Goal: Information Seeking & Learning: Learn about a topic

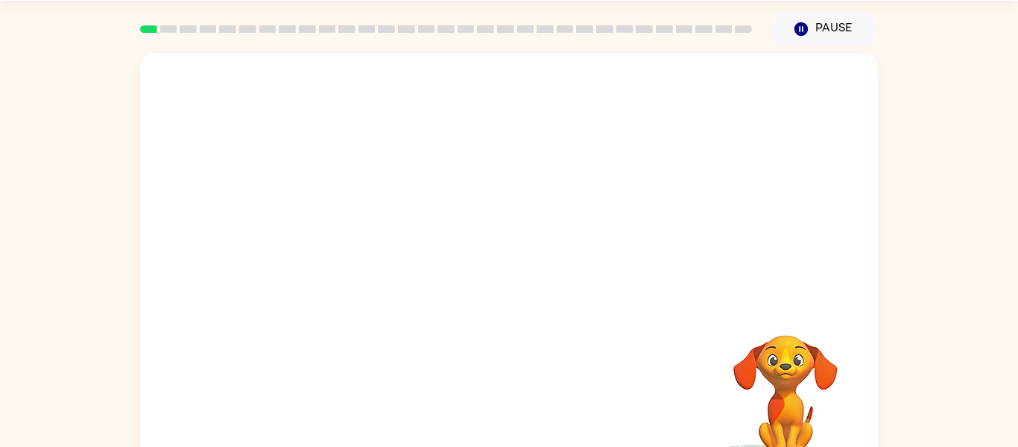
scroll to position [51, 0]
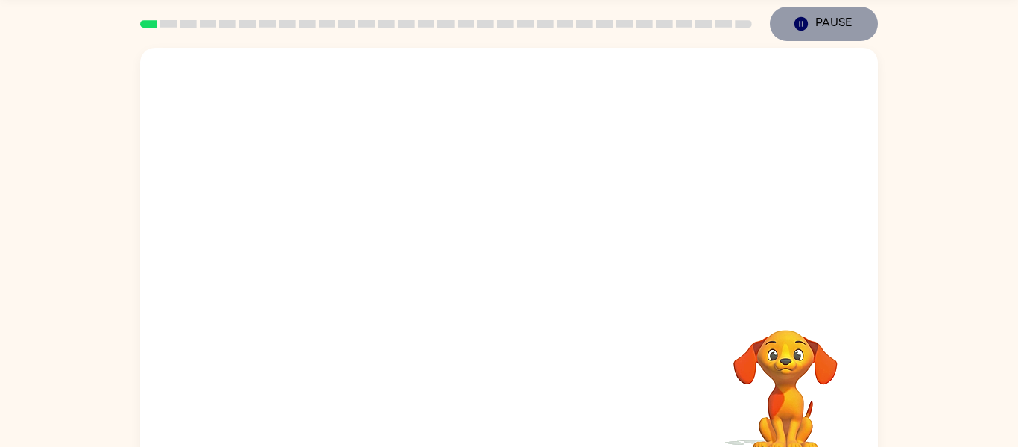
click at [851, 15] on button "Pause Pause" at bounding box center [824, 24] width 108 height 34
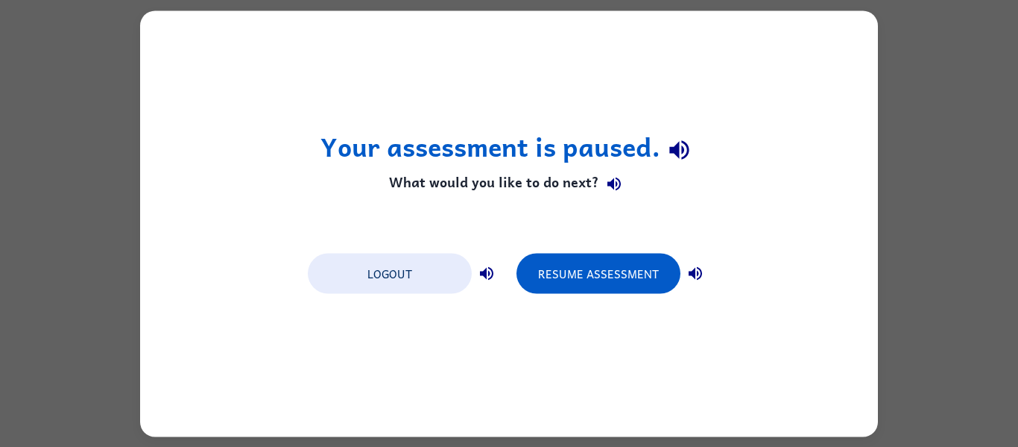
scroll to position [0, 0]
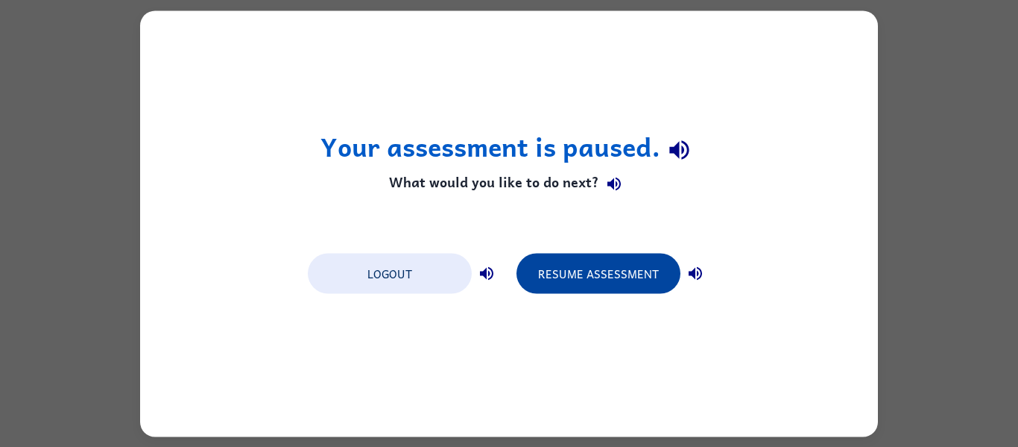
click at [637, 272] on button "Resume Assessment" at bounding box center [599, 273] width 164 height 40
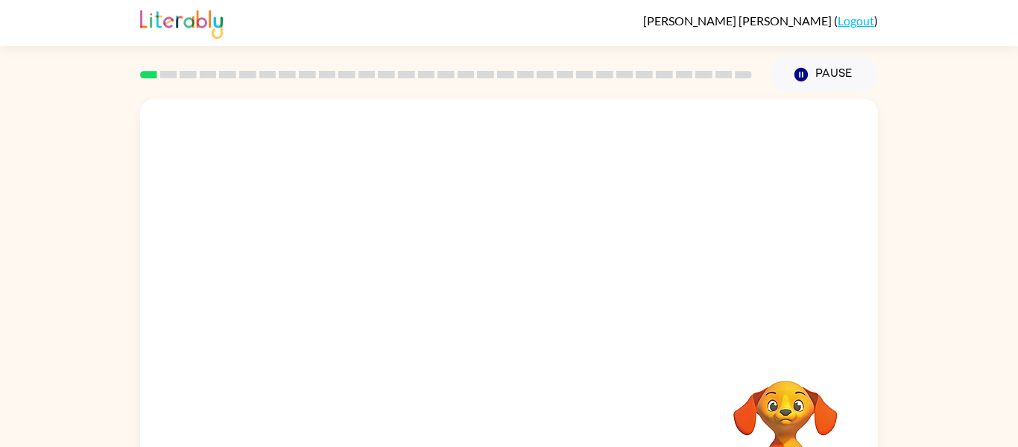
click at [473, 225] on video "Your browser must support playing .mp4 files to use Literably. Please try using…" at bounding box center [509, 223] width 738 height 251
drag, startPoint x: 514, startPoint y: 320, endPoint x: 501, endPoint y: 384, distance: 65.5
click at [501, 384] on div at bounding box center [509, 311] width 738 height 426
click at [531, 287] on div at bounding box center [509, 311] width 738 height 426
click at [521, 309] on icon "button" at bounding box center [510, 319] width 26 height 26
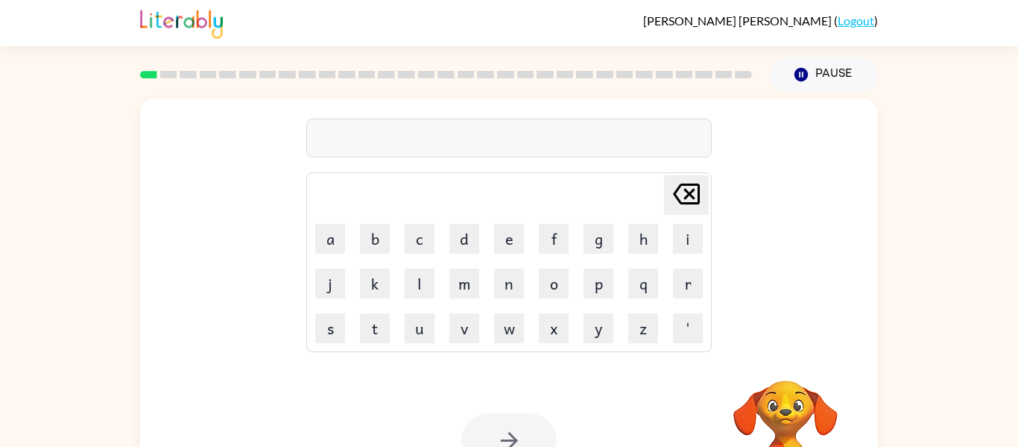
click at [167, 75] on rect at bounding box center [168, 74] width 17 height 7
click at [784, 359] on icon "button" at bounding box center [786, 361] width 22 height 22
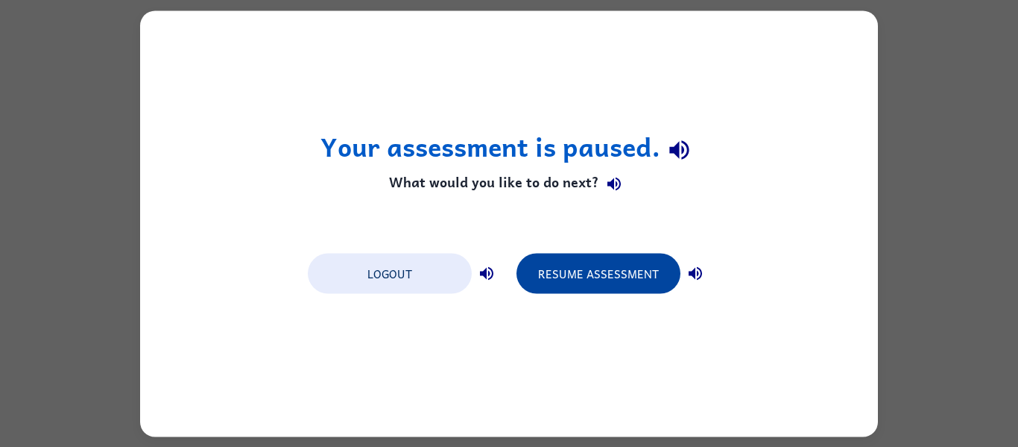
click at [596, 273] on button "Resume Assessment" at bounding box center [599, 273] width 164 height 40
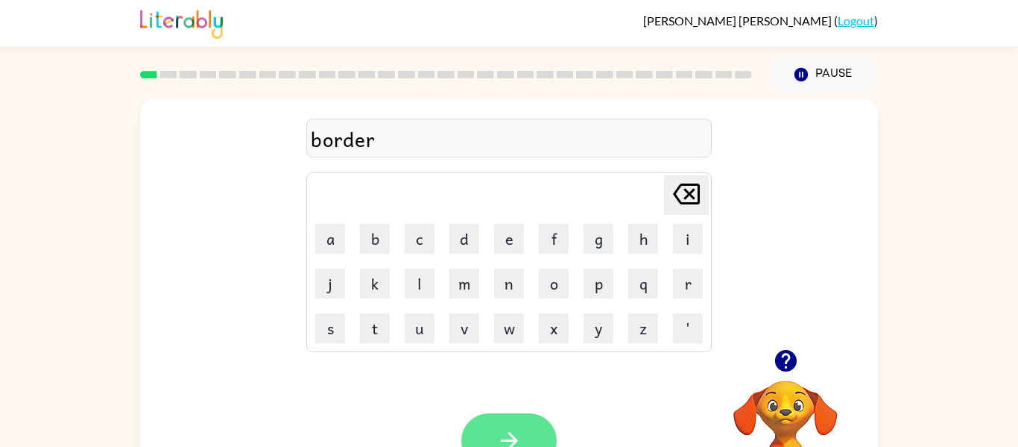
click at [520, 424] on button "button" at bounding box center [509, 440] width 95 height 54
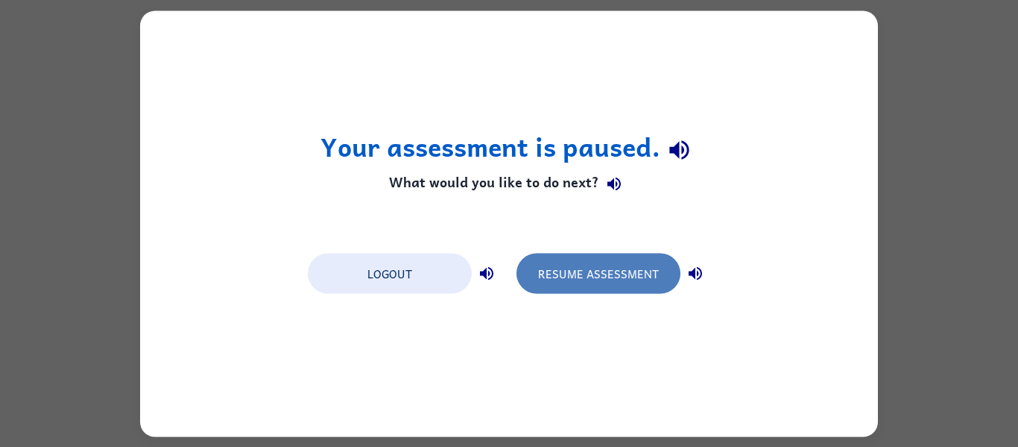
click at [589, 283] on button "Resume Assessment" at bounding box center [599, 273] width 164 height 40
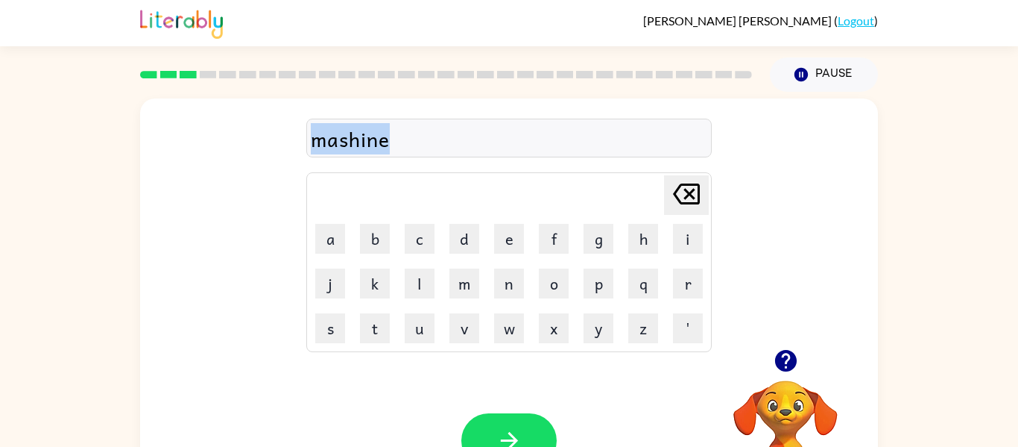
drag, startPoint x: 389, startPoint y: 142, endPoint x: 302, endPoint y: 145, distance: 87.3
click at [302, 145] on div "mashine Delete Delete last character input a b c d e f g h i j k l m n o p q r …" at bounding box center [509, 223] width 738 height 251
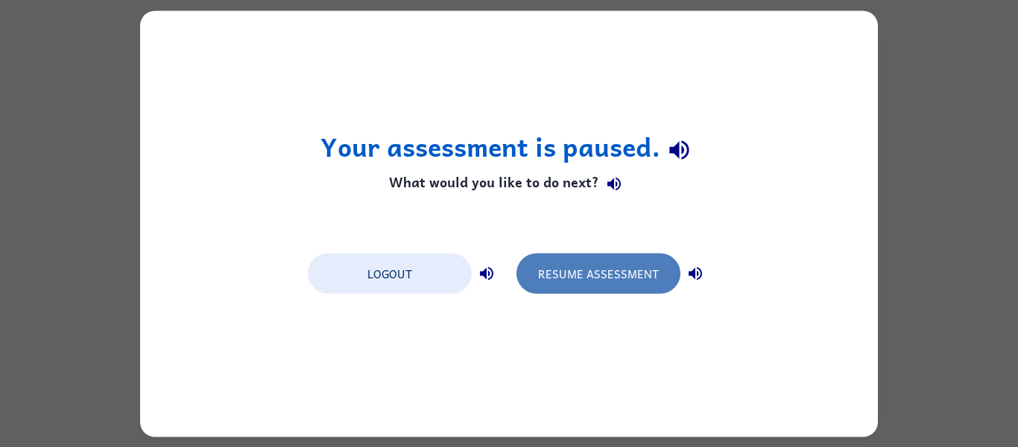
click at [613, 282] on button "Resume Assessment" at bounding box center [599, 273] width 164 height 40
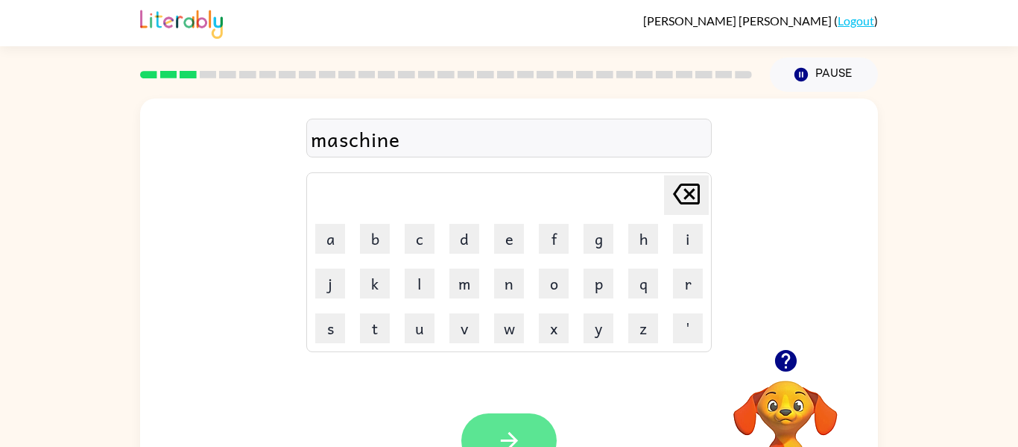
click at [543, 418] on button "button" at bounding box center [509, 440] width 95 height 54
click at [534, 434] on button "button" at bounding box center [509, 440] width 95 height 54
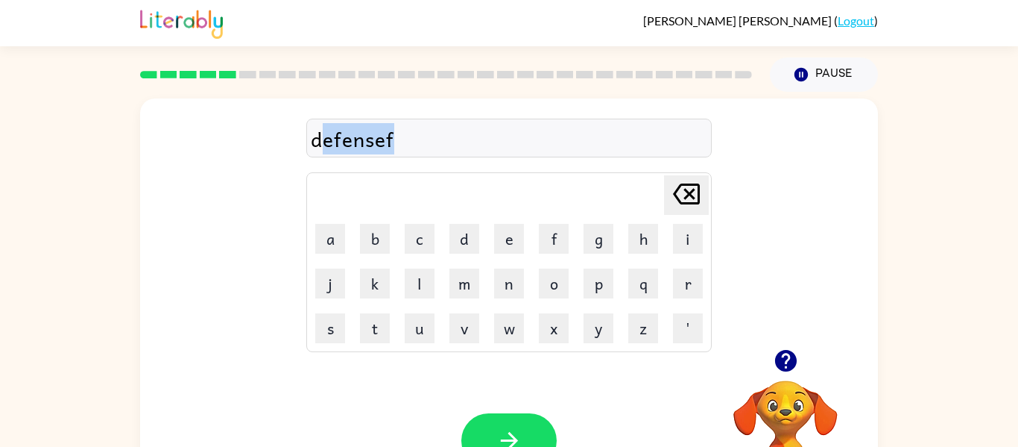
drag, startPoint x: 397, startPoint y: 139, endPoint x: 322, endPoint y: 142, distance: 75.4
click at [322, 142] on div "defensef" at bounding box center [509, 138] width 397 height 31
click at [411, 136] on div "defensef" at bounding box center [509, 138] width 397 height 31
drag, startPoint x: 393, startPoint y: 139, endPoint x: 309, endPoint y: 134, distance: 83.6
click at [309, 134] on div "defensef" at bounding box center [509, 138] width 406 height 39
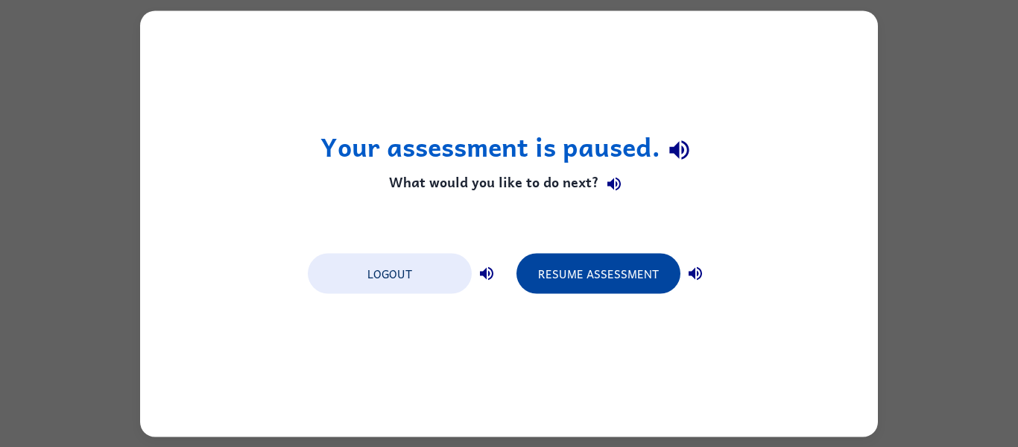
click at [573, 253] on button "Resume Assessment" at bounding box center [599, 273] width 164 height 40
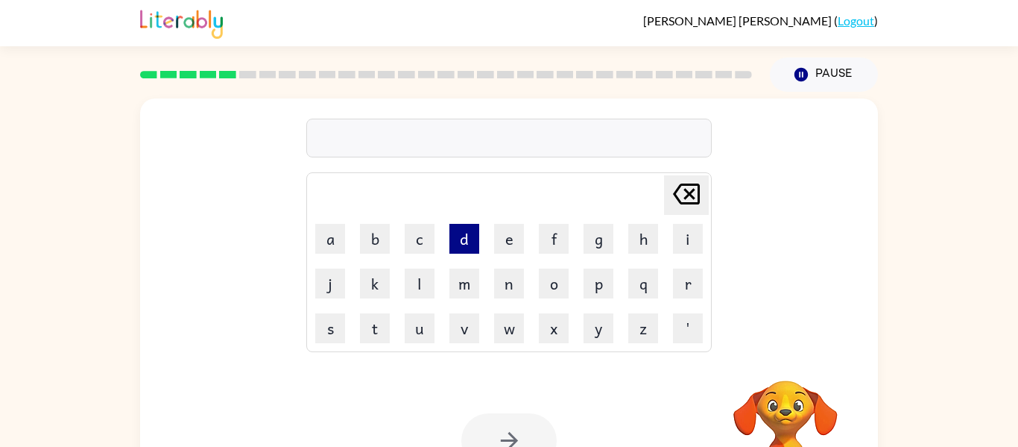
click at [473, 246] on button "d" at bounding box center [465, 239] width 30 height 30
click at [513, 243] on button "e" at bounding box center [509, 239] width 30 height 30
click at [561, 237] on button "f" at bounding box center [554, 239] width 30 height 30
click at [504, 240] on button "e" at bounding box center [509, 239] width 30 height 30
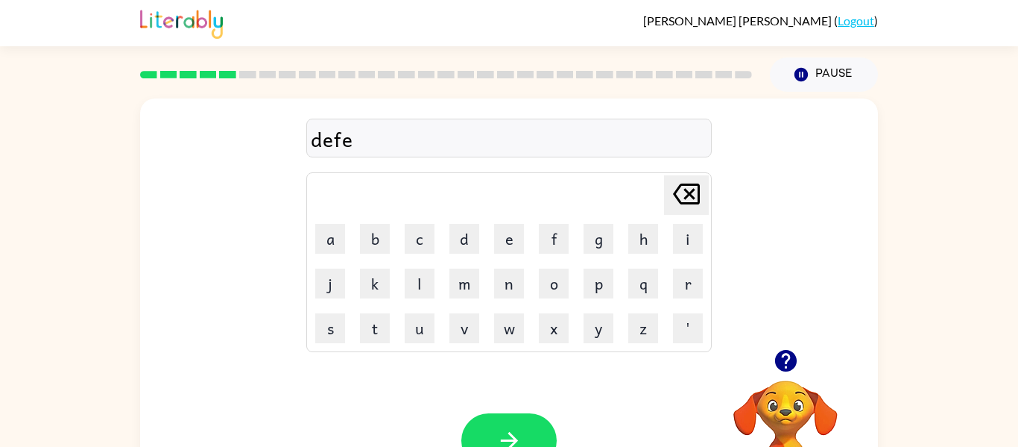
type button "e"
click at [778, 360] on icon "button" at bounding box center [786, 361] width 22 height 22
drag, startPoint x: 342, startPoint y: 149, endPoint x: 410, endPoint y: 33, distance: 134.6
click at [410, 33] on div "Aamir Vailes ( Logout ) Pause Pause puddle Delete Delete last character input a…" at bounding box center [509, 262] width 1018 height 524
click at [419, 154] on div "puddle" at bounding box center [509, 138] width 397 height 31
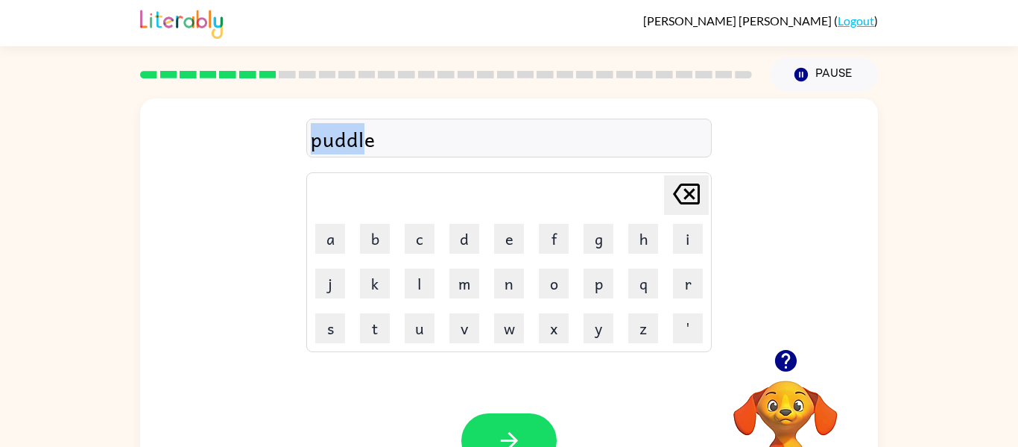
drag, startPoint x: 369, startPoint y: 142, endPoint x: 306, endPoint y: 140, distance: 62.7
click at [306, 140] on div "puddle" at bounding box center [509, 138] width 406 height 39
click at [418, 146] on div "puddle" at bounding box center [509, 138] width 397 height 31
drag, startPoint x: 371, startPoint y: 140, endPoint x: 311, endPoint y: 144, distance: 60.5
click at [311, 144] on div "puddle" at bounding box center [509, 138] width 397 height 31
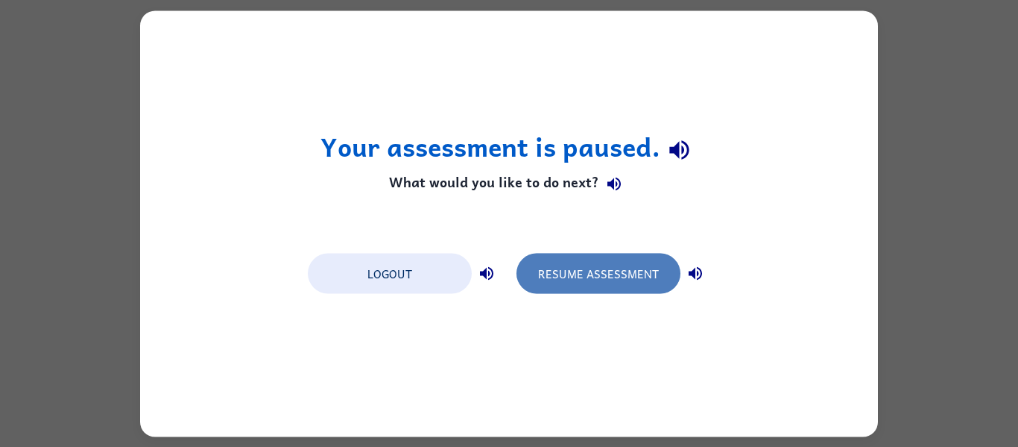
click at [585, 255] on button "Resume Assessment" at bounding box center [599, 273] width 164 height 40
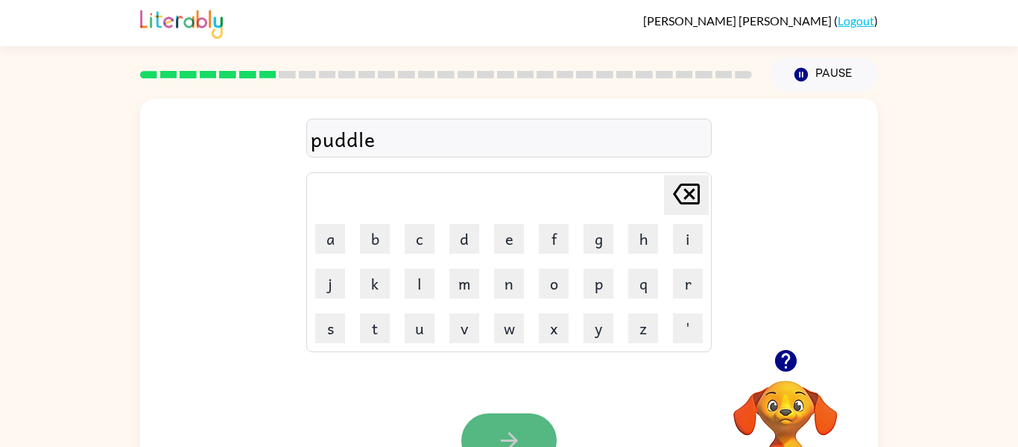
click at [529, 430] on button "button" at bounding box center [509, 440] width 95 height 54
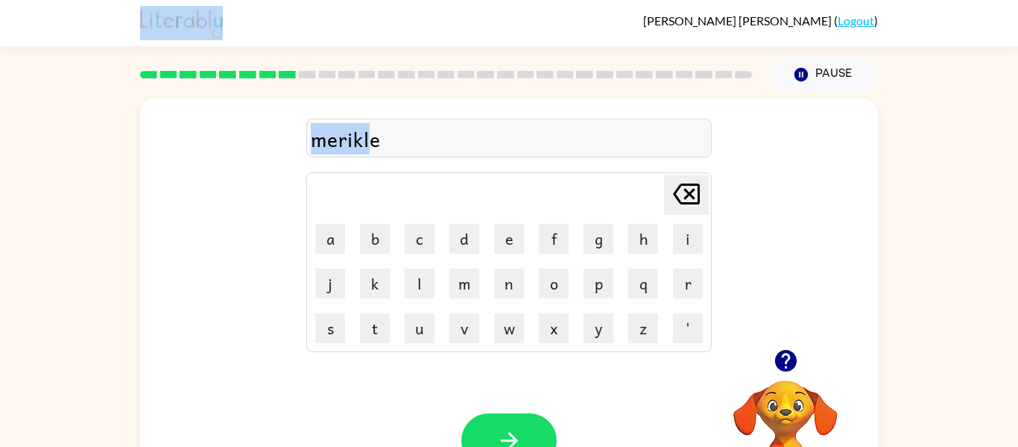
drag, startPoint x: 374, startPoint y: 150, endPoint x: 470, endPoint y: -34, distance: 206.8
click at [470, 0] on html "Aamir Vailes ( Logout ) Pause Pause merikle Delete Delete last character input …" at bounding box center [509, 262] width 1018 height 524
click at [456, 123] on div "merikle" at bounding box center [509, 138] width 397 height 31
drag, startPoint x: 379, startPoint y: 142, endPoint x: 445, endPoint y: 150, distance: 66.8
click at [445, 150] on div "merikle" at bounding box center [509, 138] width 397 height 31
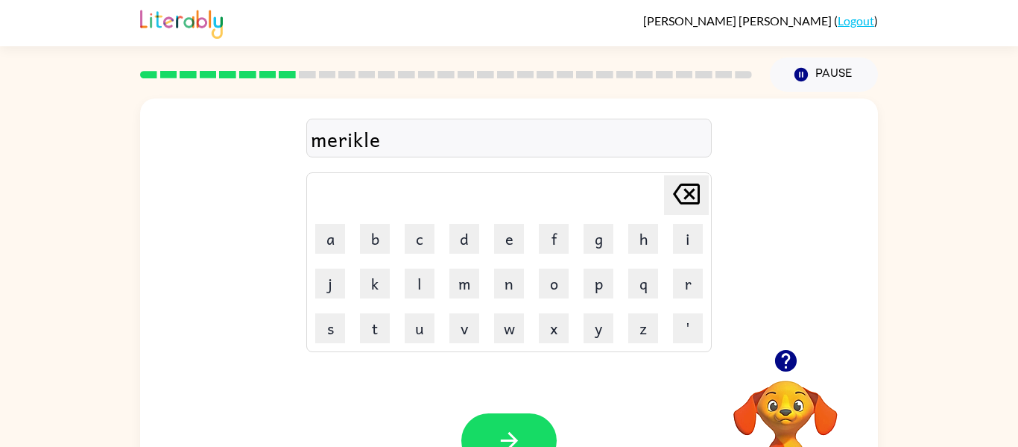
click at [693, 177] on icon "Delete Delete last character input" at bounding box center [687, 194] width 36 height 36
click at [692, 180] on icon "Delete Delete last character input" at bounding box center [687, 194] width 36 height 36
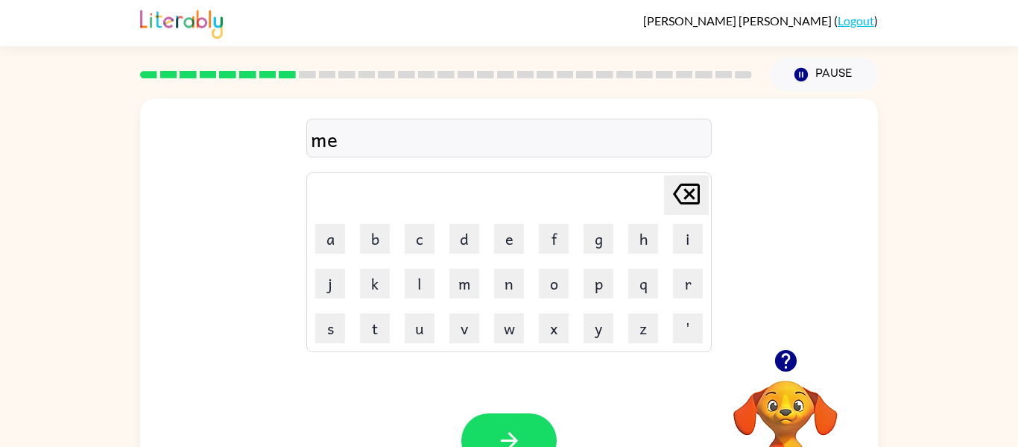
click at [692, 180] on icon "Delete Delete last character input" at bounding box center [687, 194] width 36 height 36
type button "delete"
click at [790, 359] on icon "button" at bounding box center [786, 361] width 22 height 22
drag, startPoint x: 347, startPoint y: 148, endPoint x: 386, endPoint y: 134, distance: 41.0
click at [386, 134] on div "bonuse" at bounding box center [509, 138] width 397 height 31
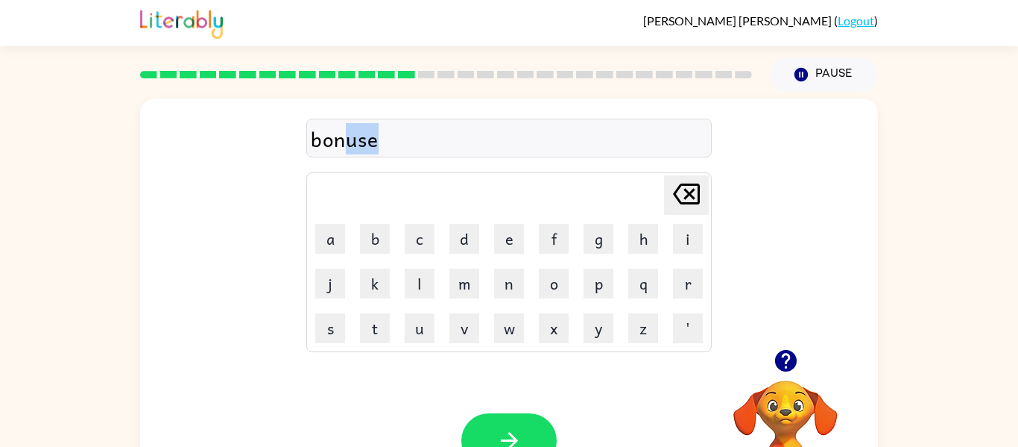
click at [386, 134] on div "bonuse" at bounding box center [509, 138] width 397 height 31
drag, startPoint x: 374, startPoint y: 140, endPoint x: 307, endPoint y: 145, distance: 67.2
click at [307, 145] on div "bonuse" at bounding box center [509, 138] width 406 height 39
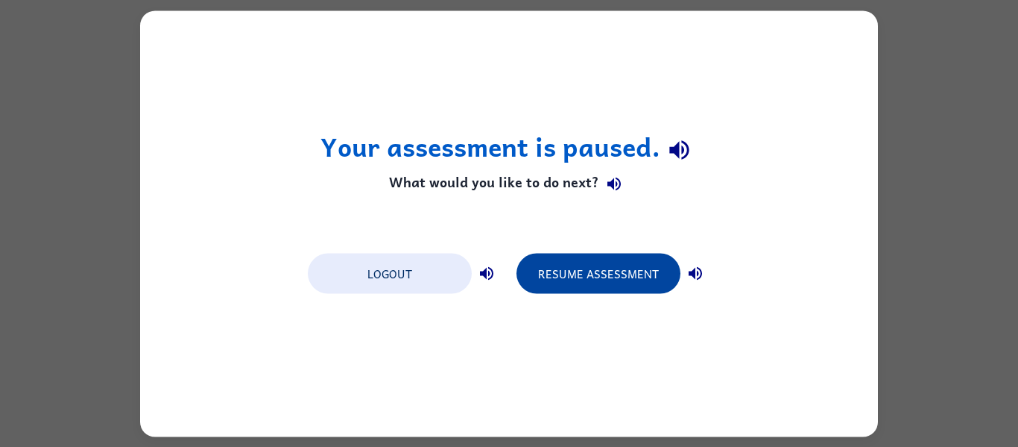
click at [631, 289] on button "Resume Assessment" at bounding box center [599, 273] width 164 height 40
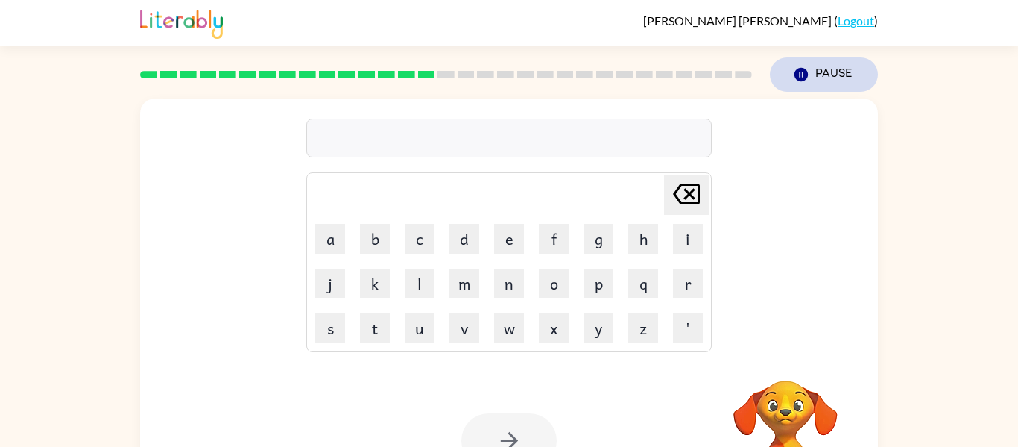
click at [840, 73] on button "Pause Pause" at bounding box center [824, 74] width 108 height 34
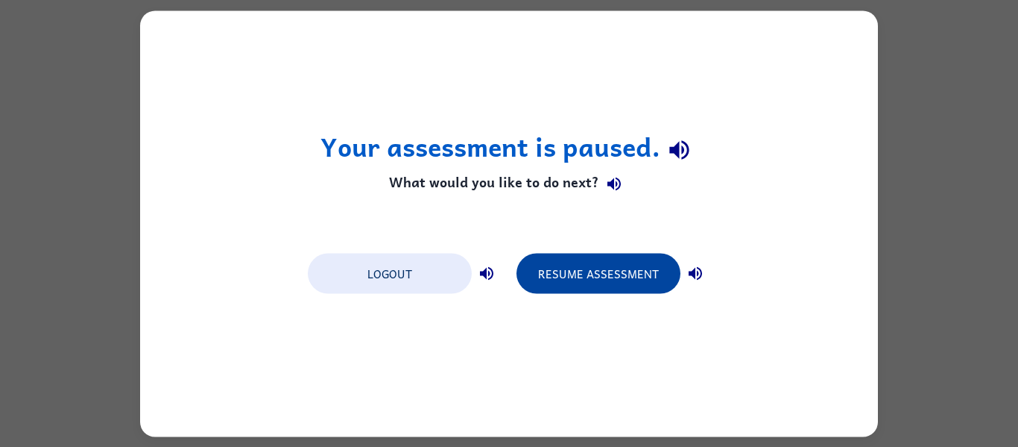
click at [596, 265] on button "Resume Assessment" at bounding box center [599, 273] width 164 height 40
click at [592, 266] on button "Resume Assessment" at bounding box center [599, 273] width 164 height 40
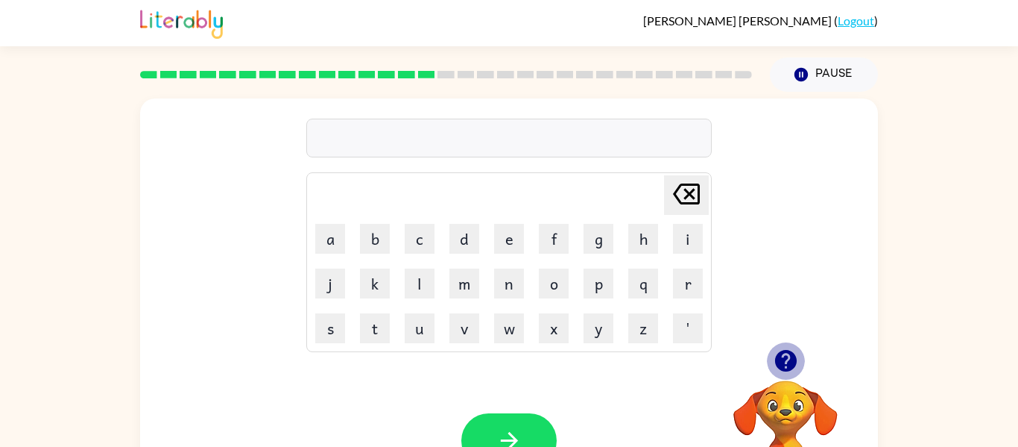
click at [793, 357] on icon "button" at bounding box center [786, 361] width 22 height 22
click at [785, 366] on icon "button" at bounding box center [786, 360] width 26 height 26
click at [796, 361] on icon "button" at bounding box center [786, 361] width 22 height 22
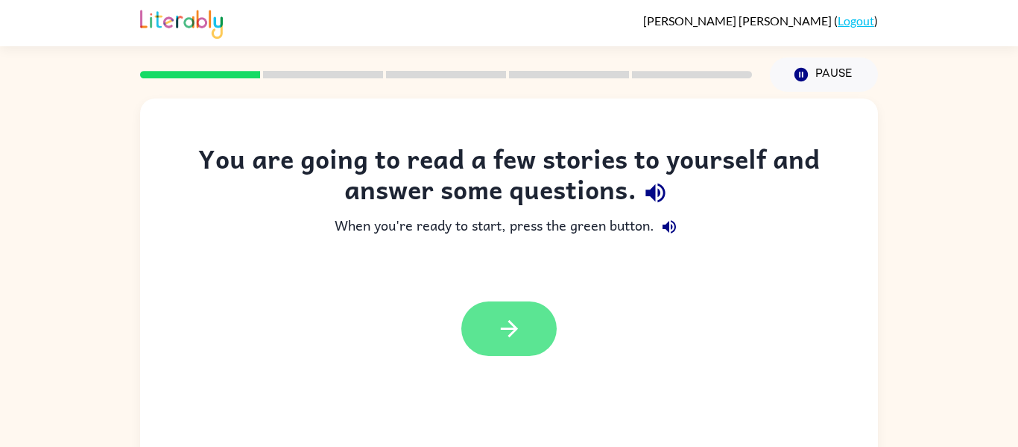
click at [481, 326] on button "button" at bounding box center [509, 328] width 95 height 54
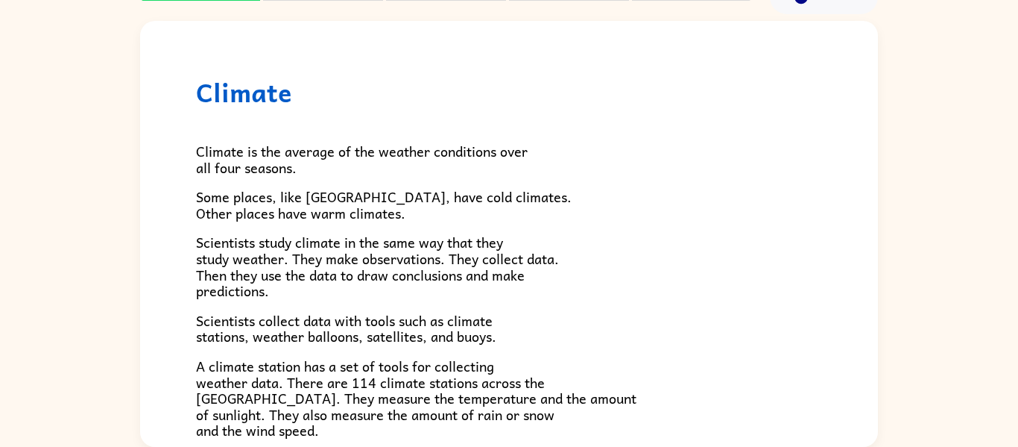
scroll to position [417, 0]
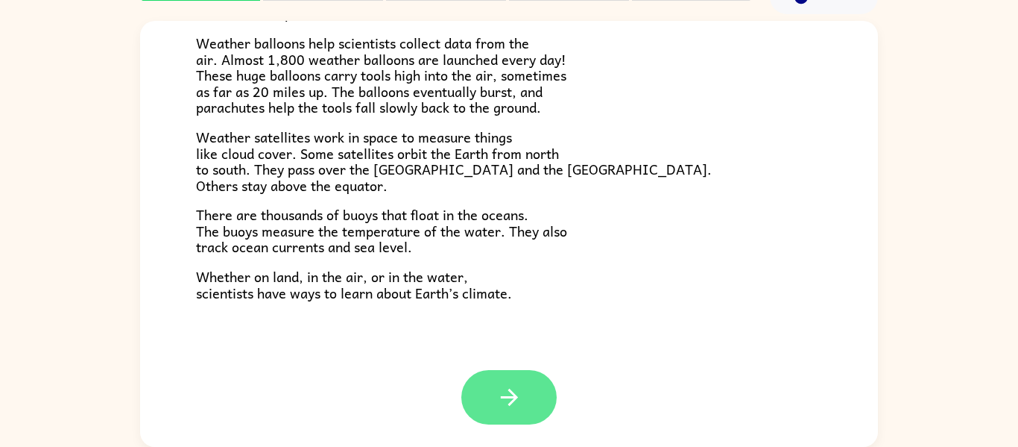
click at [483, 385] on button "button" at bounding box center [509, 397] width 95 height 54
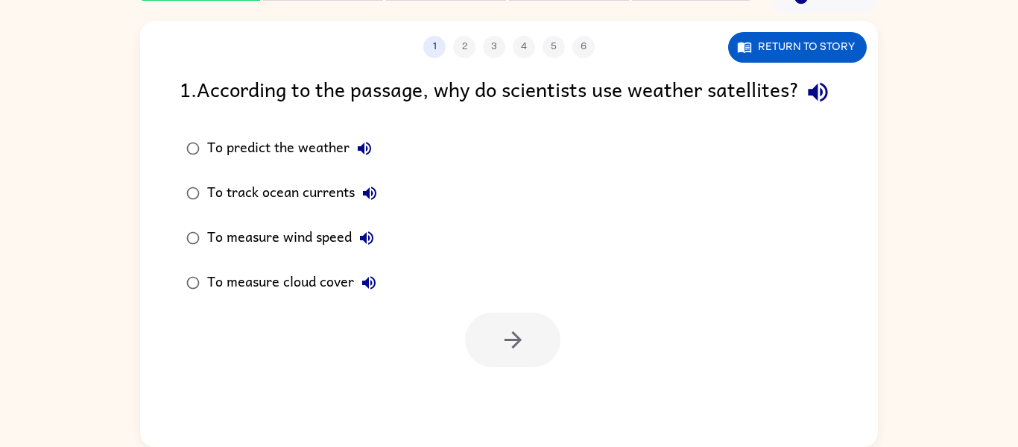
scroll to position [0, 0]
click at [483, 367] on div at bounding box center [512, 339] width 95 height 54
click at [798, 50] on button "Return to story" at bounding box center [797, 47] width 139 height 31
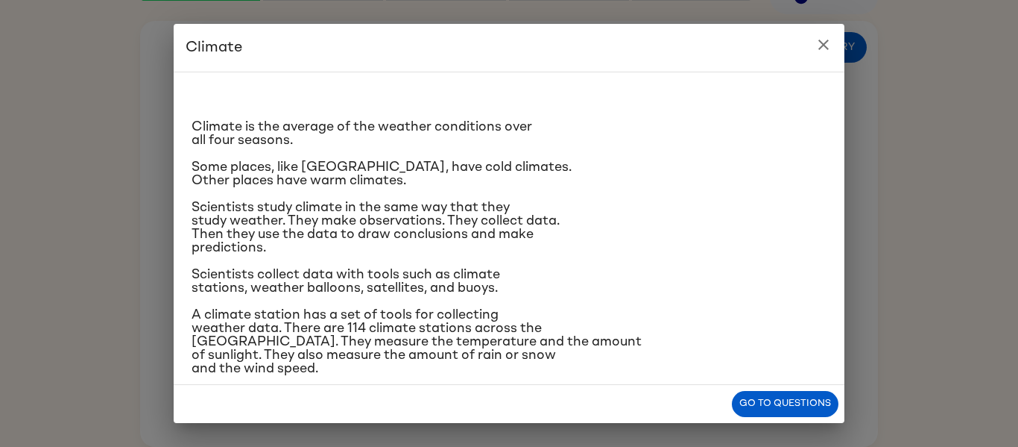
click at [825, 47] on icon "close" at bounding box center [824, 45] width 10 height 10
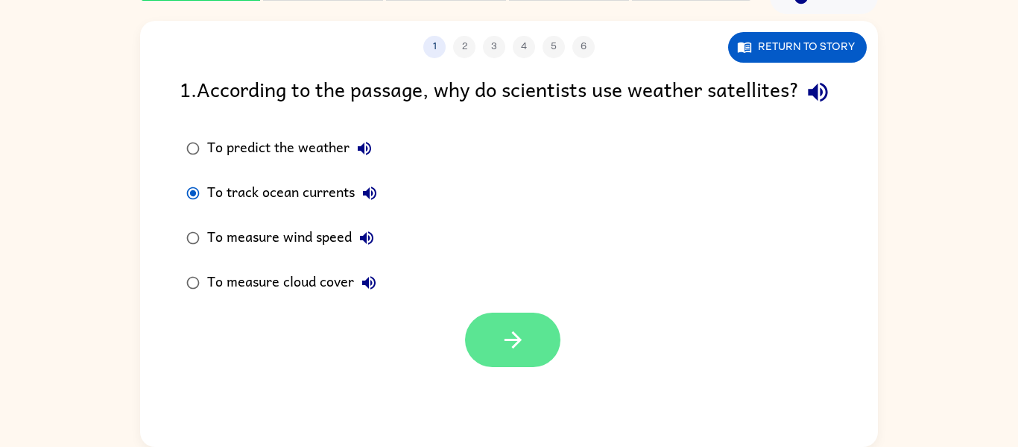
click at [526, 367] on button "button" at bounding box center [512, 339] width 95 height 54
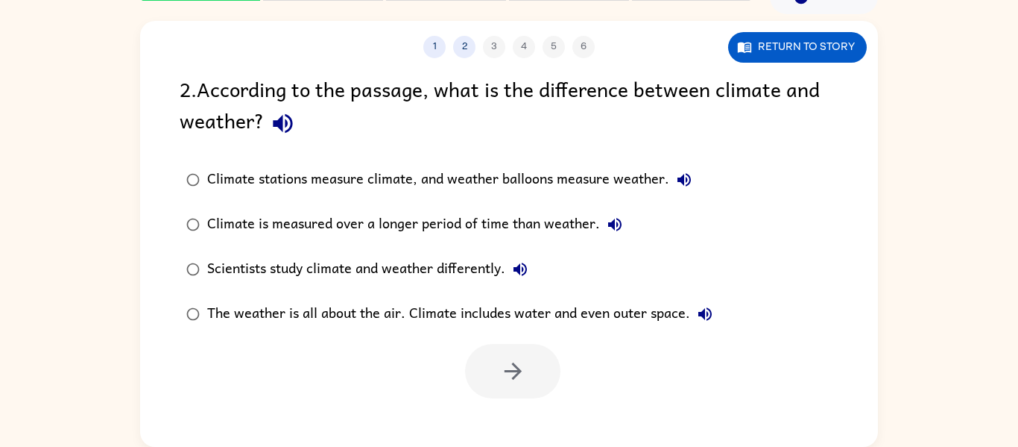
click at [239, 277] on div "Scientists study climate and weather differently." at bounding box center [371, 269] width 328 height 30
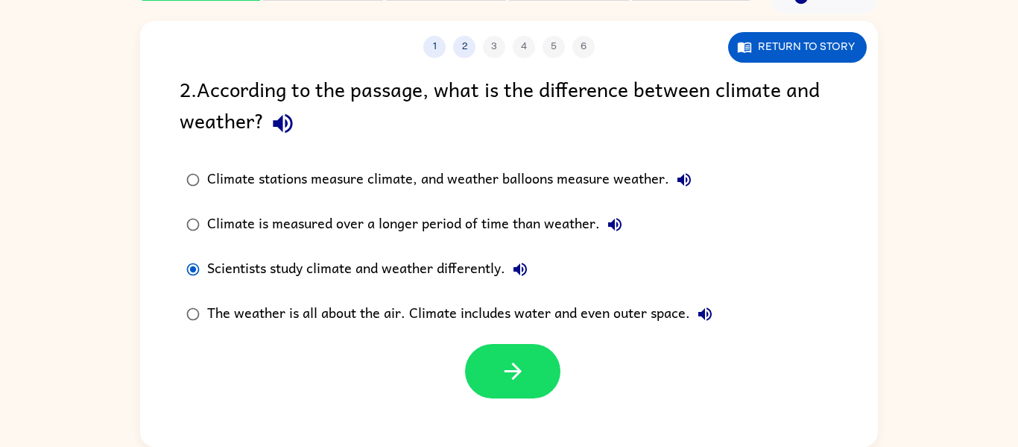
click at [241, 311] on div "The weather is all about the air. Climate includes water and even outer space." at bounding box center [463, 314] width 513 height 30
click at [506, 379] on icon "button" at bounding box center [513, 371] width 26 height 26
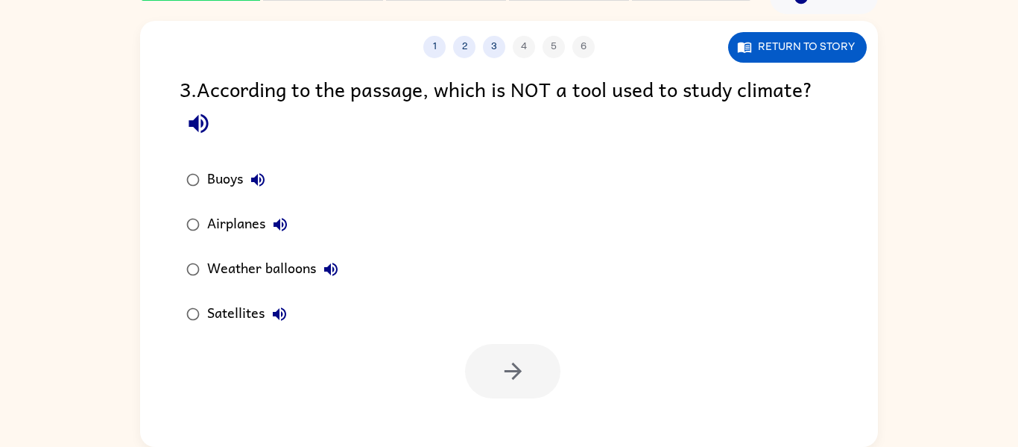
click at [219, 234] on div "Airplanes" at bounding box center [251, 225] width 88 height 30
click at [511, 350] on button "button" at bounding box center [512, 371] width 95 height 54
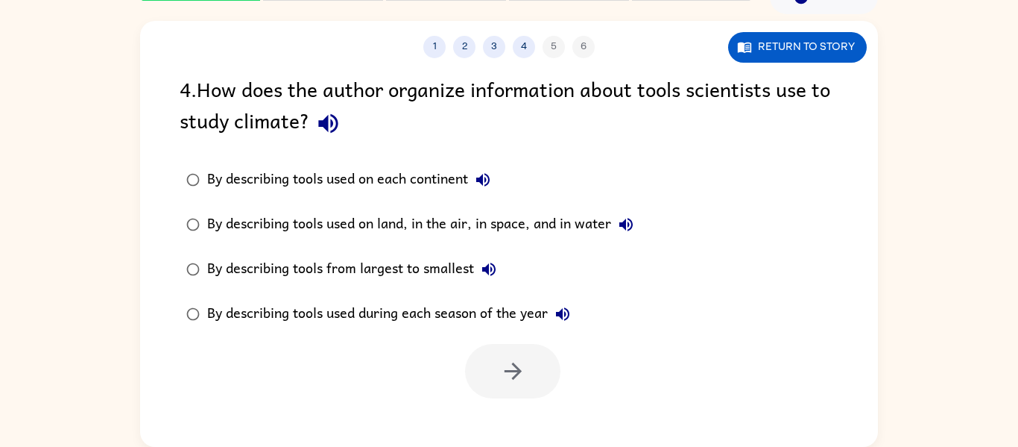
click at [284, 301] on div "By describing tools used during each season of the year" at bounding box center [392, 314] width 371 height 30
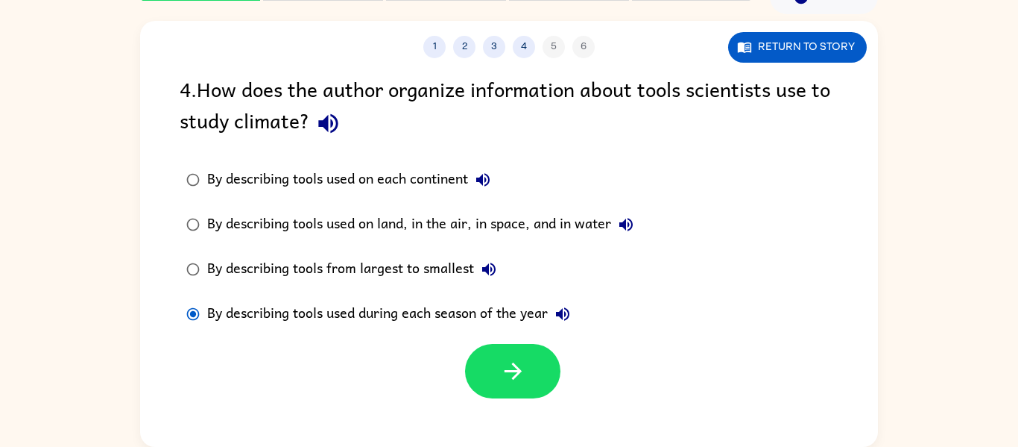
drag, startPoint x: 550, startPoint y: 376, endPoint x: 268, endPoint y: 215, distance: 324.2
click at [268, 215] on div "4 . How does the author organize information about tools scientists use to stud…" at bounding box center [509, 235] width 738 height 325
click at [268, 215] on div "By describing tools used on land, in the air, in space, and in water" at bounding box center [424, 225] width 434 height 30
click at [508, 371] on icon "button" at bounding box center [512, 370] width 17 height 17
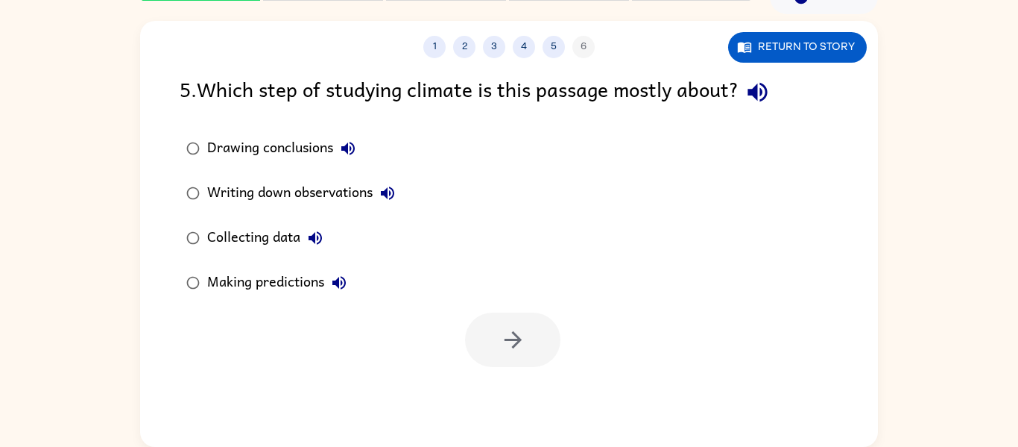
click at [269, 286] on div "Making predictions" at bounding box center [280, 283] width 147 height 30
click at [523, 333] on icon "button" at bounding box center [513, 340] width 26 height 26
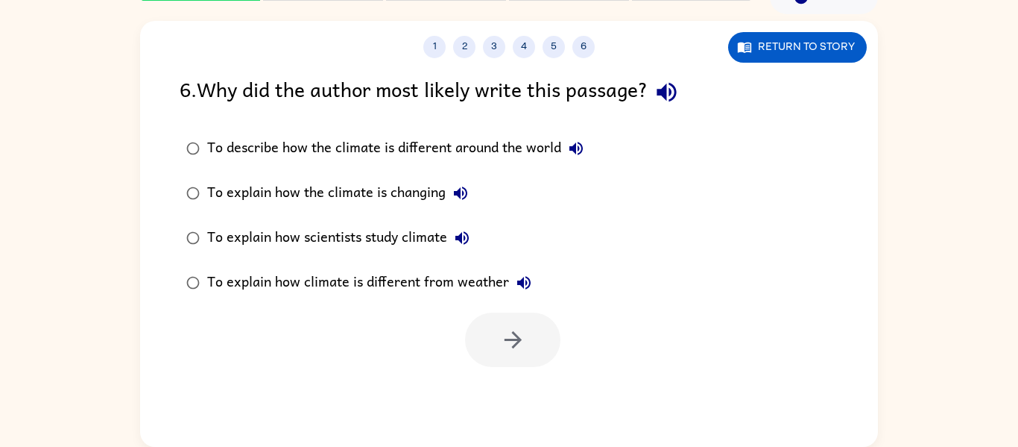
click at [368, 147] on div "To describe how the climate is different around the world" at bounding box center [399, 148] width 384 height 30
click at [508, 348] on icon "button" at bounding box center [513, 340] width 26 height 26
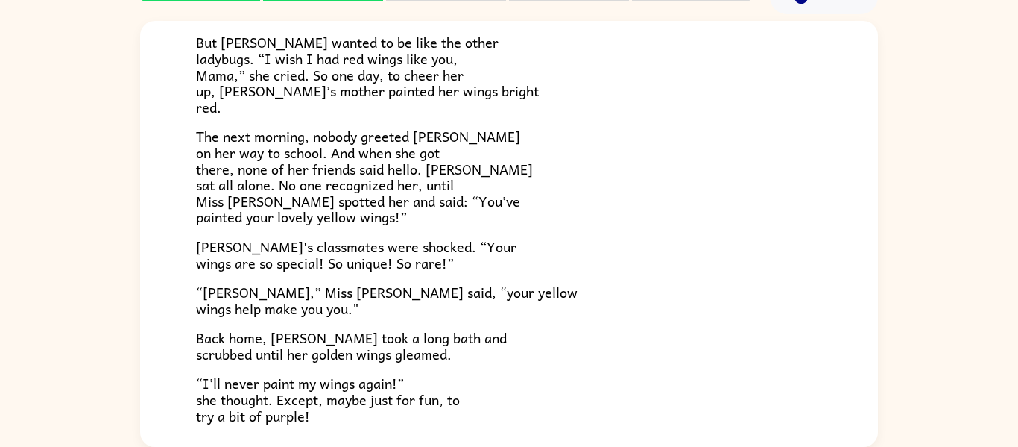
scroll to position [417, 0]
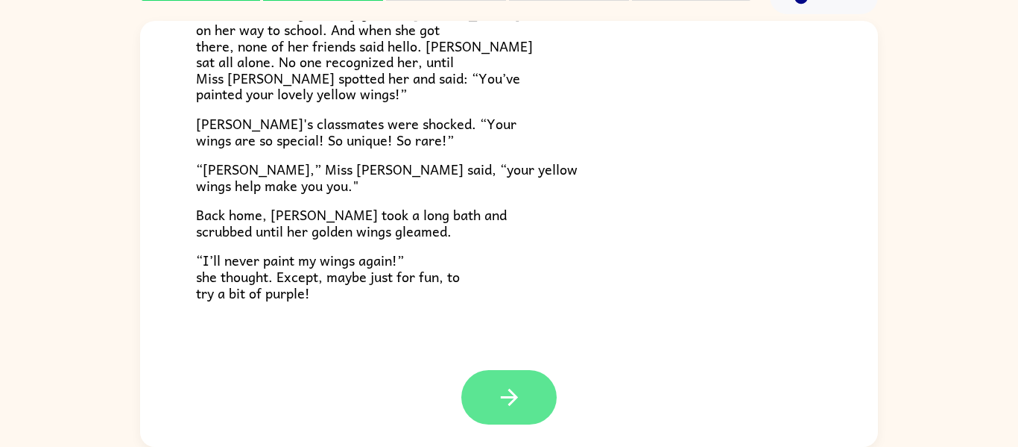
click at [493, 388] on button "button" at bounding box center [509, 397] width 95 height 54
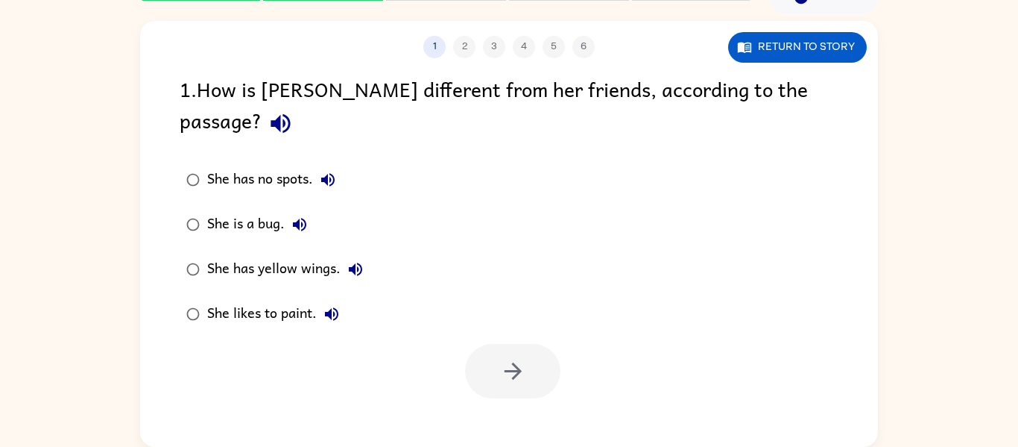
scroll to position [0, 0]
click at [318, 299] on button "She likes to paint." at bounding box center [332, 314] width 30 height 30
click at [271, 299] on div "She likes to paint." at bounding box center [276, 314] width 139 height 30
click at [467, 344] on button "button" at bounding box center [512, 371] width 95 height 54
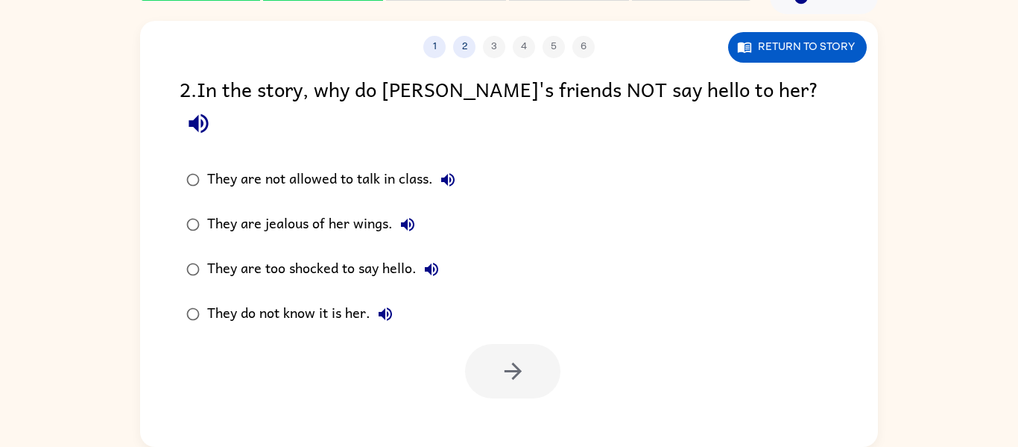
click at [311, 254] on div "They are too shocked to say hello." at bounding box center [326, 269] width 239 height 30
click at [473, 344] on button "button" at bounding box center [512, 371] width 95 height 54
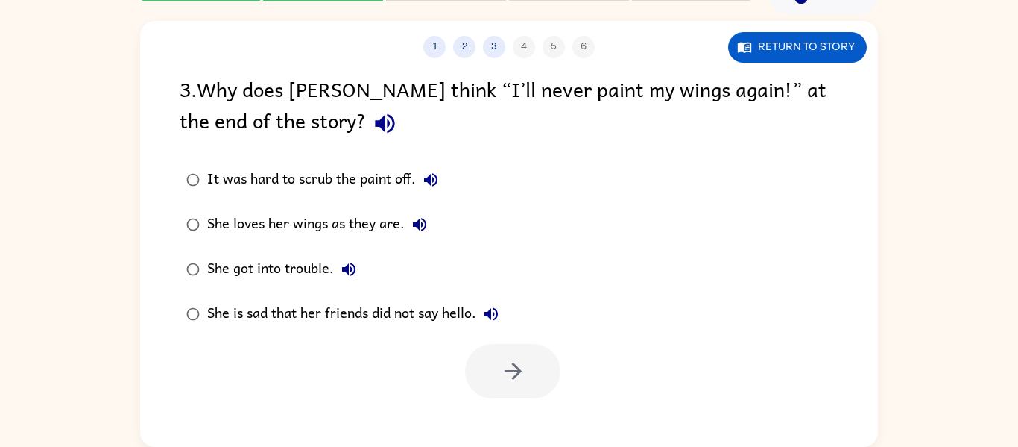
click at [264, 223] on div "She loves her wings as they are." at bounding box center [320, 225] width 227 height 30
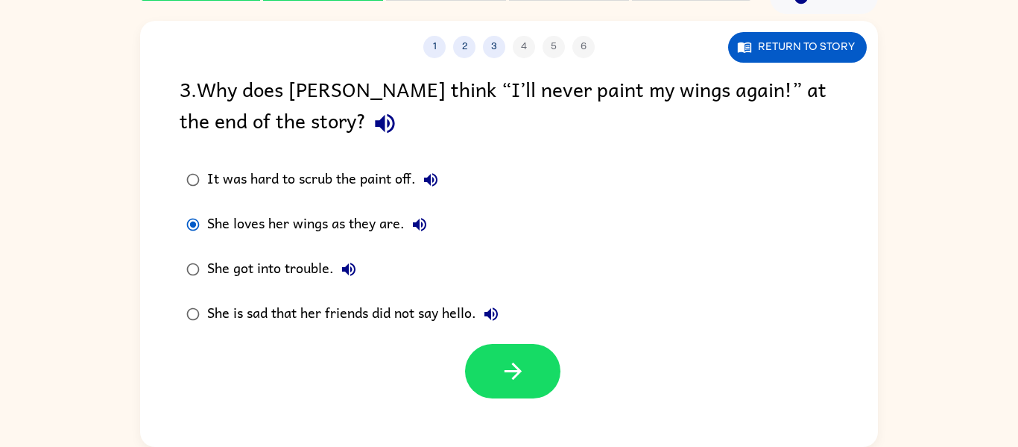
click at [473, 339] on div at bounding box center [509, 367] width 738 height 62
click at [494, 371] on button "button" at bounding box center [512, 371] width 95 height 54
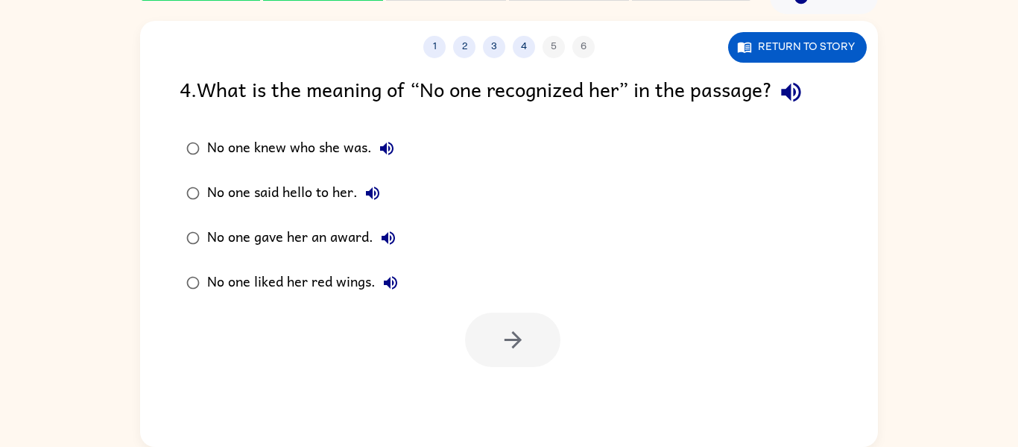
click at [268, 150] on div "No one knew who she was." at bounding box center [304, 148] width 195 height 30
click at [523, 338] on icon "button" at bounding box center [513, 340] width 26 height 26
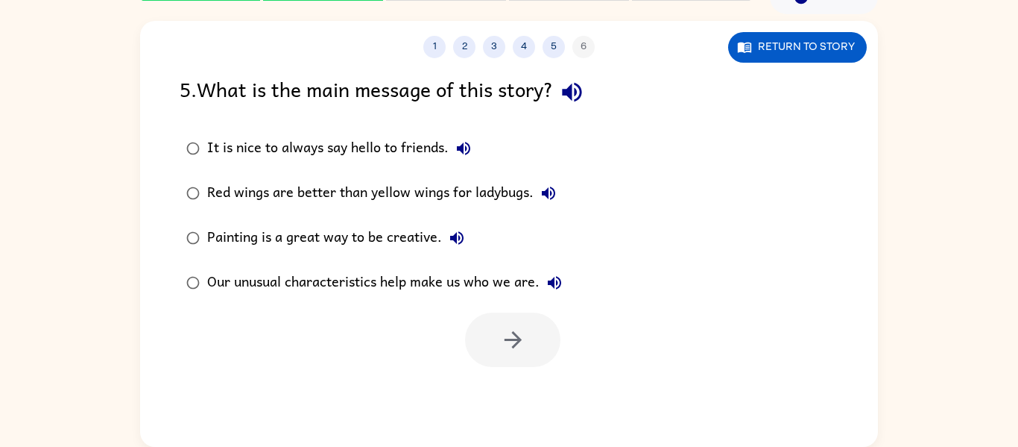
click at [485, 278] on div "Our unusual characteristics help make us who we are." at bounding box center [388, 283] width 362 height 30
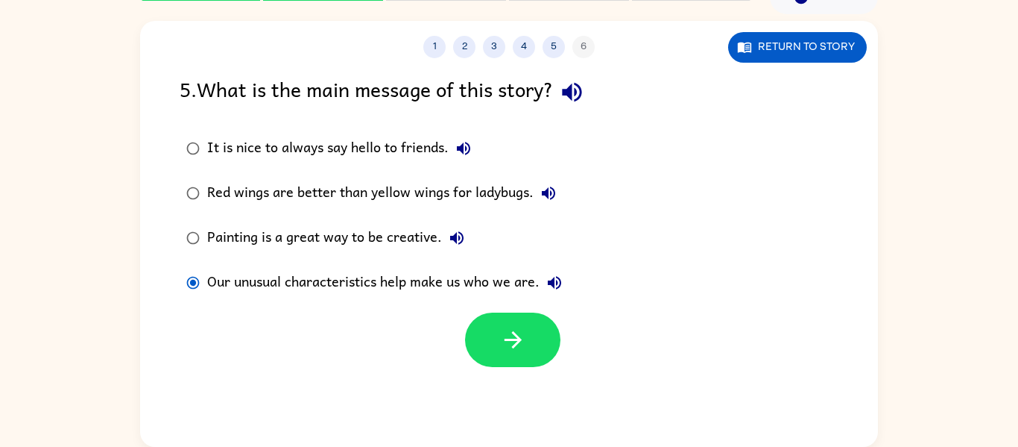
click at [488, 292] on div "Our unusual characteristics help make us who we are." at bounding box center [388, 283] width 362 height 30
click at [414, 145] on div "It is nice to always say hello to friends." at bounding box center [342, 148] width 271 height 30
click at [401, 191] on div "Red wings are better than yellow wings for ladybugs." at bounding box center [385, 193] width 356 height 30
click at [368, 230] on div "Painting is a great way to be creative." at bounding box center [339, 238] width 265 height 30
click at [496, 344] on button "button" at bounding box center [512, 339] width 95 height 54
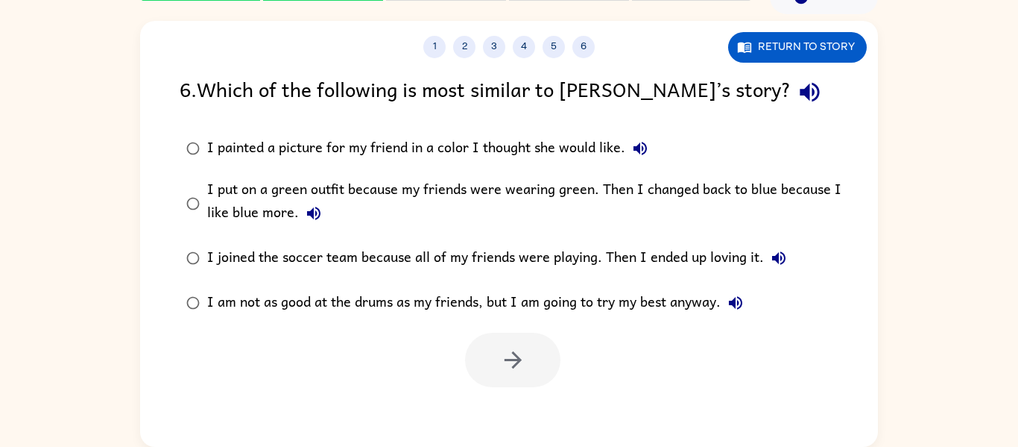
click at [510, 178] on div "I put on a green outfit because my friends were wearing green. Then I changed b…" at bounding box center [533, 203] width 652 height 50
click at [502, 358] on icon "button" at bounding box center [513, 360] width 26 height 26
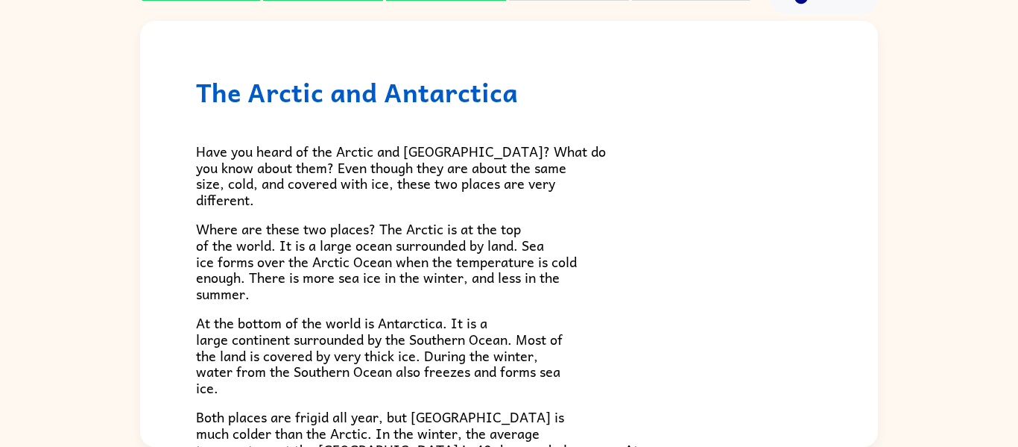
scroll to position [315, 0]
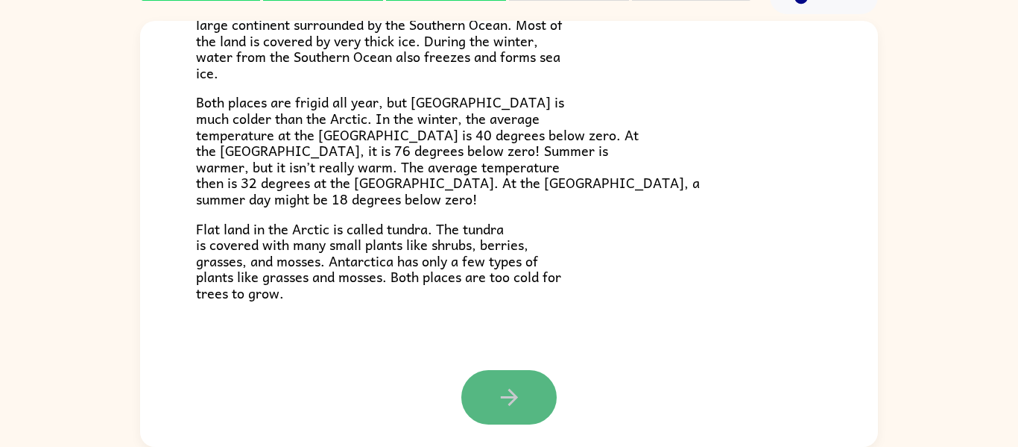
click at [491, 402] on button "button" at bounding box center [509, 397] width 95 height 54
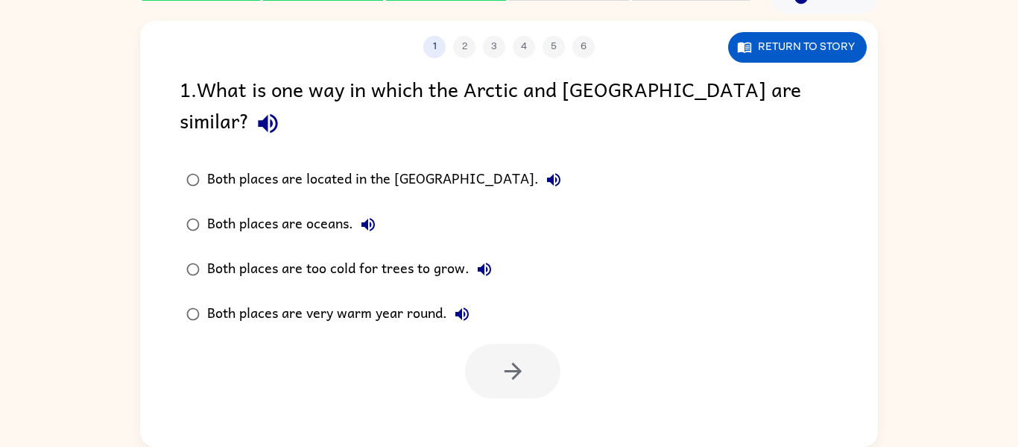
click at [362, 292] on label "Both places are very warm year round." at bounding box center [373, 314] width 405 height 45
click at [497, 344] on button "button" at bounding box center [512, 371] width 95 height 54
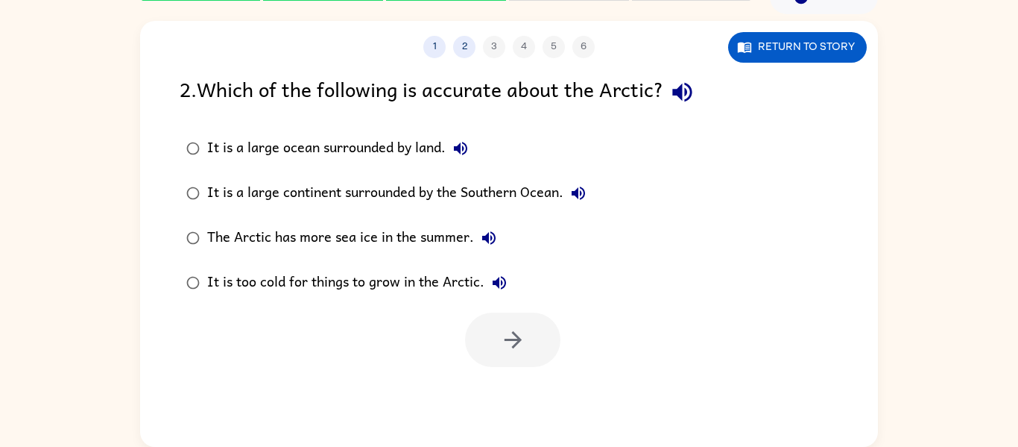
click at [395, 241] on div "The Arctic has more sea ice in the summer." at bounding box center [355, 238] width 297 height 30
click at [514, 329] on icon "button" at bounding box center [513, 340] width 26 height 26
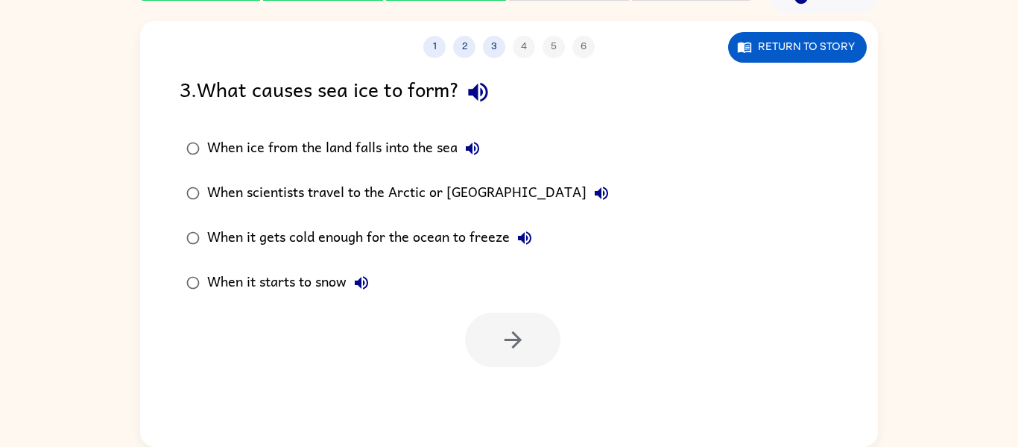
click at [402, 183] on div "When scientists travel to the Arctic or Antarctica" at bounding box center [411, 193] width 409 height 30
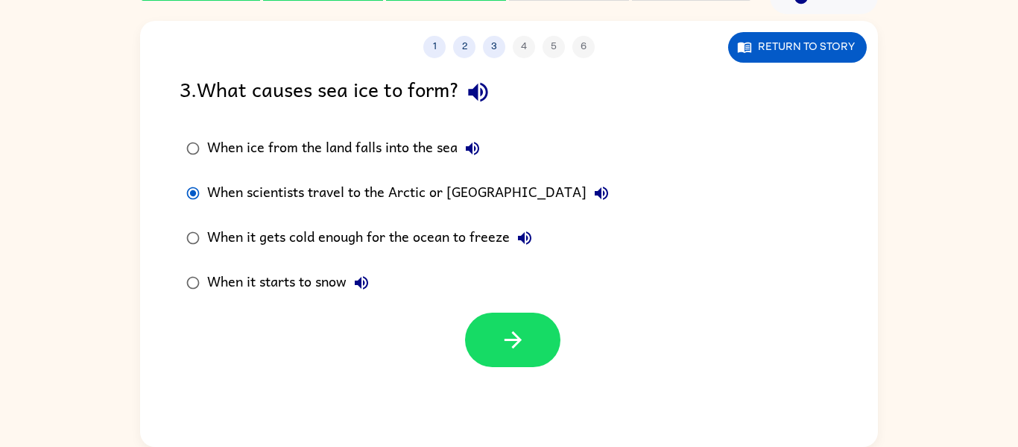
click at [462, 320] on div at bounding box center [509, 336] width 738 height 62
click at [511, 343] on icon "button" at bounding box center [513, 340] width 26 height 26
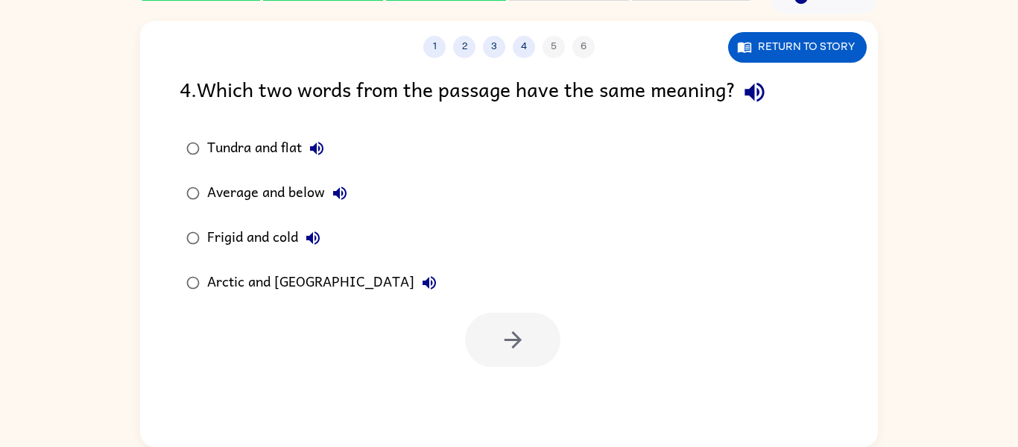
click at [271, 245] on div "Frigid and cold" at bounding box center [267, 238] width 121 height 30
click at [485, 335] on button "button" at bounding box center [512, 339] width 95 height 54
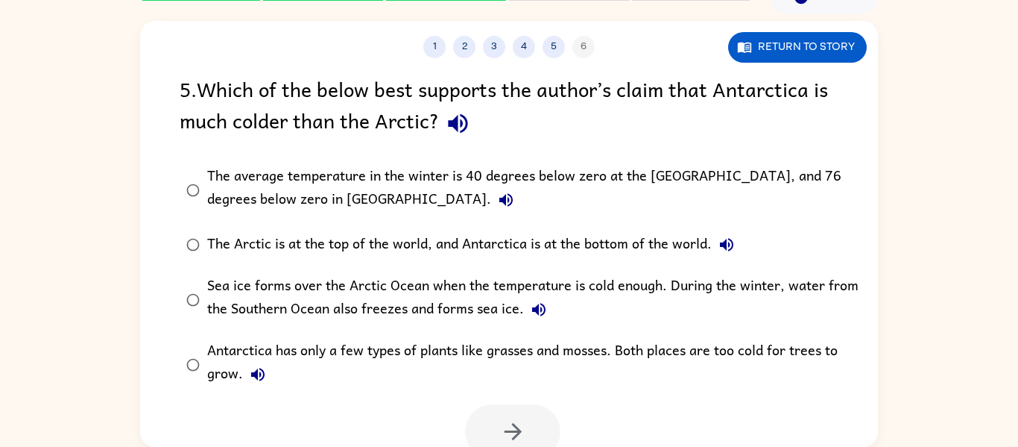
click at [336, 279] on div "Sea ice forms over the Arctic Ocean when the temperature is cold enough. During…" at bounding box center [533, 299] width 652 height 50
click at [313, 165] on div "The average temperature in the winter is 40 degrees below zero at the North Pol…" at bounding box center [533, 190] width 652 height 50
click at [502, 432] on icon "button" at bounding box center [513, 431] width 26 height 26
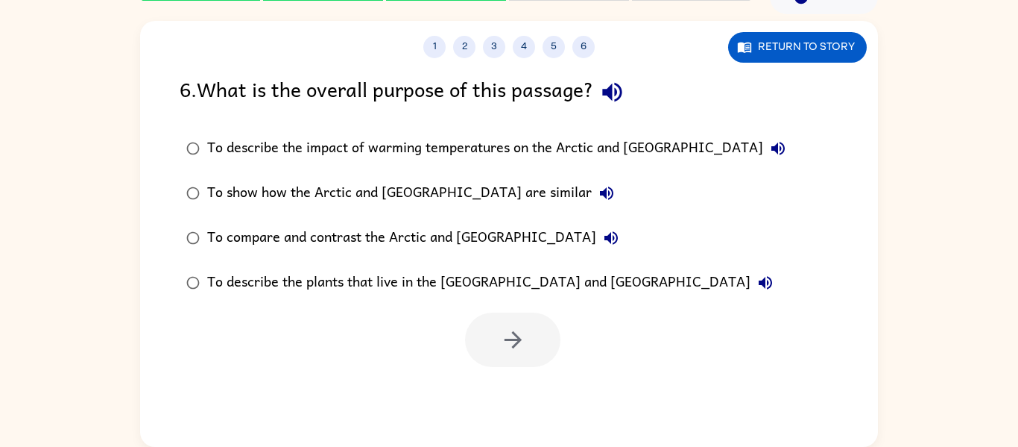
click at [447, 293] on div "To describe the plants that live in the Arctic and Antarctica" at bounding box center [493, 283] width 573 height 30
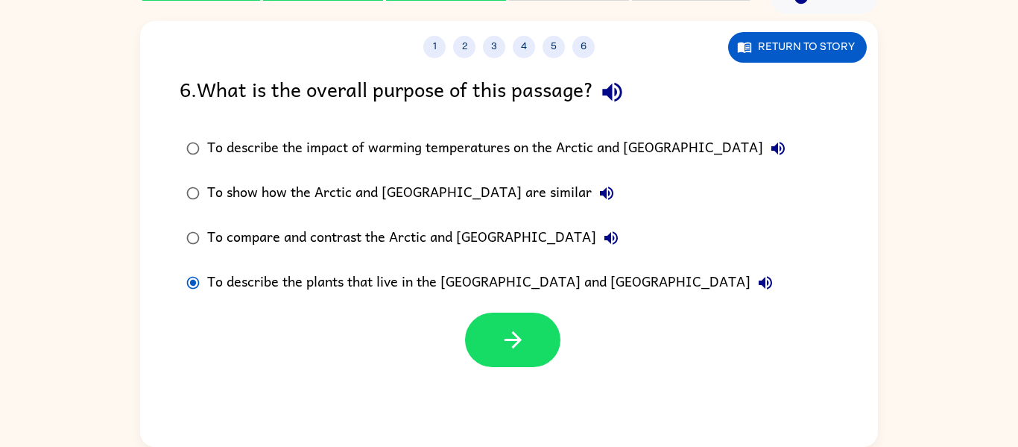
click at [429, 203] on div "To show how the Arctic and Antarctica are similar" at bounding box center [414, 193] width 415 height 30
click at [523, 369] on div "1 2 3 4 5 6 Return to story 6 . What is the overall purpose of this passage? To…" at bounding box center [509, 234] width 738 height 426
click at [498, 367] on div "1 2 3 4 5 6 Return to story 6 . What is the overall purpose of this passage? To…" at bounding box center [509, 234] width 738 height 426
click at [496, 341] on button "button" at bounding box center [512, 339] width 95 height 54
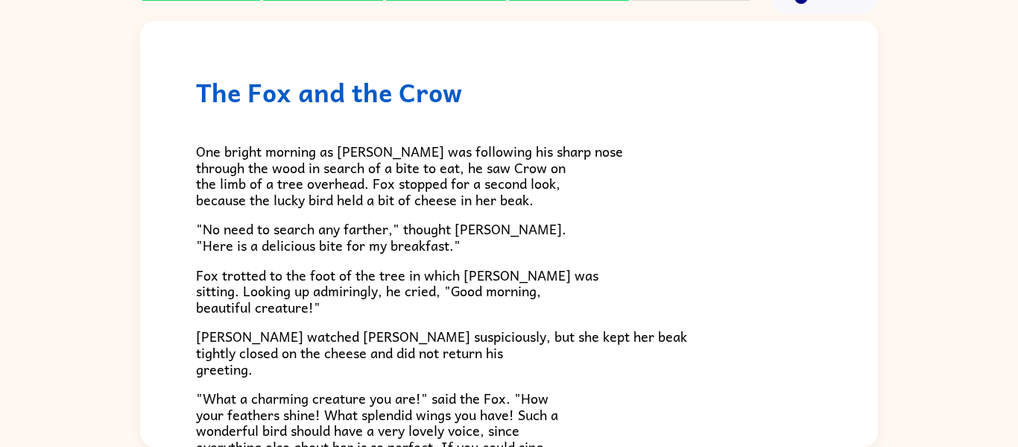
scroll to position [293, 0]
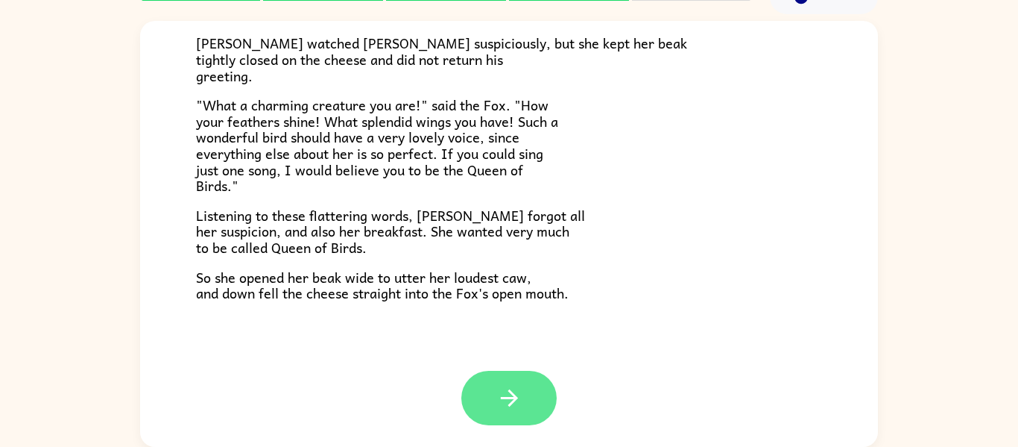
click at [492, 379] on button "button" at bounding box center [509, 398] width 95 height 54
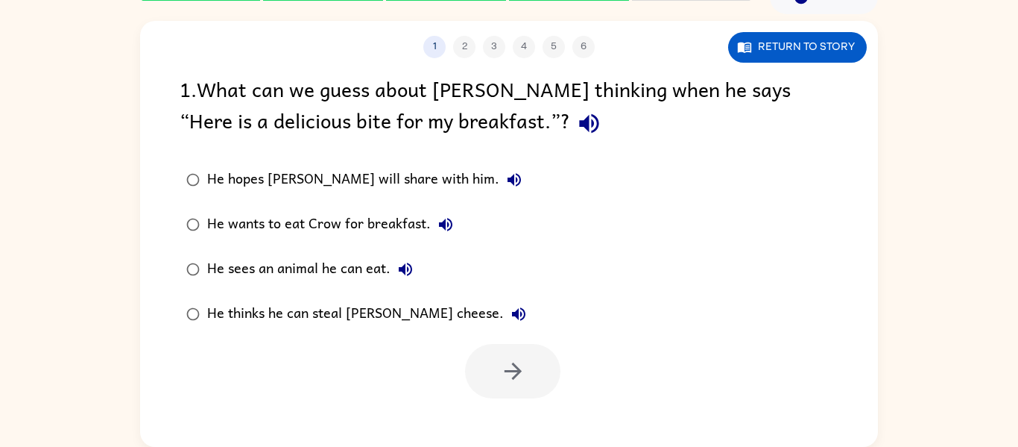
scroll to position [0, 0]
click at [380, 299] on div "He thinks he can steal Crow’s cheese." at bounding box center [370, 314] width 327 height 30
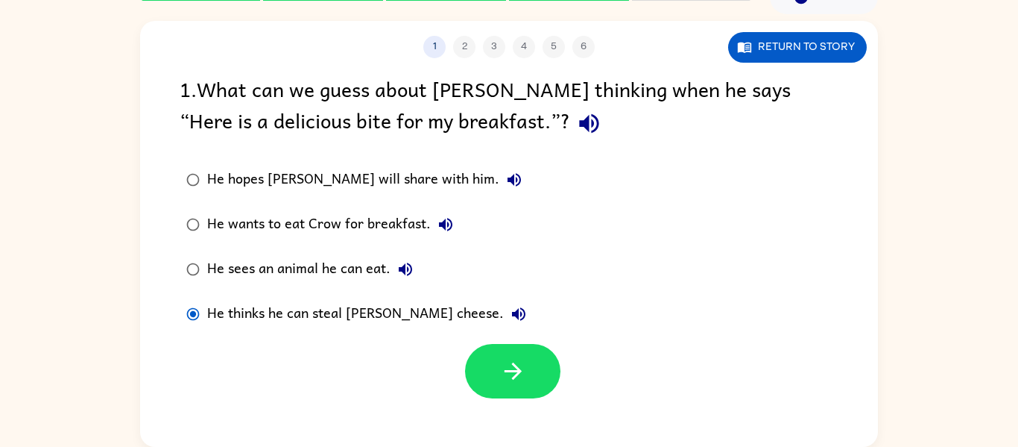
click at [388, 169] on div "He hopes Crow will share with him." at bounding box center [368, 180] width 322 height 30
click at [495, 365] on button "button" at bounding box center [512, 371] width 95 height 54
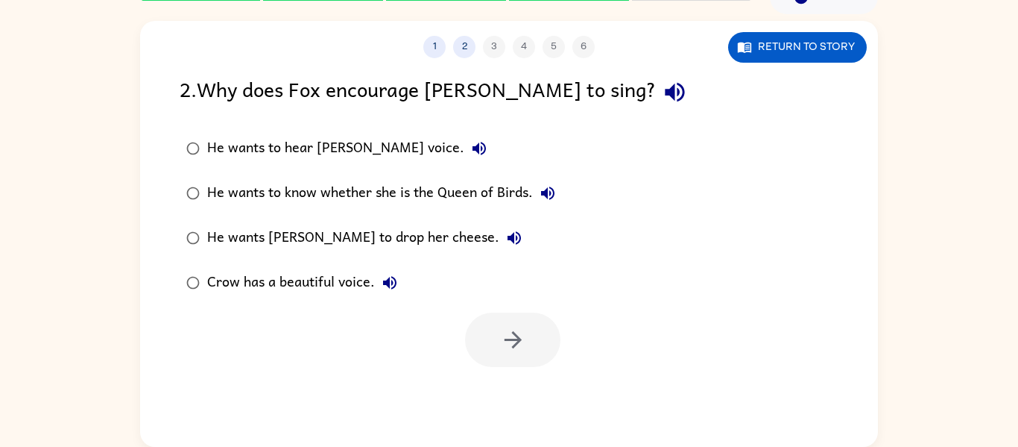
click at [322, 226] on div "He wants Crow to drop her cheese." at bounding box center [368, 238] width 322 height 30
click at [543, 355] on button "button" at bounding box center [512, 339] width 95 height 54
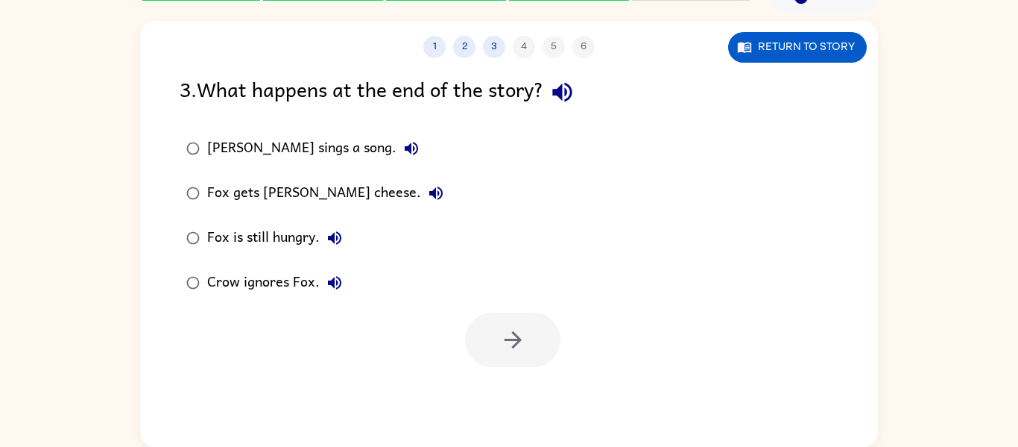
click at [292, 139] on div "Fox sings a song." at bounding box center [316, 148] width 219 height 30
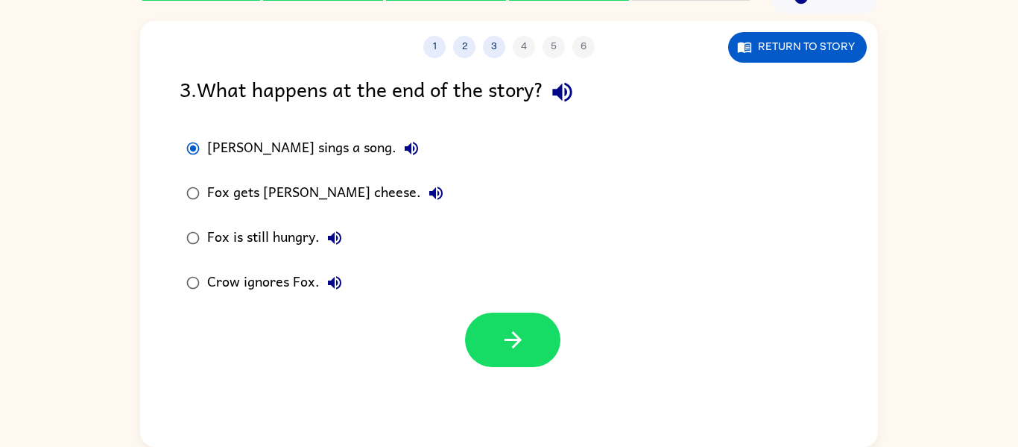
click at [285, 286] on div "Crow ignores Fox." at bounding box center [278, 283] width 142 height 30
click at [533, 331] on button "button" at bounding box center [512, 339] width 95 height 54
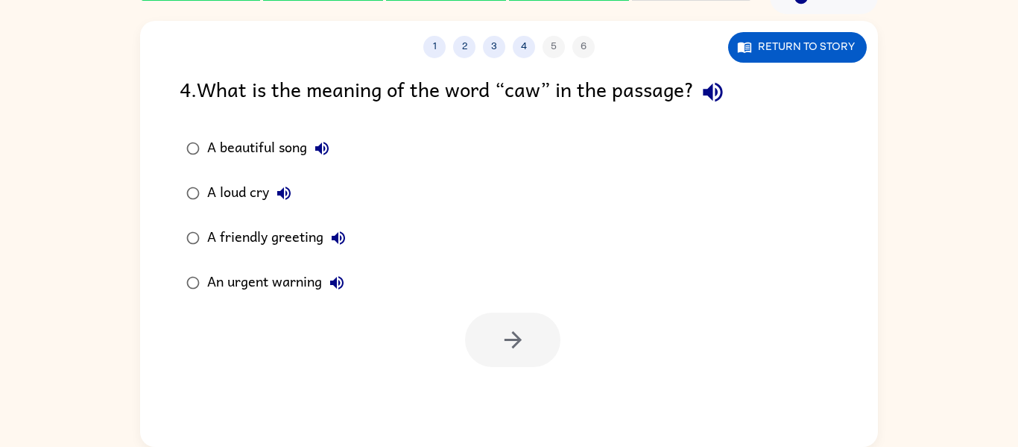
click at [262, 255] on label "A friendly greeting" at bounding box center [265, 237] width 189 height 45
click at [490, 361] on button "button" at bounding box center [512, 339] width 95 height 54
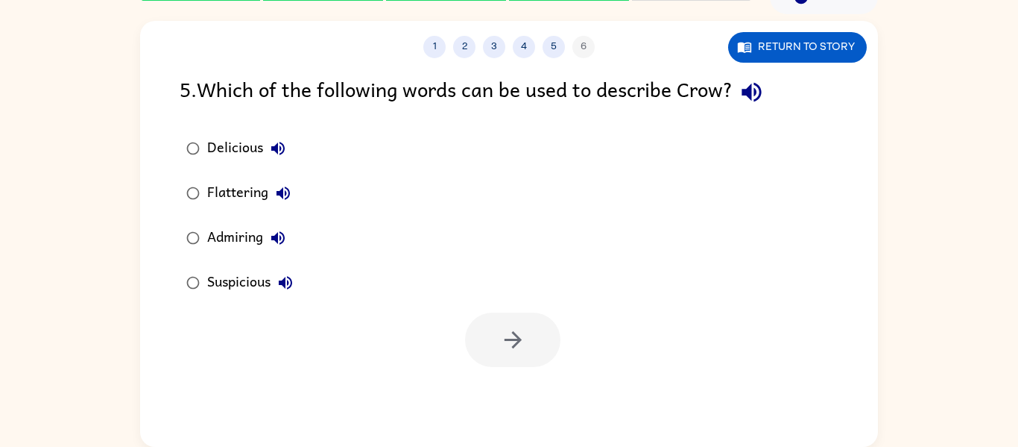
click at [224, 140] on div "Delicious" at bounding box center [250, 148] width 86 height 30
click at [511, 350] on icon "button" at bounding box center [513, 340] width 26 height 26
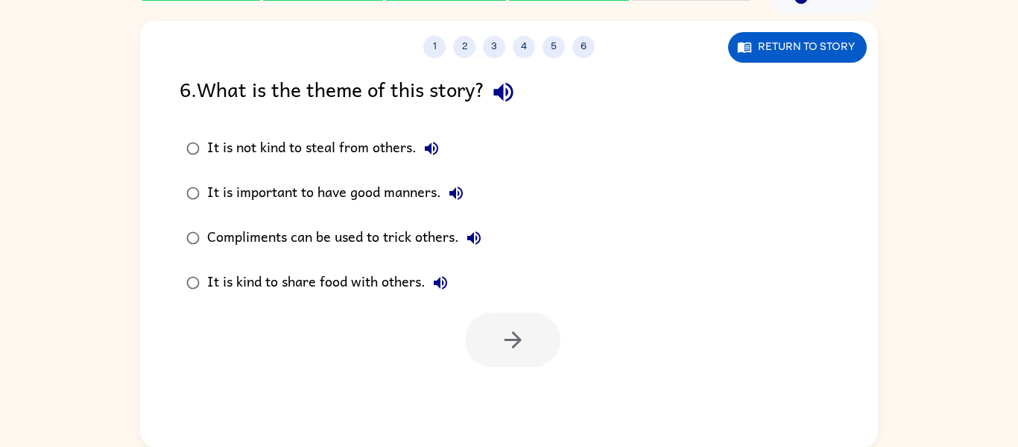
click at [351, 228] on div "Compliments can be used to trick others." at bounding box center [348, 238] width 282 height 30
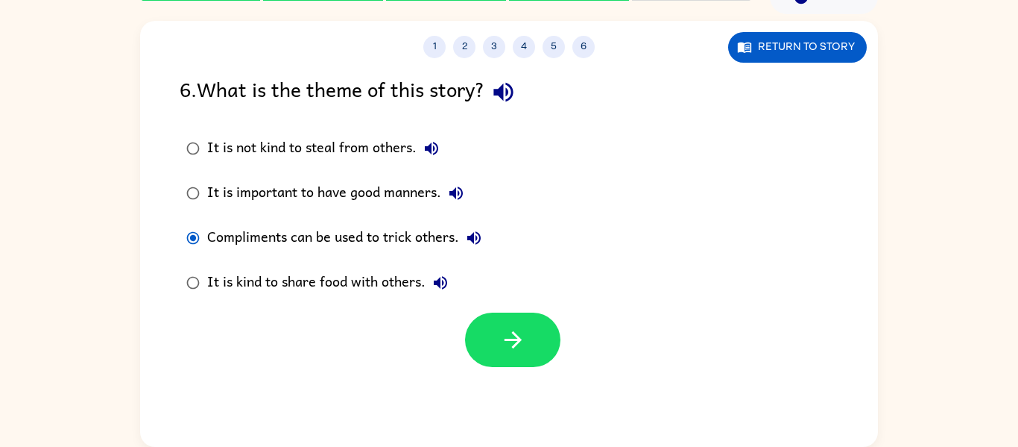
click at [465, 321] on div at bounding box center [512, 339] width 95 height 54
click at [485, 327] on button "button" at bounding box center [512, 339] width 95 height 54
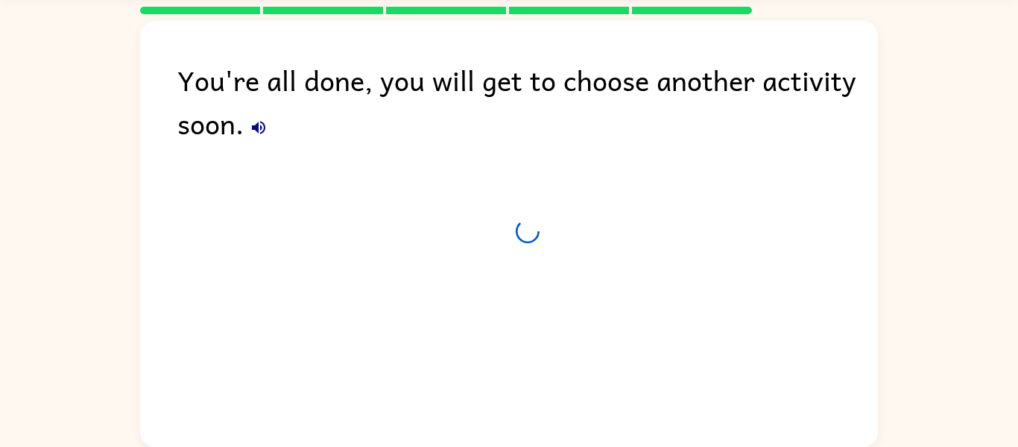
scroll to position [51, 0]
click at [380, 257] on div "You're all done, you will get to choose another activity soon." at bounding box center [509, 230] width 738 height 418
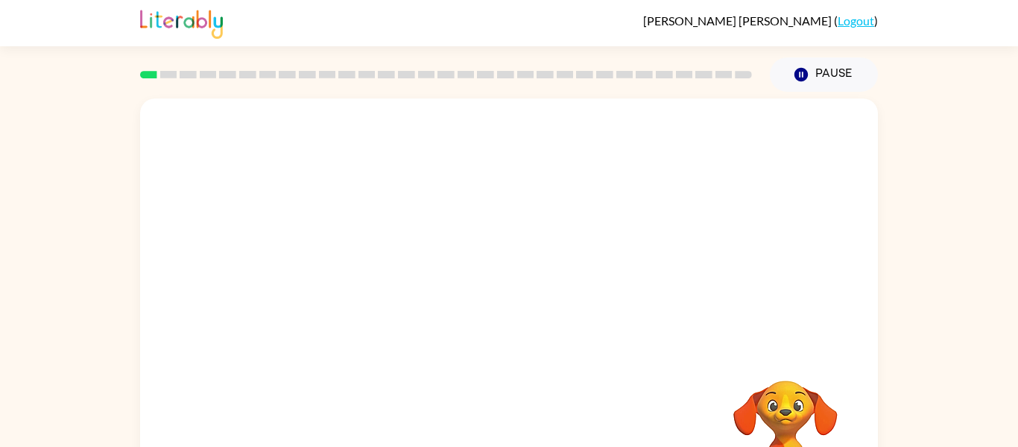
click at [359, 280] on video "Your browser must support playing .mp4 files to use Literably. Please try using…" at bounding box center [509, 223] width 738 height 251
drag, startPoint x: 347, startPoint y: 280, endPoint x: 418, endPoint y: 195, distance: 111.1
click at [418, 195] on video "Your browser must support playing .mp4 files to use Literably. Please try using…" at bounding box center [509, 223] width 738 height 251
click at [359, 299] on video "Your browser must support playing .mp4 files to use Literably. Please try using…" at bounding box center [509, 223] width 738 height 251
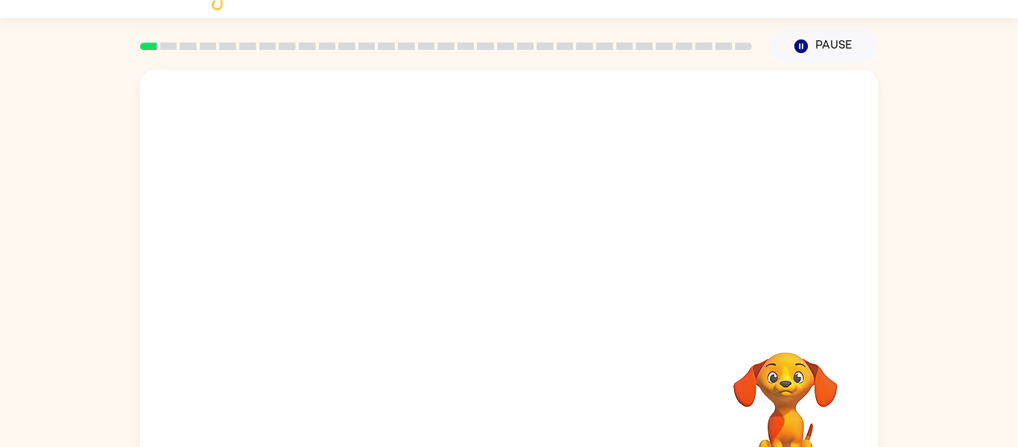
scroll to position [29, 0]
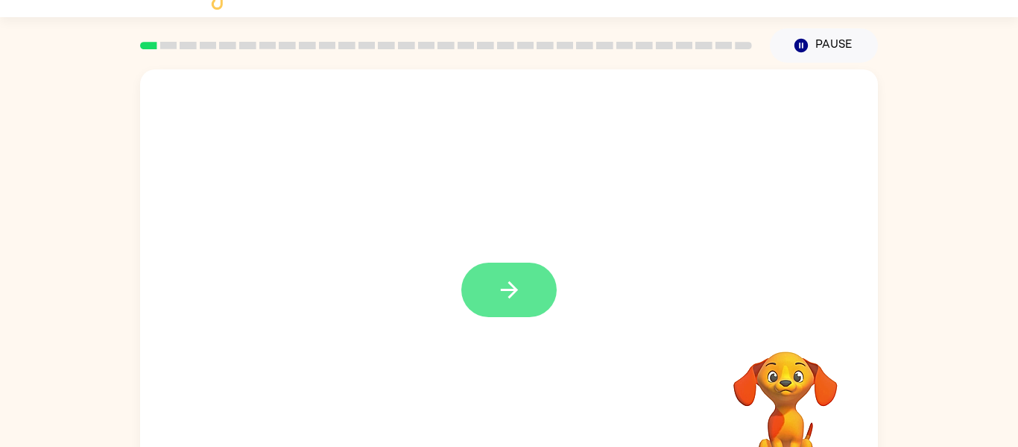
click at [494, 283] on button "button" at bounding box center [509, 289] width 95 height 54
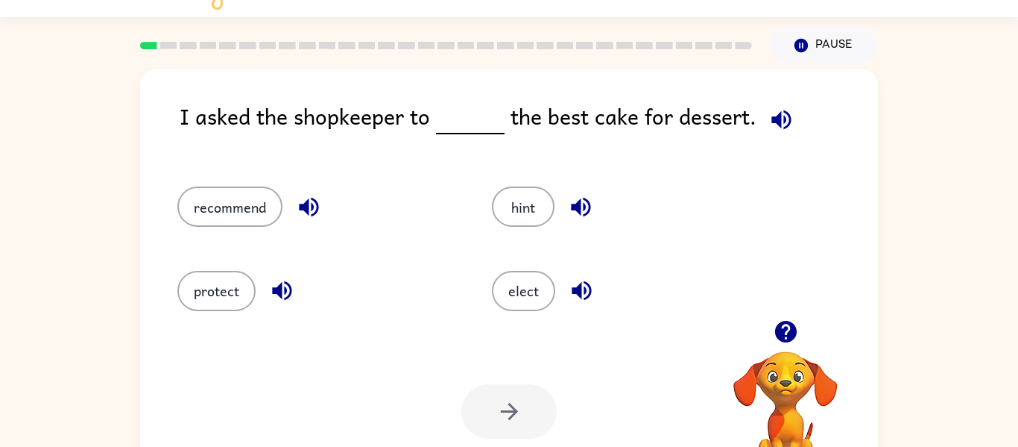
click at [315, 203] on icon "button" at bounding box center [308, 207] width 19 height 19
click at [289, 287] on icon "button" at bounding box center [282, 290] width 26 height 26
click at [563, 292] on button "button" at bounding box center [582, 290] width 38 height 38
click at [576, 279] on icon "button" at bounding box center [582, 290] width 26 height 26
click at [588, 177] on div "hint" at bounding box center [621, 200] width 315 height 84
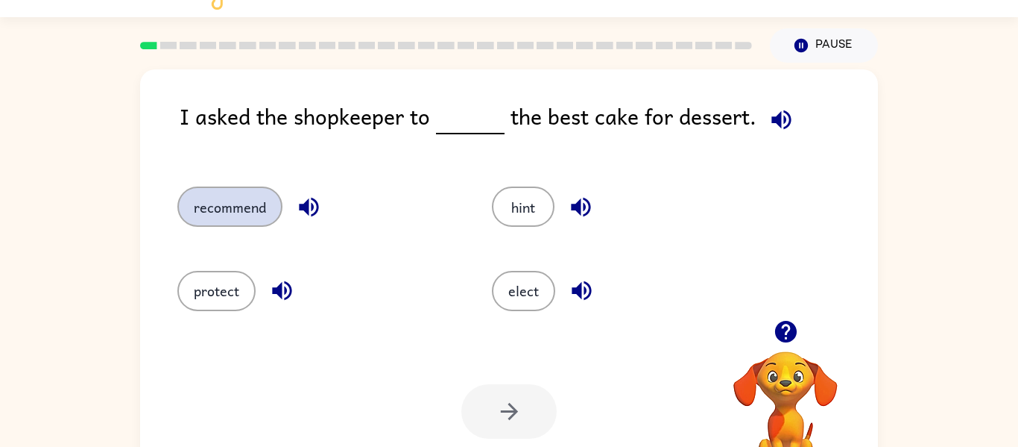
click at [248, 212] on button "recommend" at bounding box center [229, 206] width 105 height 40
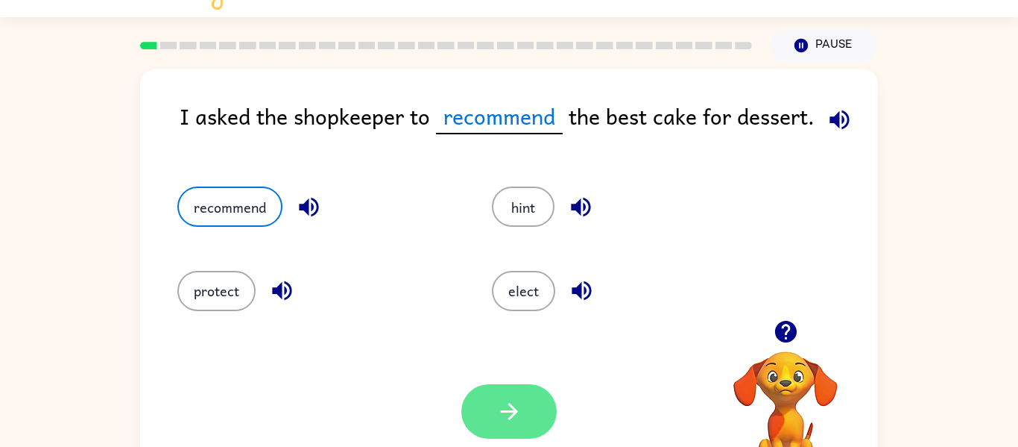
click at [511, 406] on icon "button" at bounding box center [508, 411] width 17 height 17
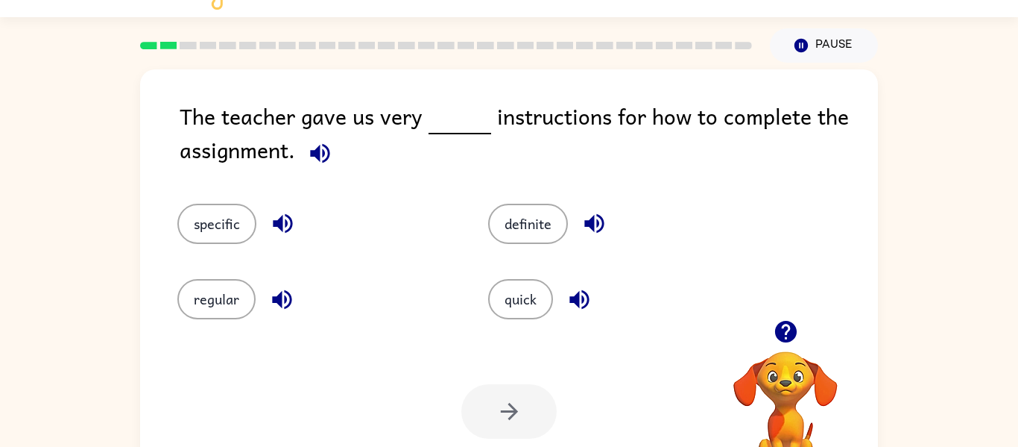
click at [324, 163] on icon "button" at bounding box center [320, 153] width 26 height 26
click at [233, 235] on button "specific" at bounding box center [216, 224] width 79 height 40
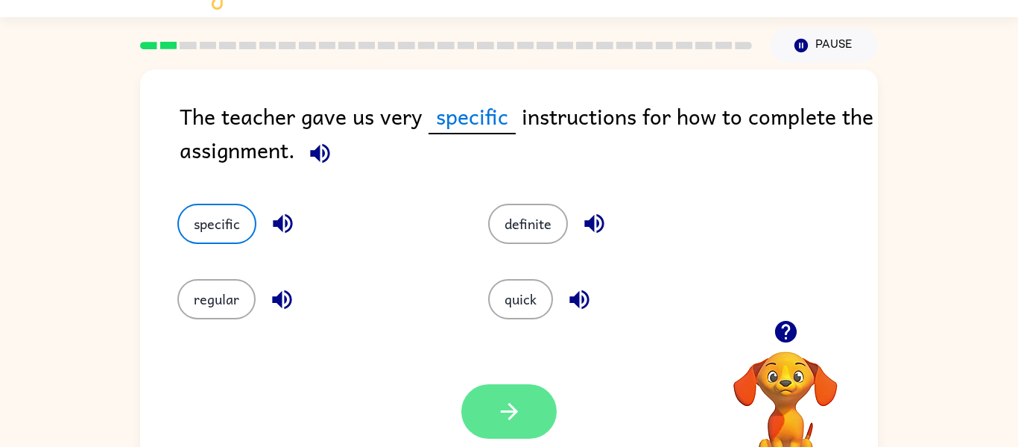
click at [502, 397] on button "button" at bounding box center [509, 411] width 95 height 54
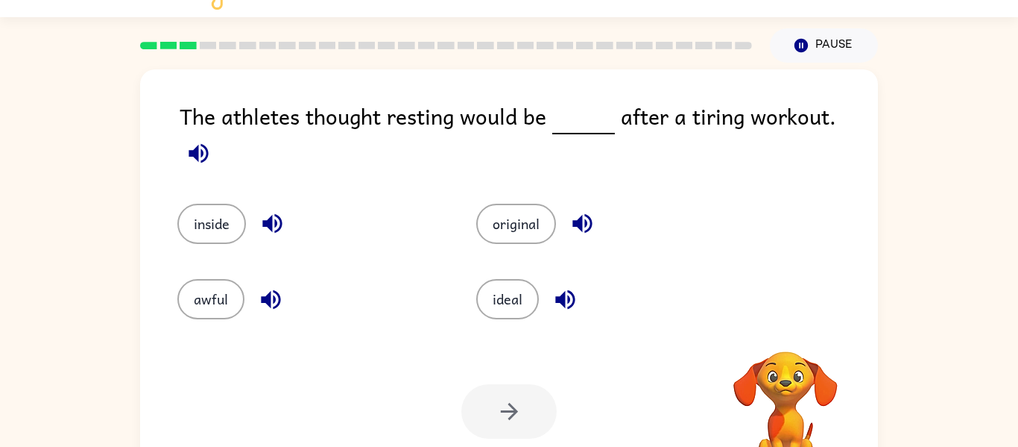
click at [208, 143] on icon "button" at bounding box center [198, 152] width 19 height 19
click at [227, 285] on button "awful" at bounding box center [210, 299] width 67 height 40
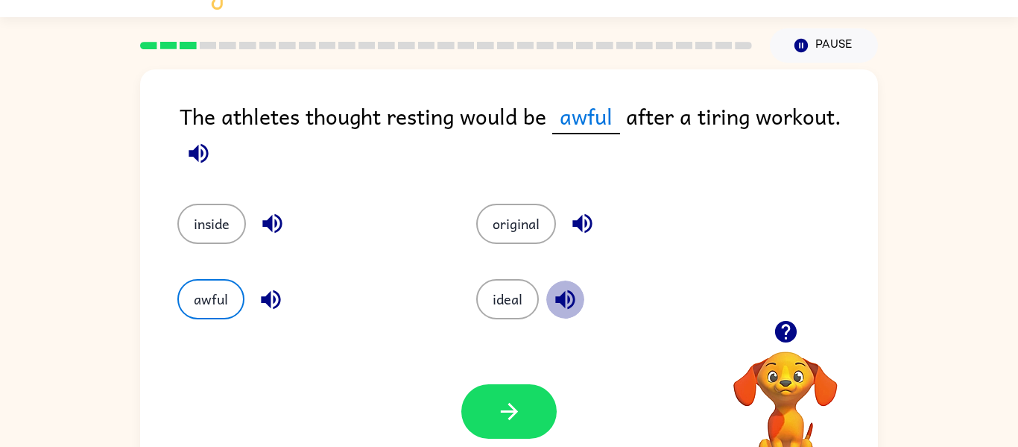
click at [562, 294] on icon "button" at bounding box center [564, 298] width 19 height 19
click at [586, 215] on icon "button" at bounding box center [582, 223] width 19 height 19
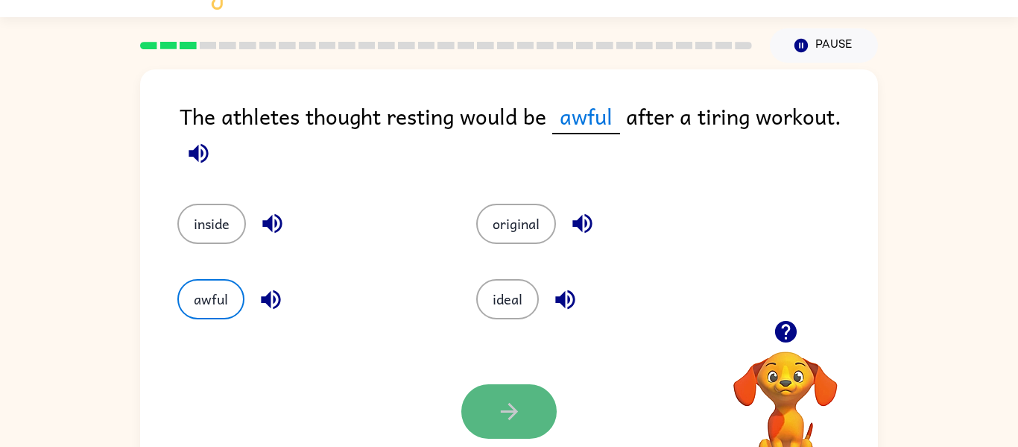
click at [497, 425] on button "button" at bounding box center [509, 411] width 95 height 54
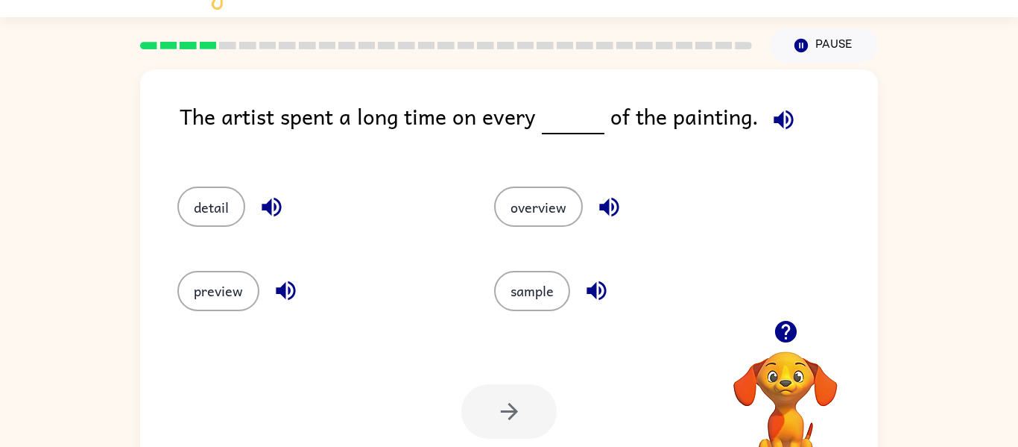
click at [778, 132] on icon "button" at bounding box center [784, 120] width 26 height 26
click at [212, 210] on button "detail" at bounding box center [211, 206] width 68 height 40
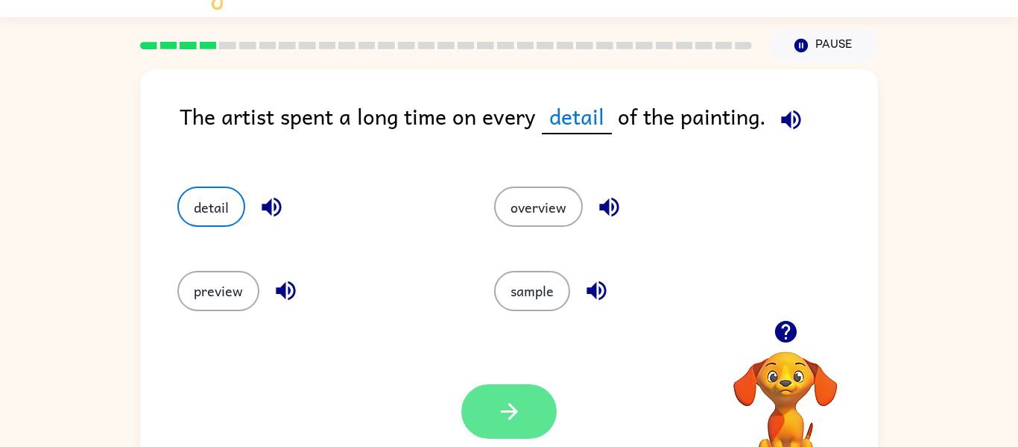
click at [517, 424] on button "button" at bounding box center [509, 411] width 95 height 54
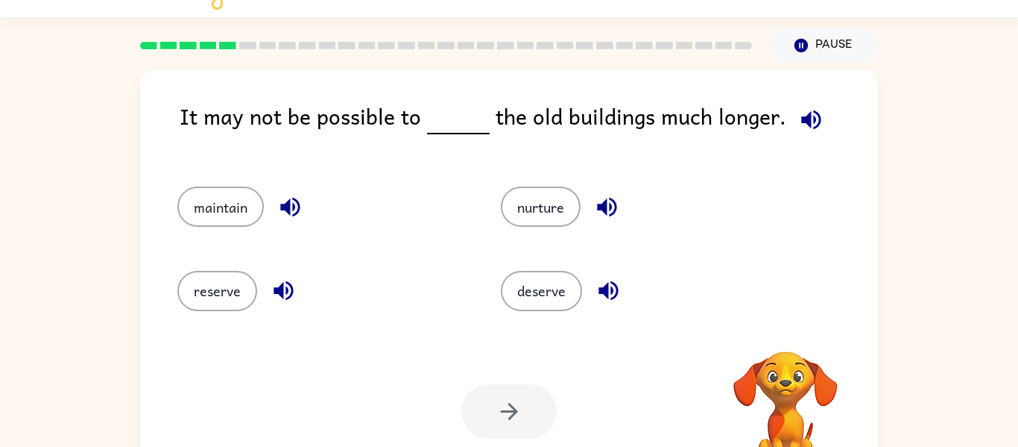
click at [812, 111] on icon "button" at bounding box center [811, 120] width 26 height 26
click at [807, 122] on icon "button" at bounding box center [810, 119] width 19 height 19
click at [281, 210] on icon "button" at bounding box center [290, 207] width 26 height 26
click at [272, 285] on icon "button" at bounding box center [284, 290] width 26 height 26
click at [595, 199] on icon "button" at bounding box center [607, 207] width 26 height 26
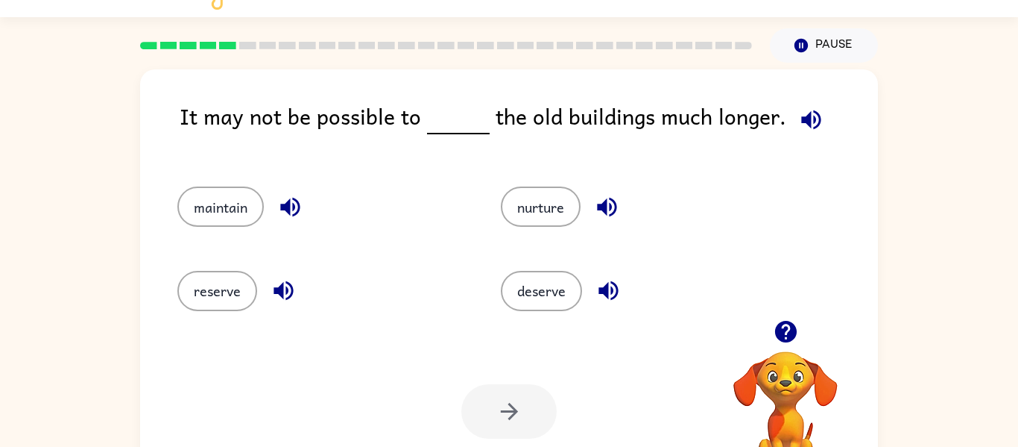
click at [599, 294] on icon "button" at bounding box center [609, 290] width 26 height 26
click at [218, 210] on button "maintain" at bounding box center [220, 206] width 86 height 40
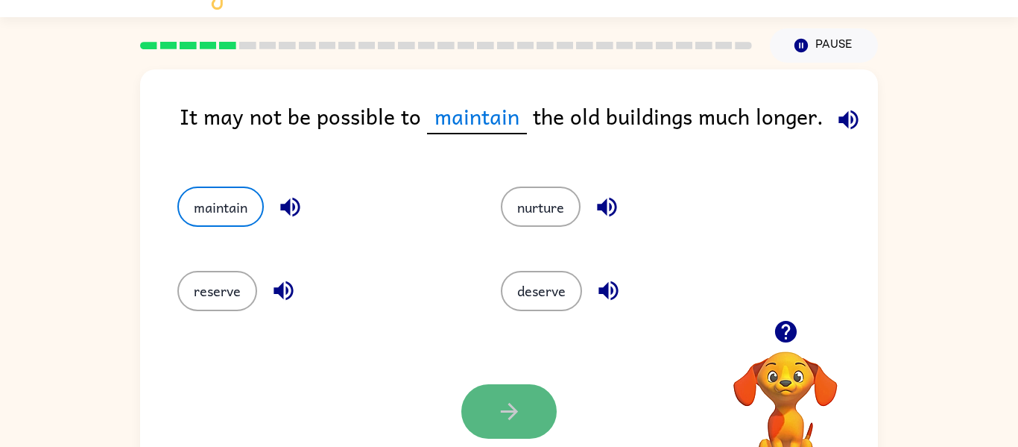
click at [494, 390] on button "button" at bounding box center [509, 411] width 95 height 54
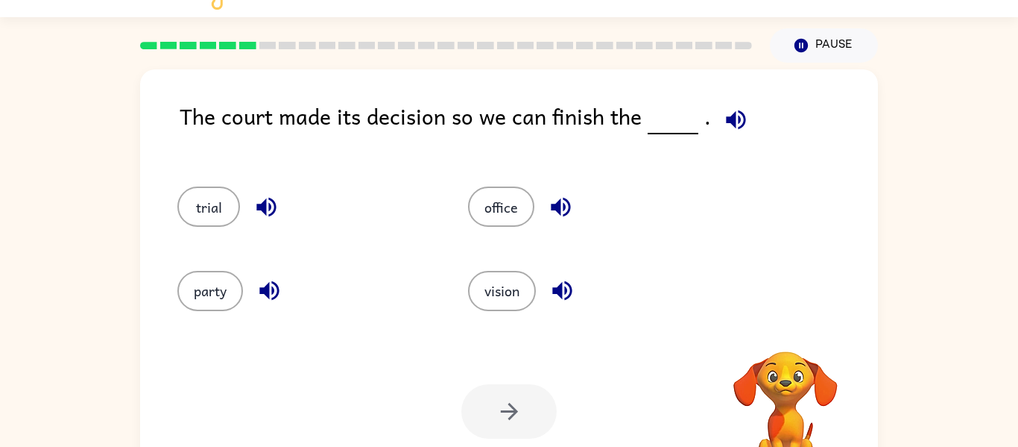
click at [731, 113] on icon "button" at bounding box center [736, 120] width 26 height 26
click at [561, 289] on icon "button" at bounding box center [561, 290] width 19 height 19
click at [563, 210] on icon "button" at bounding box center [560, 207] width 19 height 19
click at [268, 306] on button "button" at bounding box center [270, 290] width 38 height 38
click at [272, 224] on div "trial" at bounding box center [305, 206] width 256 height 40
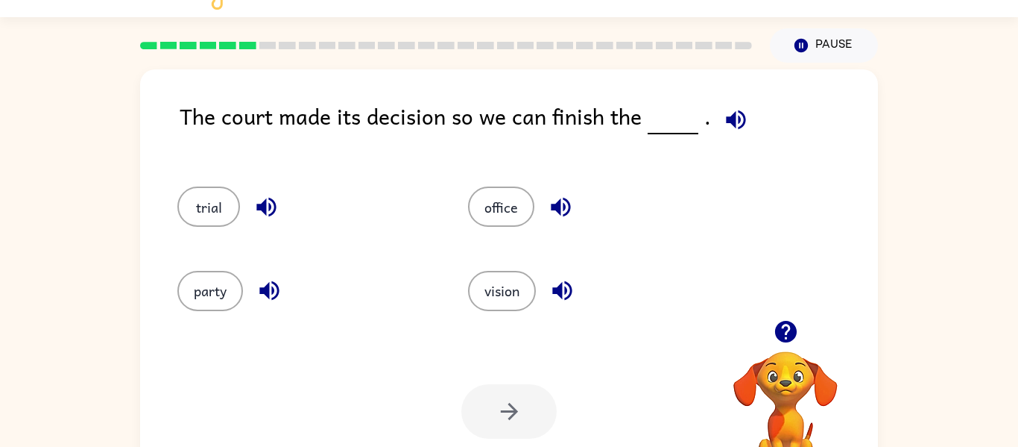
click at [270, 219] on icon "button" at bounding box center [266, 207] width 26 height 26
click at [232, 224] on div "trial" at bounding box center [305, 206] width 256 height 40
click at [219, 204] on button "trial" at bounding box center [208, 206] width 63 height 40
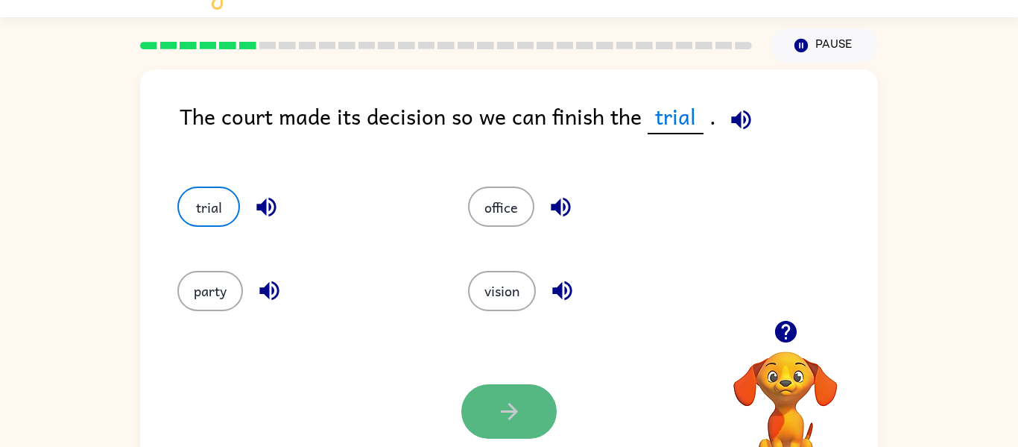
click at [538, 417] on button "button" at bounding box center [509, 411] width 95 height 54
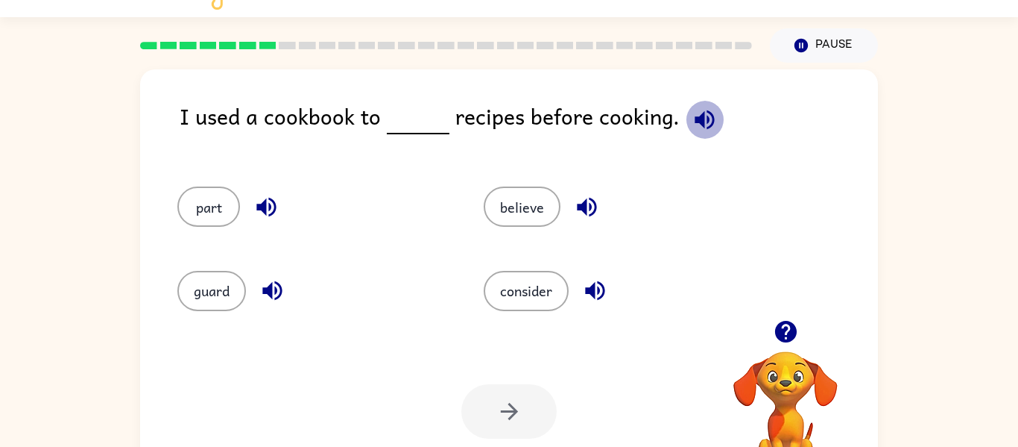
click at [692, 130] on icon "button" at bounding box center [705, 120] width 26 height 26
click at [277, 293] on icon "button" at bounding box center [272, 290] width 26 height 26
click at [605, 292] on icon "button" at bounding box center [595, 290] width 26 height 26
click at [587, 207] on icon "button" at bounding box center [587, 207] width 26 height 26
click at [556, 288] on button "consider" at bounding box center [526, 291] width 85 height 40
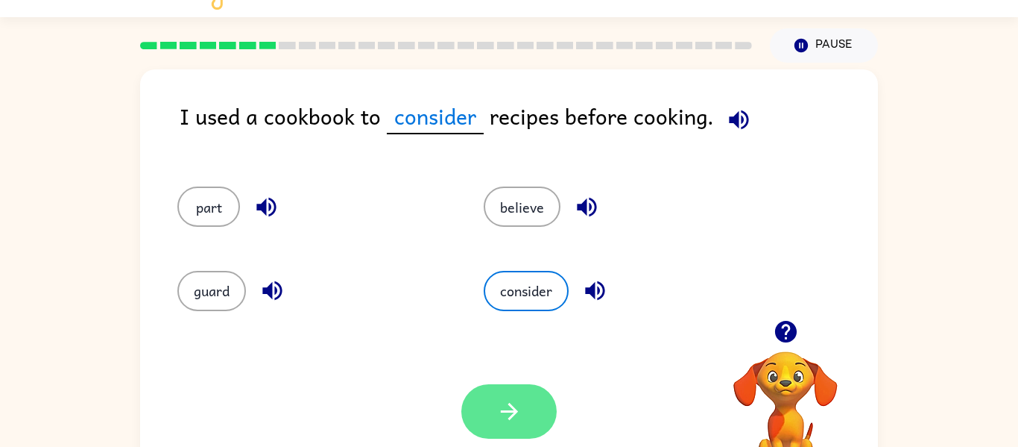
click at [510, 412] on icon "button" at bounding box center [510, 411] width 26 height 26
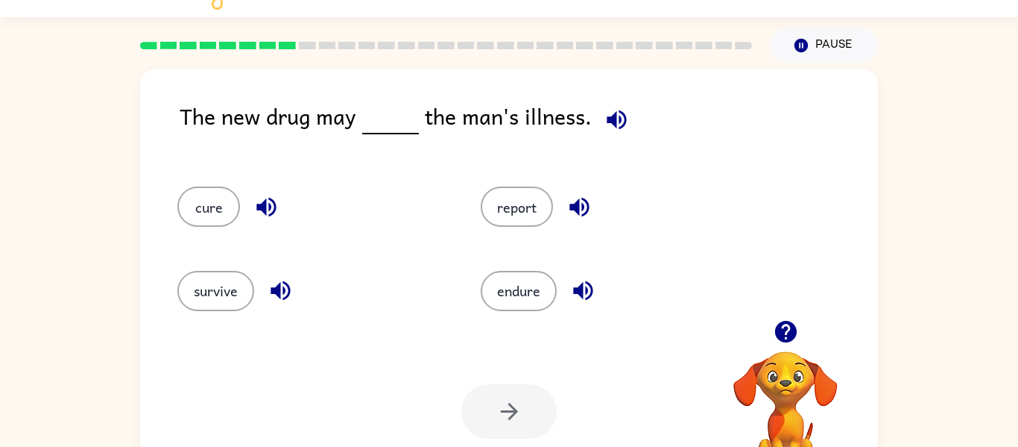
click at [629, 108] on span at bounding box center [614, 116] width 44 height 34
click at [607, 119] on icon "button" at bounding box center [616, 119] width 19 height 19
click at [221, 207] on button "cure" at bounding box center [208, 206] width 63 height 40
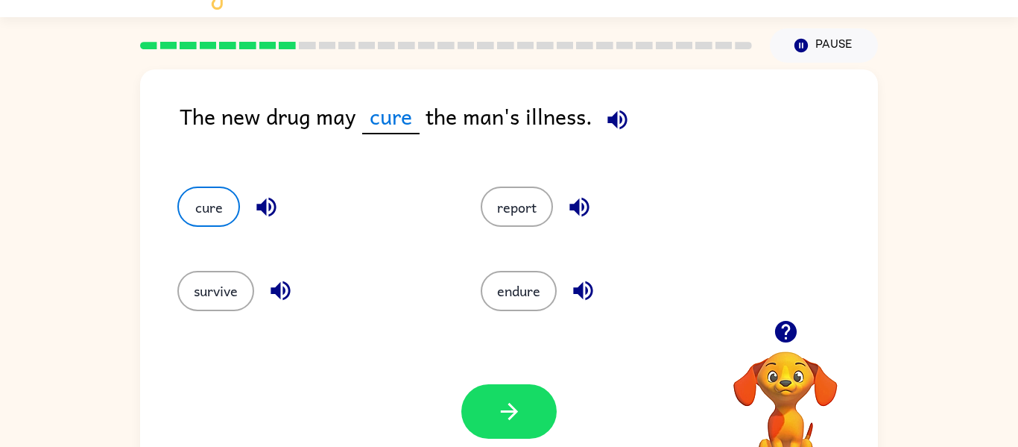
click at [516, 379] on div "Your browser must support playing .mp4 files to use Literably. Please try using…" at bounding box center [509, 411] width 738 height 168
click at [523, 392] on button "button" at bounding box center [509, 411] width 95 height 54
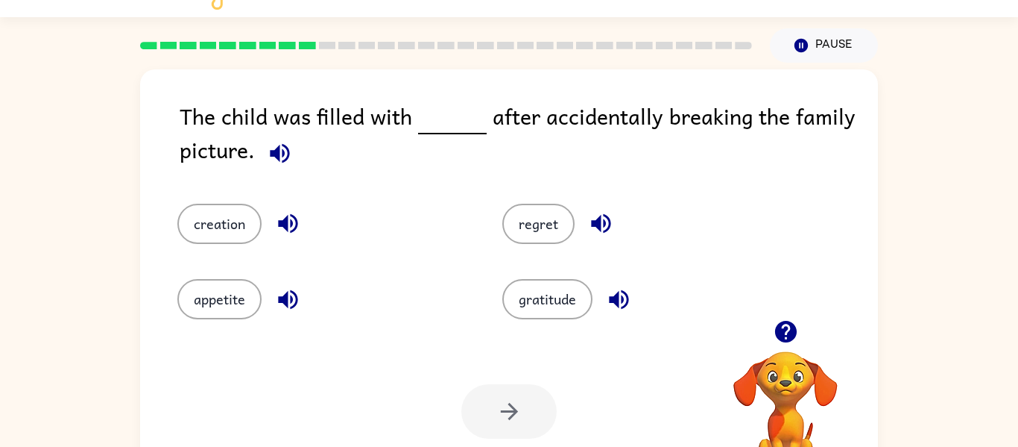
click at [286, 150] on icon "button" at bounding box center [280, 153] width 26 height 26
click at [281, 151] on icon "button" at bounding box center [280, 153] width 26 height 26
click at [295, 290] on icon "button" at bounding box center [288, 299] width 26 height 26
click at [611, 228] on icon "button" at bounding box center [601, 223] width 26 height 26
click at [577, 290] on button "gratitude" at bounding box center [548, 299] width 90 height 40
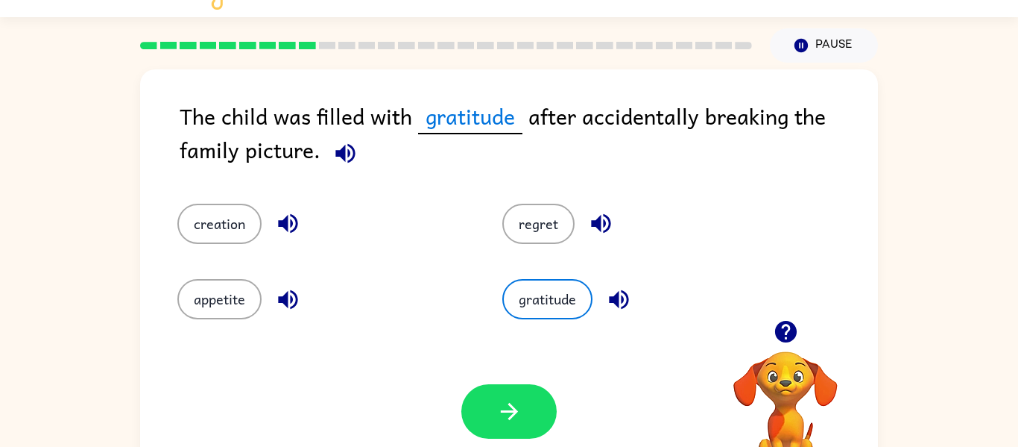
click at [613, 304] on icon "button" at bounding box center [619, 299] width 26 height 26
click at [283, 216] on icon "button" at bounding box center [288, 223] width 26 height 26
click at [271, 298] on button "button" at bounding box center [288, 299] width 38 height 38
click at [549, 215] on button "regret" at bounding box center [539, 224] width 72 height 40
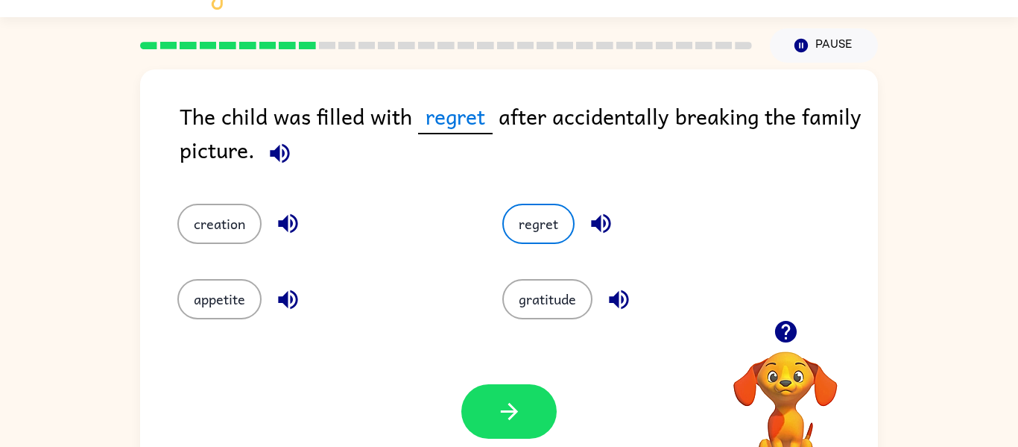
click at [275, 294] on icon "button" at bounding box center [288, 299] width 26 height 26
click at [569, 333] on div "Your browser must support playing .mp4 files to use Literably. Please try using…" at bounding box center [509, 411] width 738 height 168
click at [508, 426] on button "button" at bounding box center [509, 411] width 95 height 54
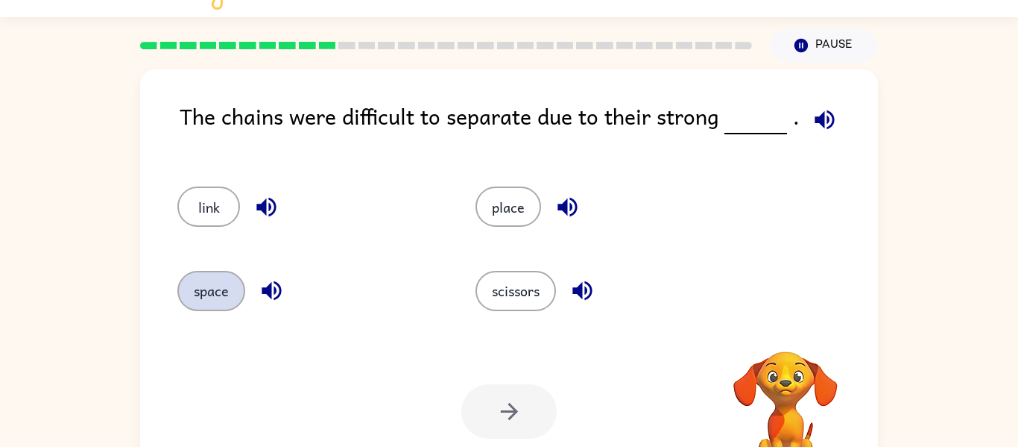
click at [230, 277] on button "space" at bounding box center [211, 291] width 68 height 40
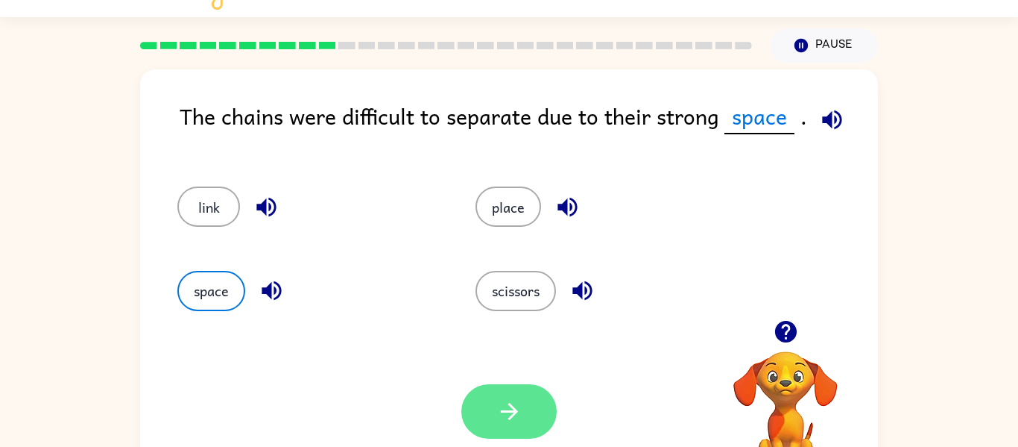
click at [537, 415] on button "button" at bounding box center [509, 411] width 95 height 54
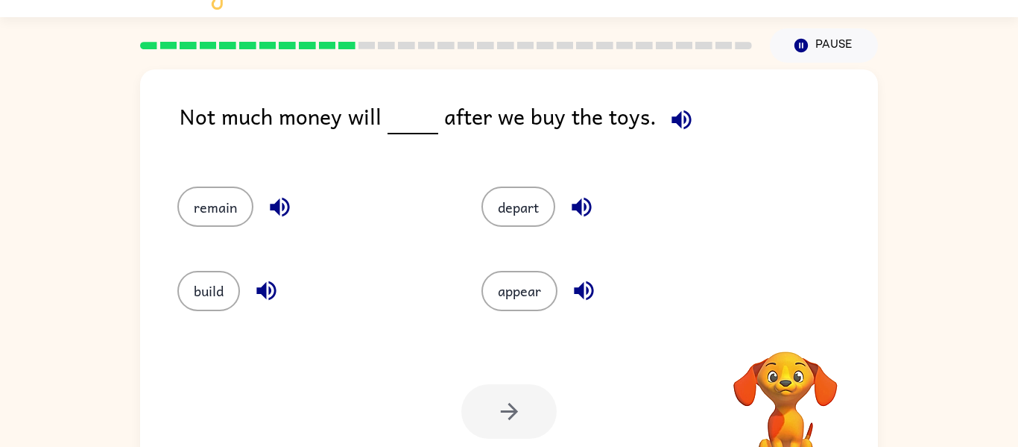
click at [520, 314] on div "appear" at bounding box center [605, 284] width 304 height 84
click at [247, 206] on button "remain" at bounding box center [215, 206] width 76 height 40
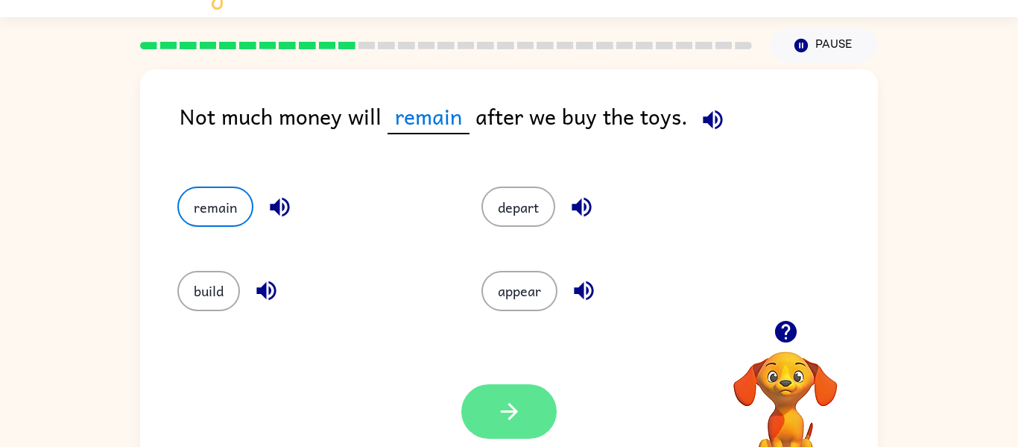
click at [517, 410] on icon "button" at bounding box center [510, 411] width 26 height 26
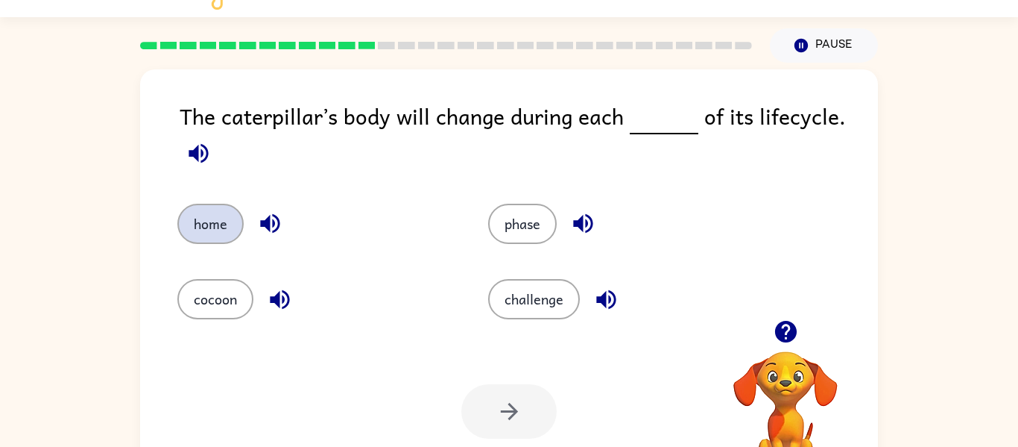
click at [212, 230] on button "home" at bounding box center [210, 224] width 66 height 40
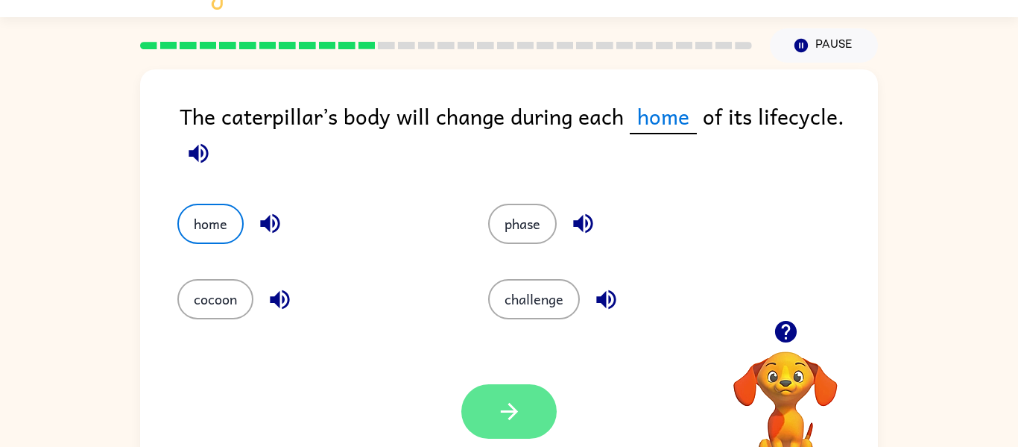
click at [538, 412] on button "button" at bounding box center [509, 411] width 95 height 54
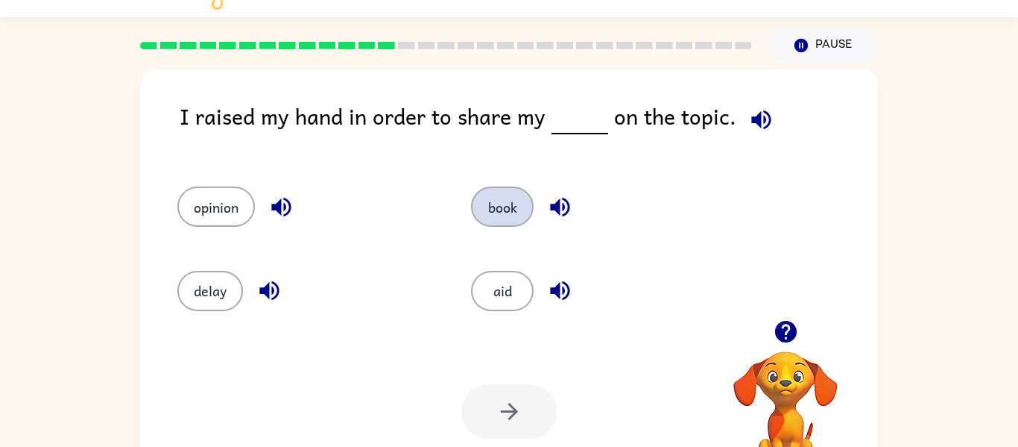
click at [508, 195] on button "book" at bounding box center [502, 206] width 63 height 40
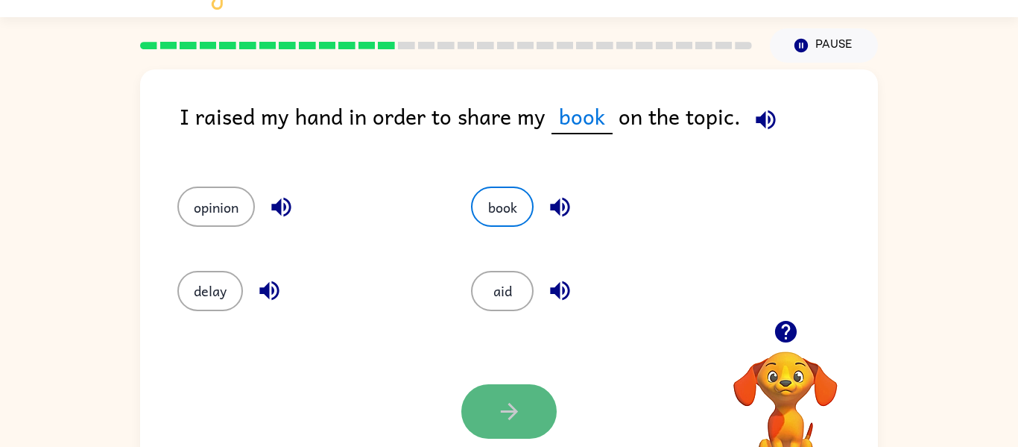
click at [526, 407] on button "button" at bounding box center [509, 411] width 95 height 54
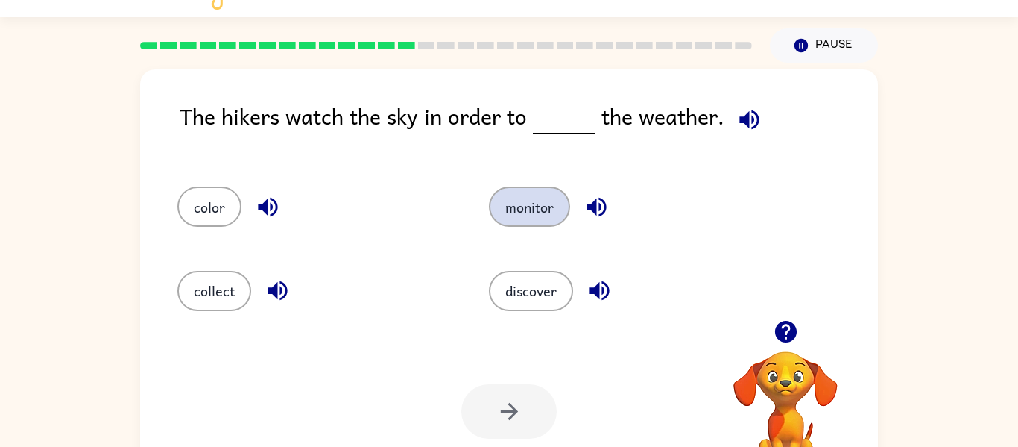
click at [525, 210] on button "monitor" at bounding box center [529, 206] width 81 height 40
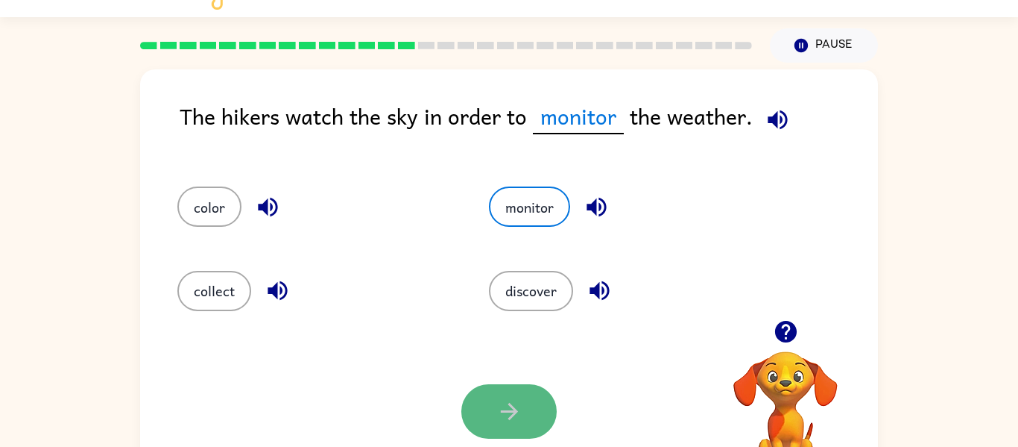
click at [501, 416] on icon "button" at bounding box center [510, 411] width 26 height 26
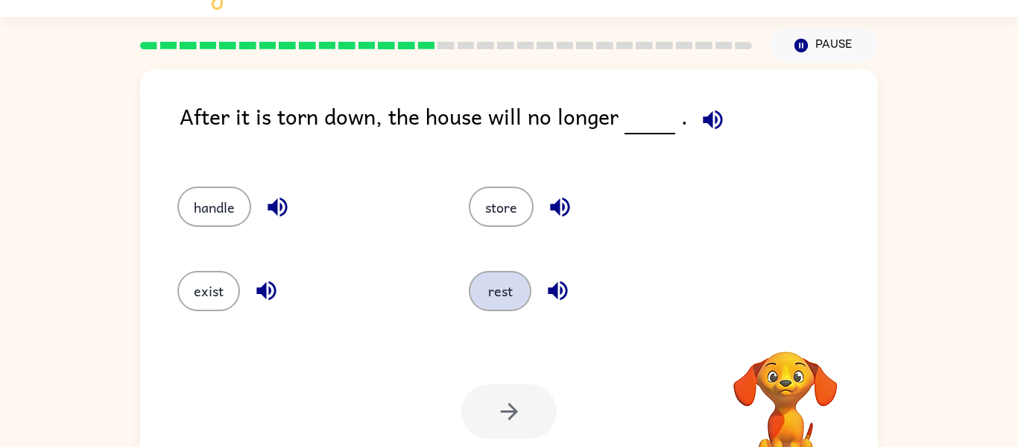
click at [508, 277] on button "rest" at bounding box center [500, 291] width 63 height 40
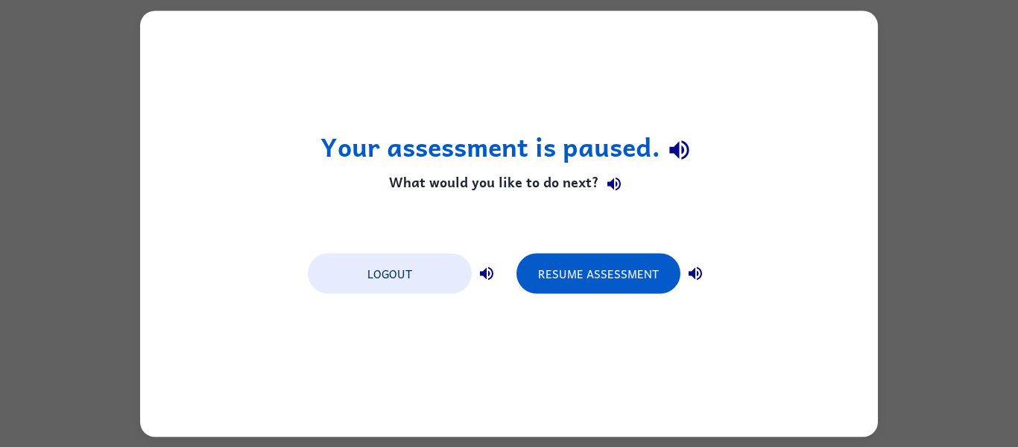
scroll to position [0, 0]
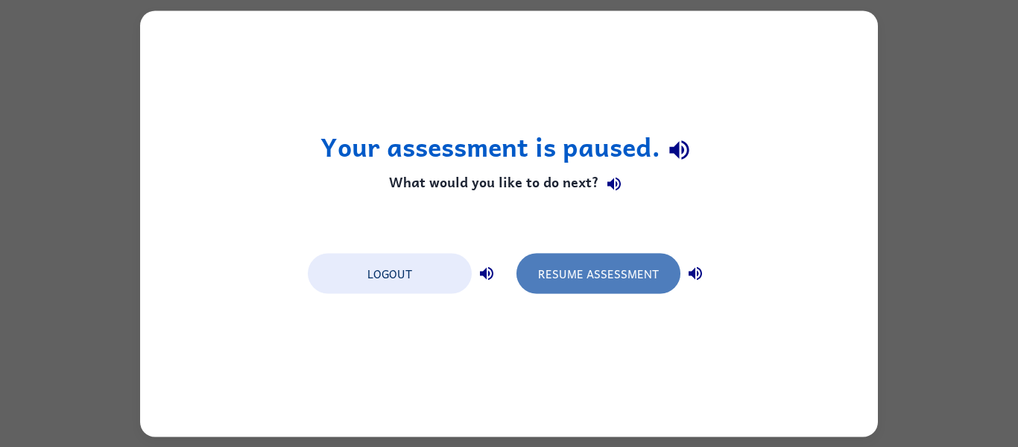
click at [586, 262] on button "Resume Assessment" at bounding box center [599, 273] width 164 height 40
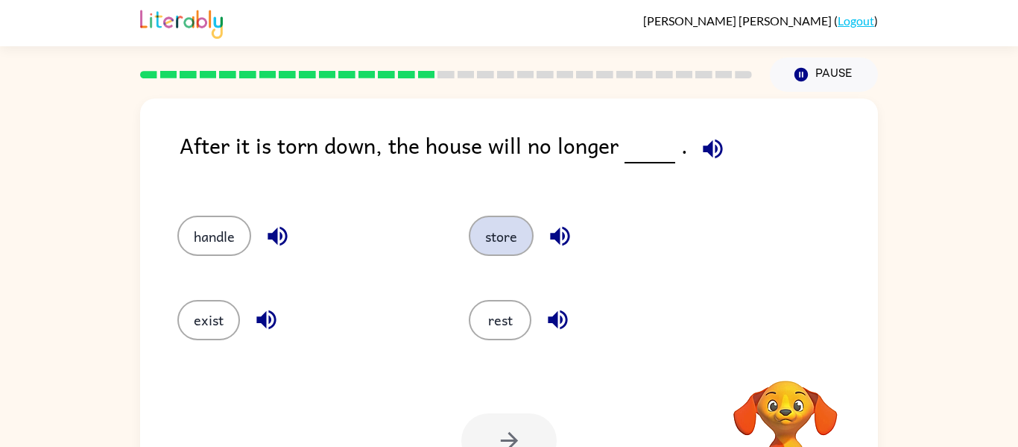
click at [514, 249] on button "store" at bounding box center [501, 235] width 65 height 40
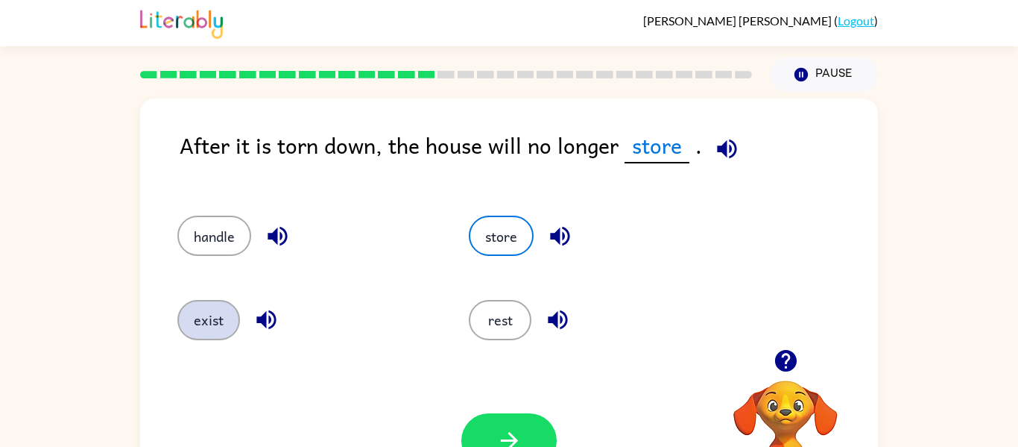
click at [224, 330] on button "exist" at bounding box center [208, 320] width 63 height 40
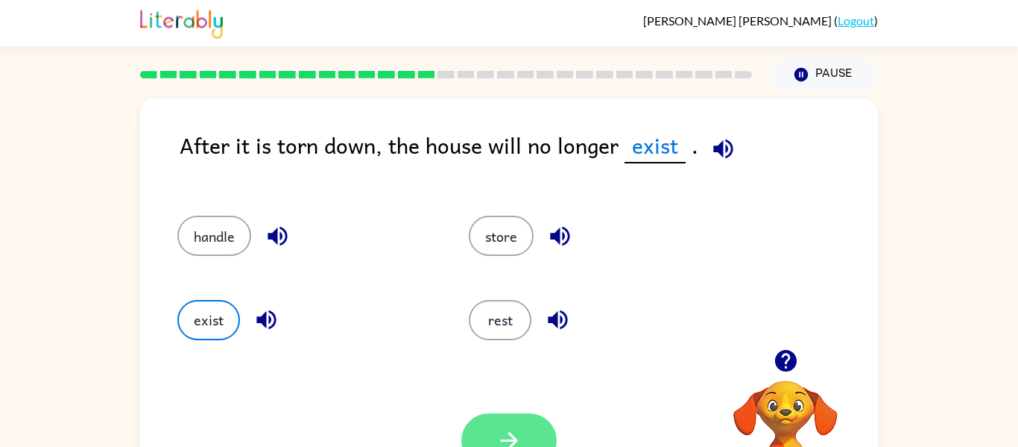
click at [508, 444] on icon "button" at bounding box center [510, 440] width 26 height 26
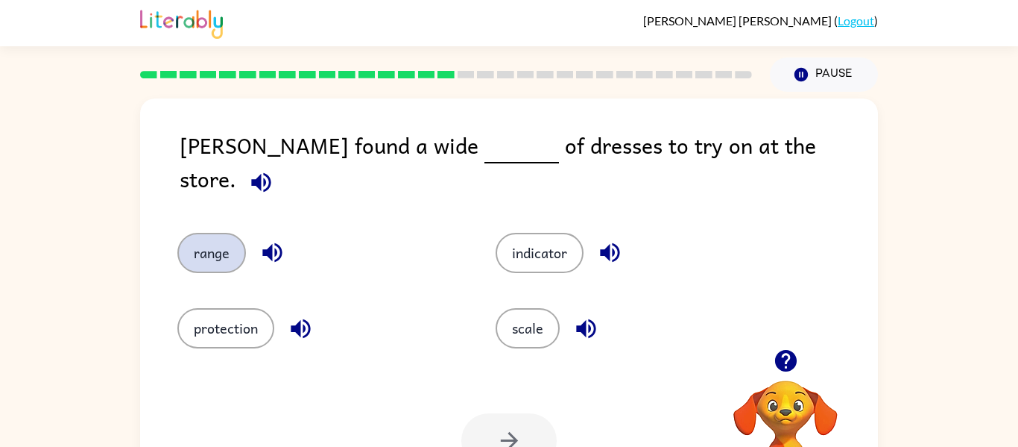
click at [224, 248] on button "range" at bounding box center [211, 253] width 69 height 40
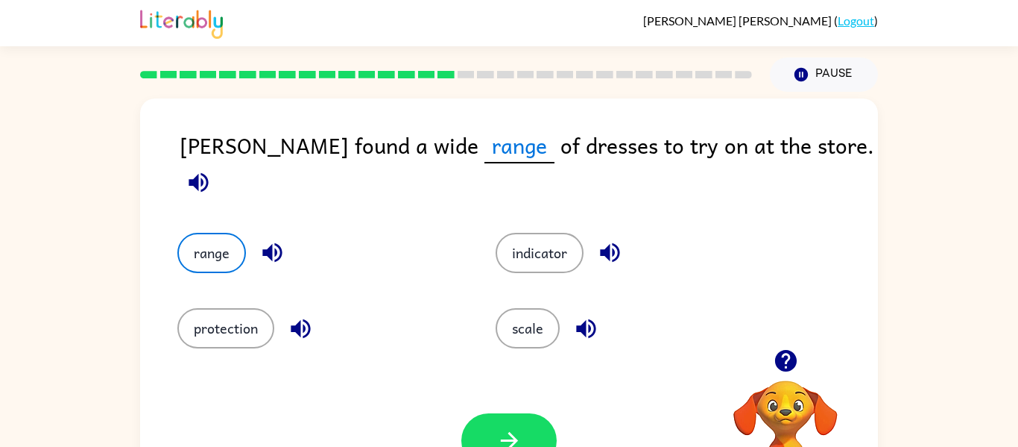
click at [536, 258] on div "indicator" at bounding box center [626, 241] width 318 height 75
click at [531, 233] on button "indicator" at bounding box center [540, 253] width 88 height 40
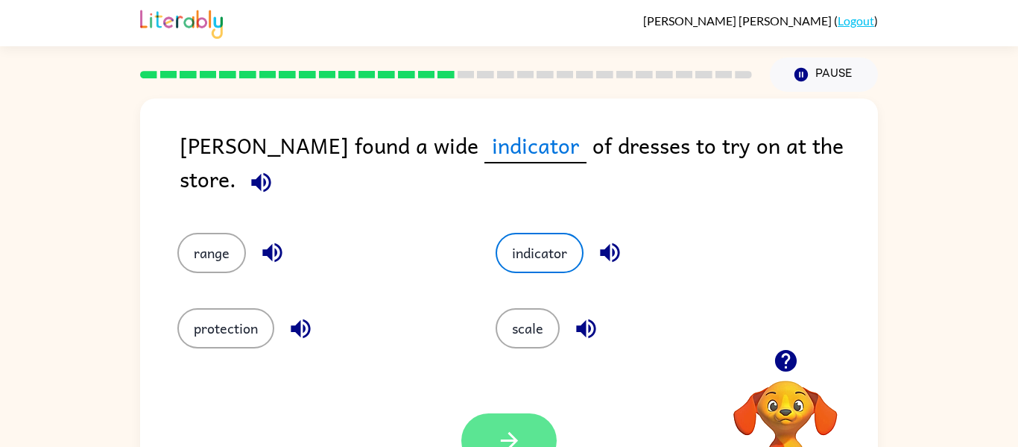
click at [501, 439] on icon "button" at bounding box center [510, 440] width 26 height 26
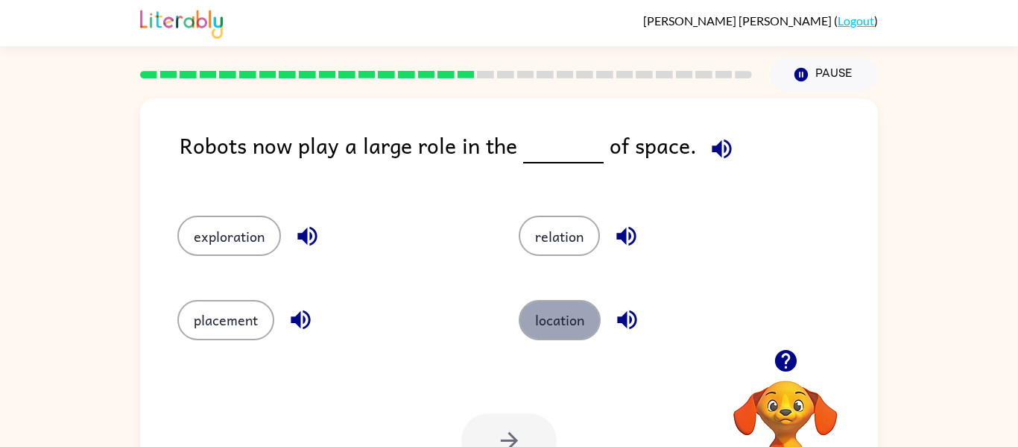
click at [558, 319] on button "location" at bounding box center [560, 320] width 82 height 40
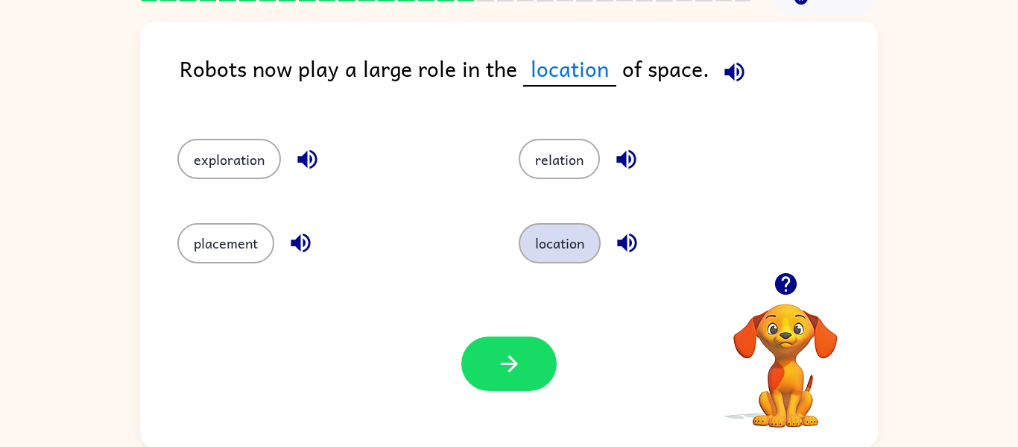
scroll to position [78, 0]
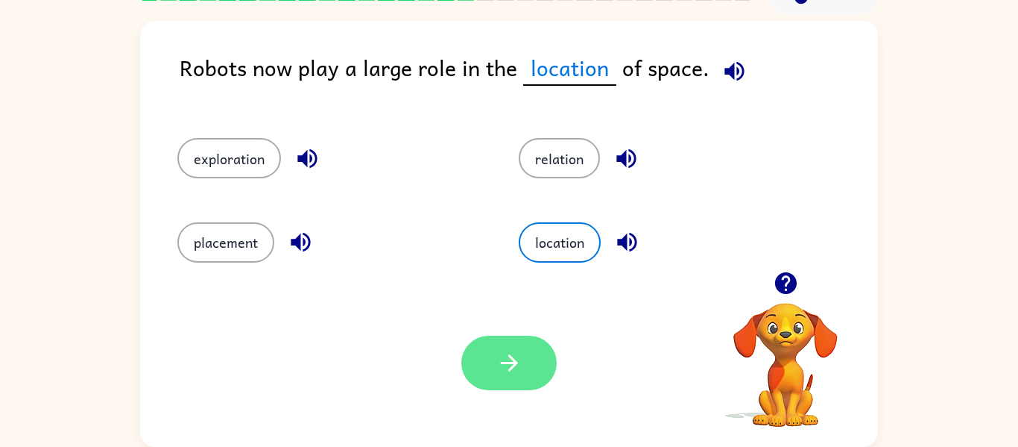
click at [525, 362] on button "button" at bounding box center [509, 363] width 95 height 54
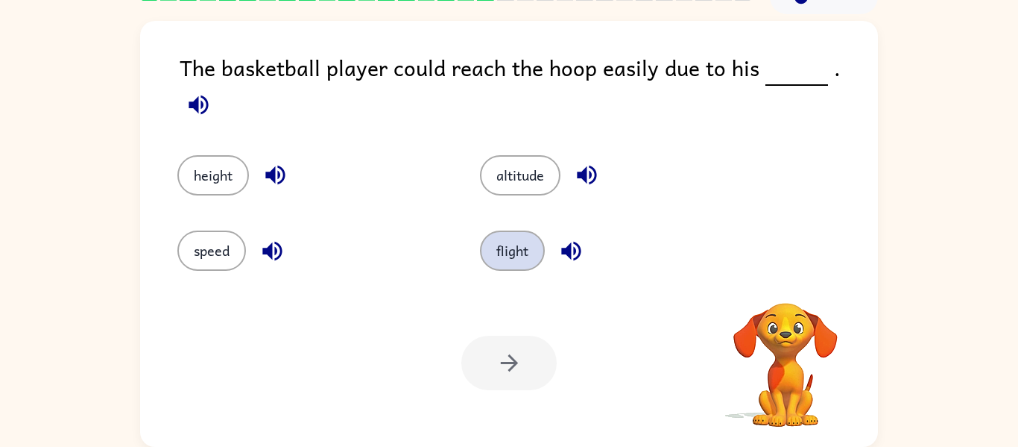
click at [494, 251] on button "flight" at bounding box center [512, 250] width 65 height 40
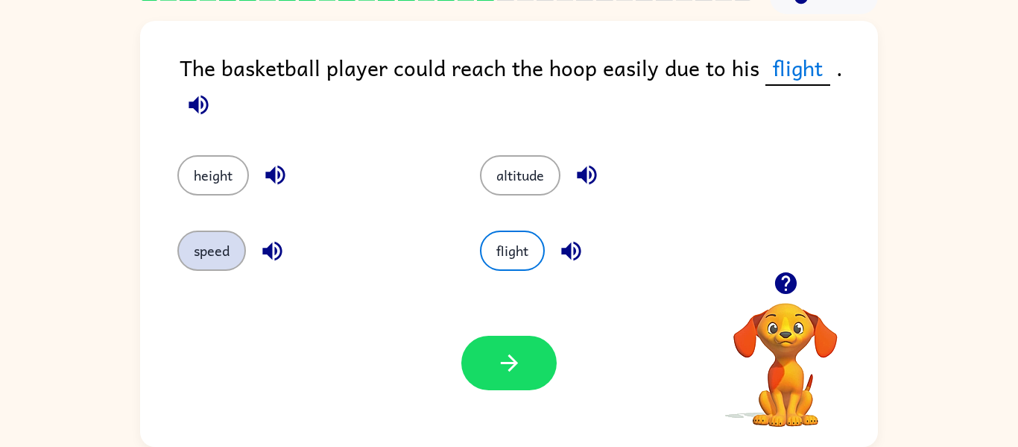
click at [205, 247] on button "speed" at bounding box center [211, 250] width 69 height 40
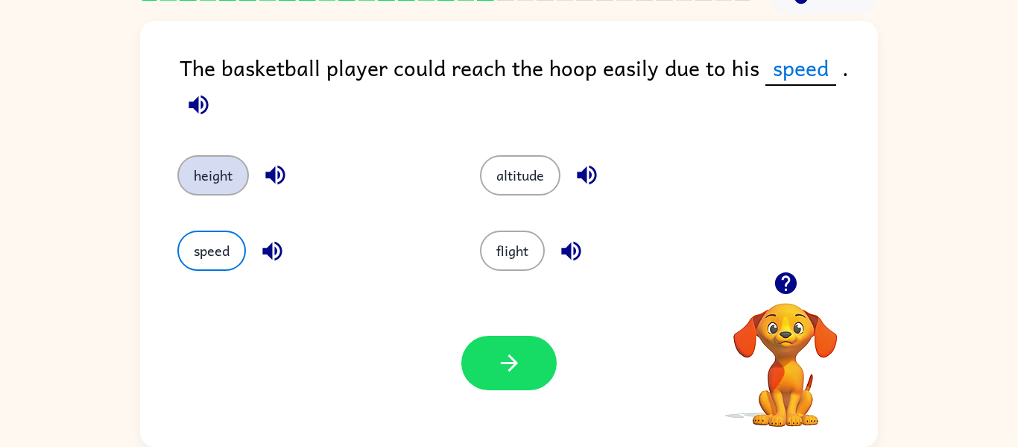
click at [230, 179] on button "height" at bounding box center [213, 175] width 72 height 40
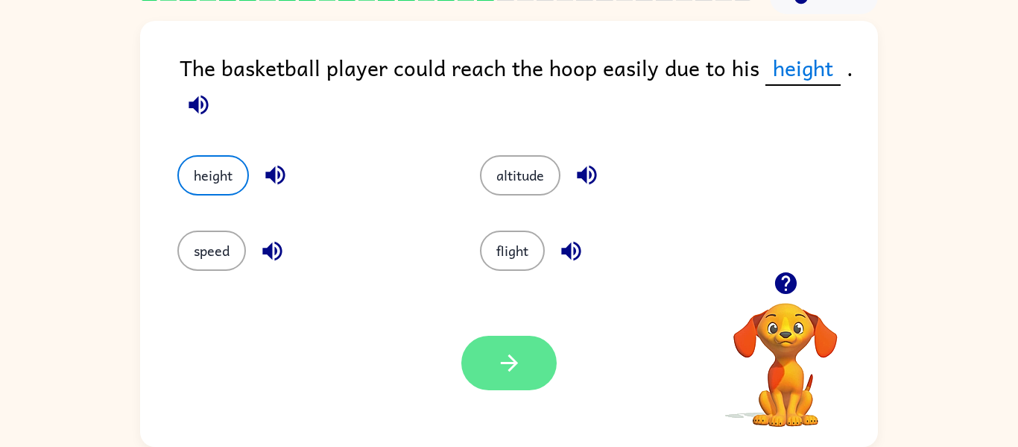
click at [524, 371] on button "button" at bounding box center [509, 363] width 95 height 54
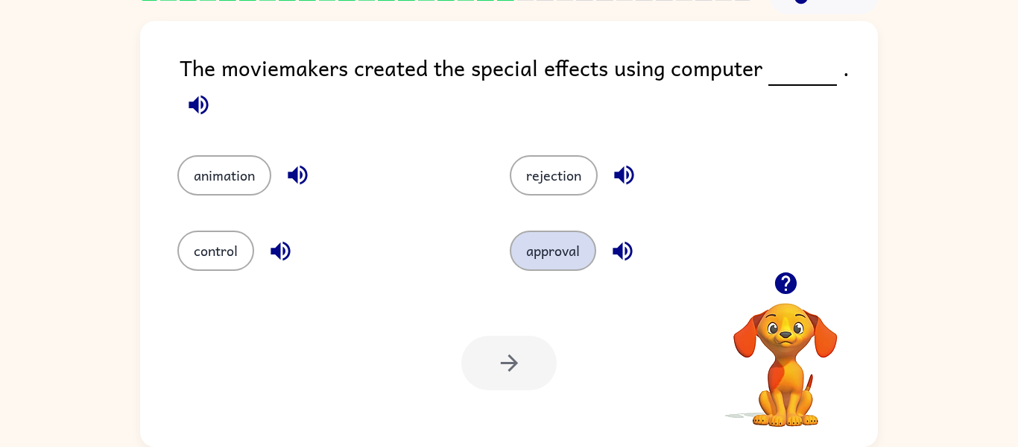
click at [552, 239] on button "approval" at bounding box center [553, 250] width 86 height 40
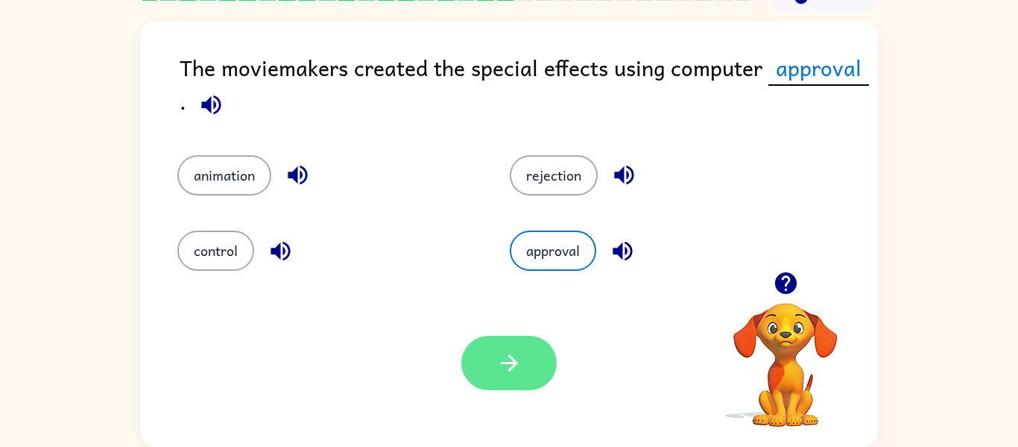
click at [508, 374] on icon "button" at bounding box center [510, 363] width 26 height 26
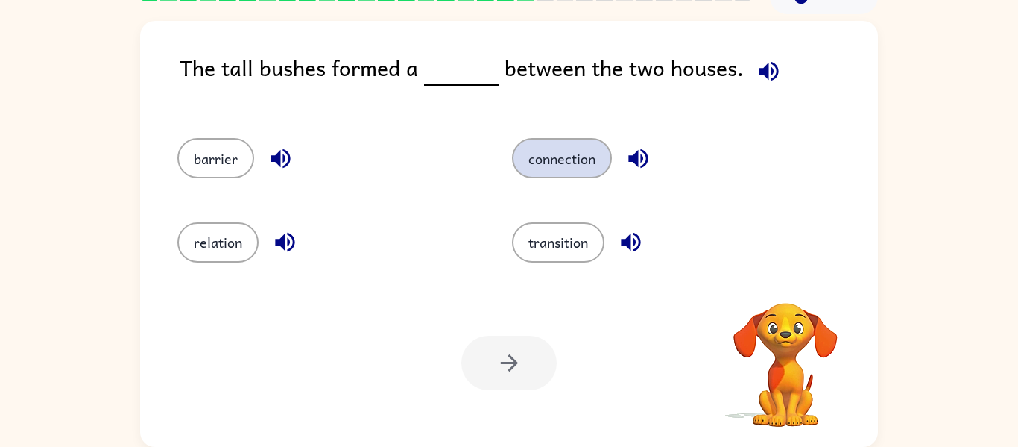
click at [561, 177] on button "connection" at bounding box center [562, 158] width 100 height 40
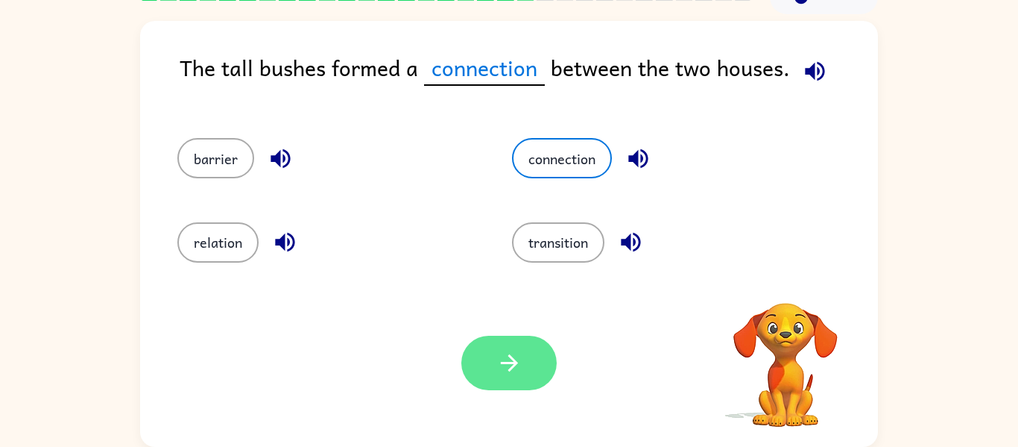
click at [503, 387] on button "button" at bounding box center [509, 363] width 95 height 54
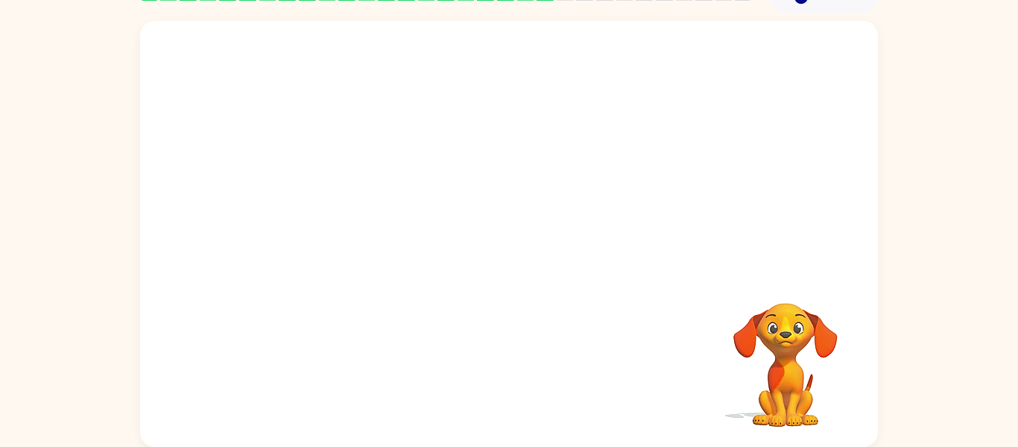
click at [223, 164] on div at bounding box center [509, 146] width 738 height 251
click at [375, 235] on video "Your browser must support playing .mp4 files to use Literably. Please try using…" at bounding box center [509, 146] width 738 height 251
click at [383, 219] on video "Your browser must support playing .mp4 files to use Literably. Please try using…" at bounding box center [509, 146] width 738 height 251
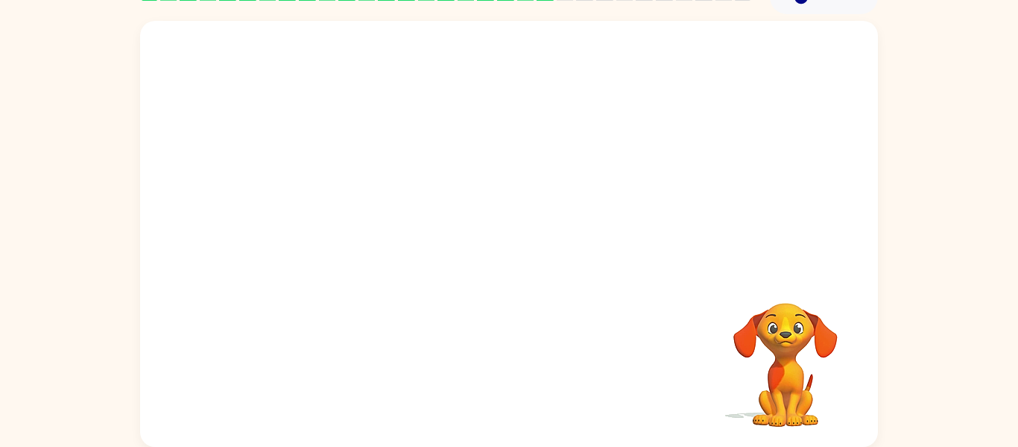
click at [383, 219] on video "Your browser must support playing .mp4 files to use Literably. Please try using…" at bounding box center [509, 146] width 738 height 251
click at [520, 256] on button "button" at bounding box center [509, 241] width 95 height 54
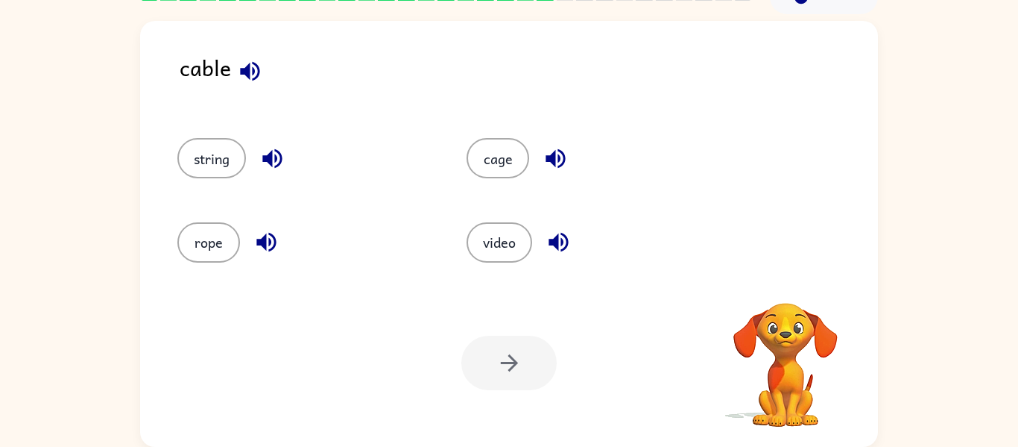
scroll to position [11, 0]
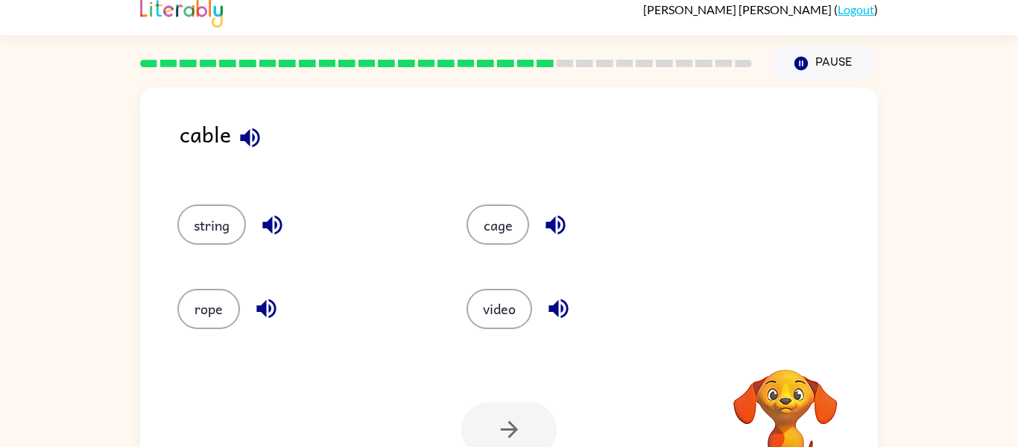
click at [248, 125] on icon "button" at bounding box center [250, 138] width 26 height 26
click at [243, 148] on icon "button" at bounding box center [250, 138] width 26 height 26
click at [221, 228] on button "string" at bounding box center [211, 224] width 69 height 40
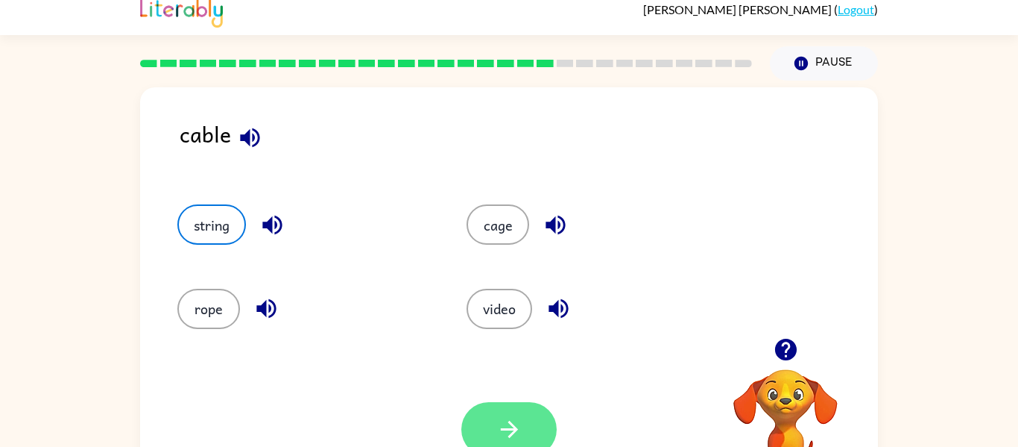
click at [516, 429] on icon "button" at bounding box center [508, 428] width 17 height 17
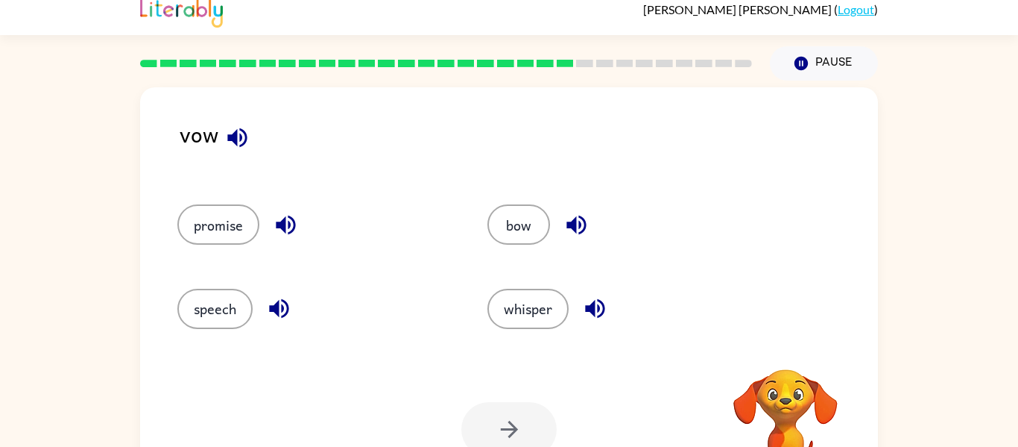
click at [243, 139] on icon "button" at bounding box center [237, 138] width 26 height 26
click at [526, 315] on button "whisper" at bounding box center [528, 309] width 81 height 40
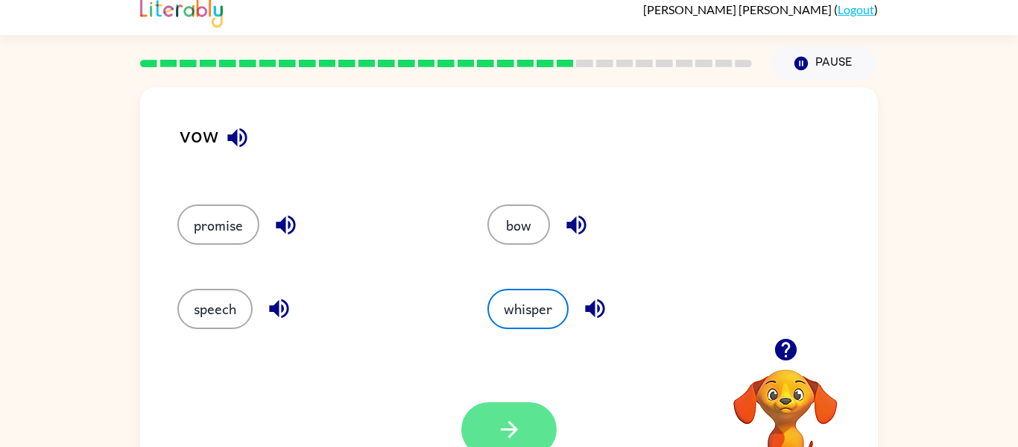
click at [505, 411] on button "button" at bounding box center [509, 429] width 95 height 54
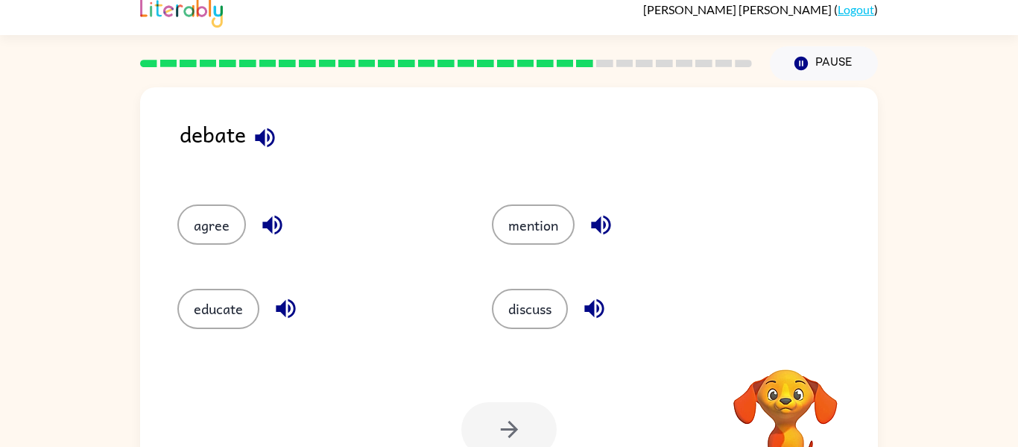
click at [271, 138] on icon "button" at bounding box center [265, 138] width 26 height 26
click at [238, 227] on button "agree" at bounding box center [211, 224] width 69 height 40
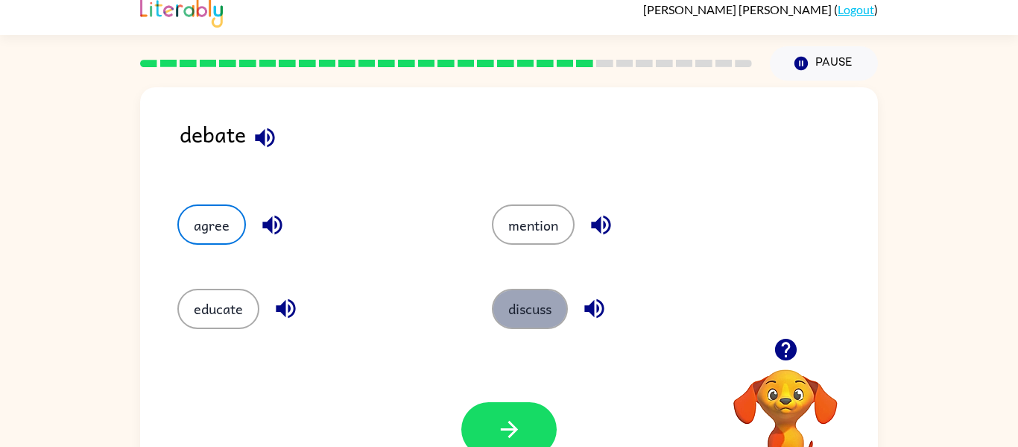
click at [517, 316] on button "discuss" at bounding box center [530, 309] width 76 height 40
click at [612, 318] on button "button" at bounding box center [595, 308] width 38 height 38
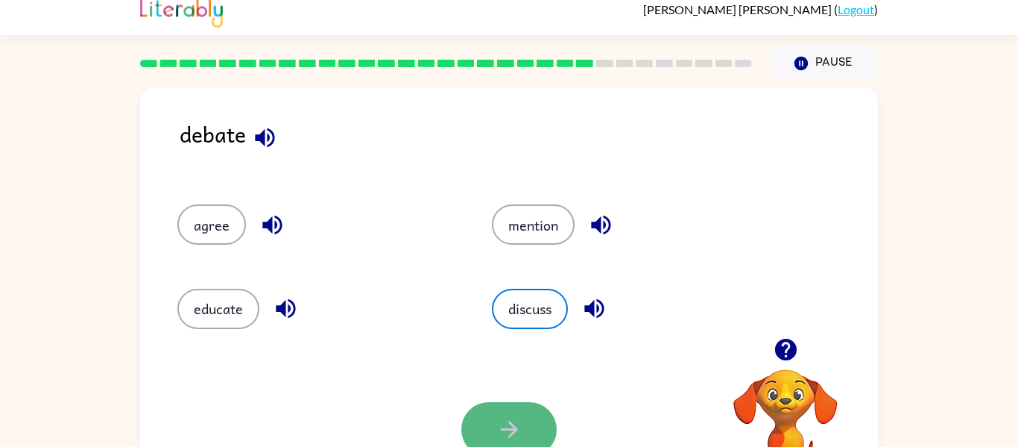
click at [509, 435] on icon "button" at bounding box center [508, 428] width 17 height 17
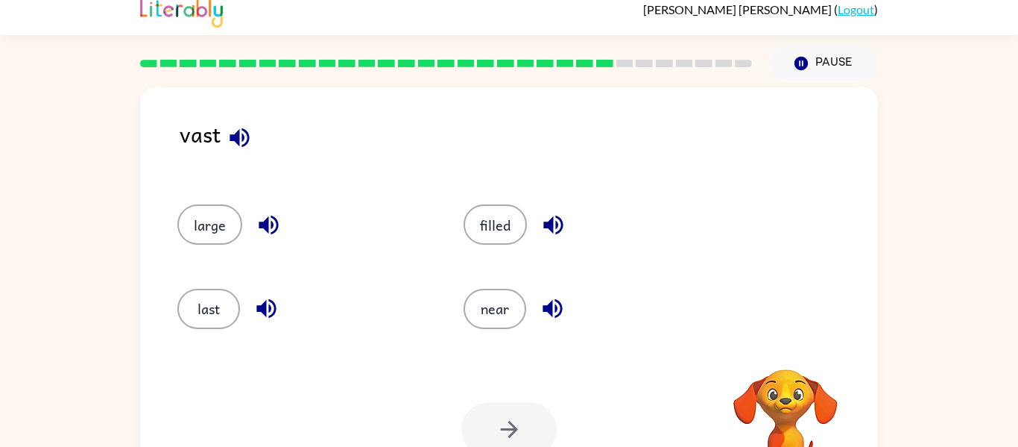
click at [511, 268] on div "near" at bounding box center [578, 302] width 286 height 84
click at [217, 322] on button "last" at bounding box center [208, 309] width 63 height 40
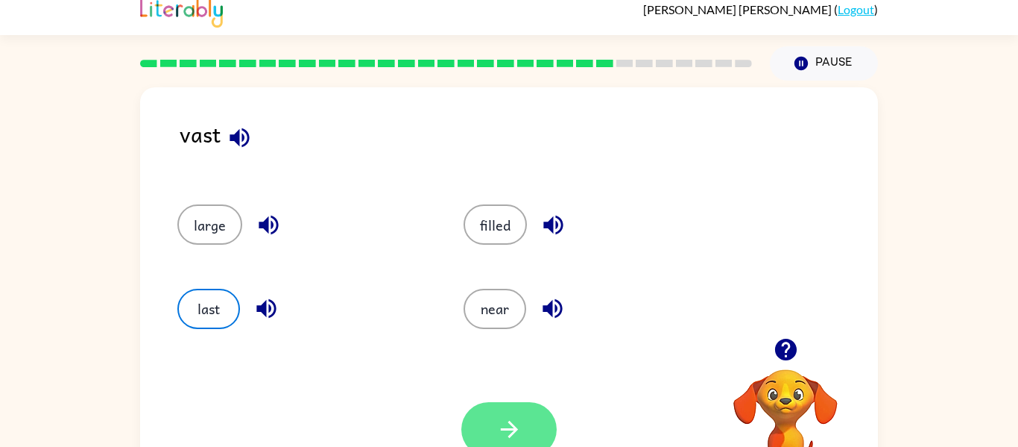
click at [505, 412] on button "button" at bounding box center [509, 429] width 95 height 54
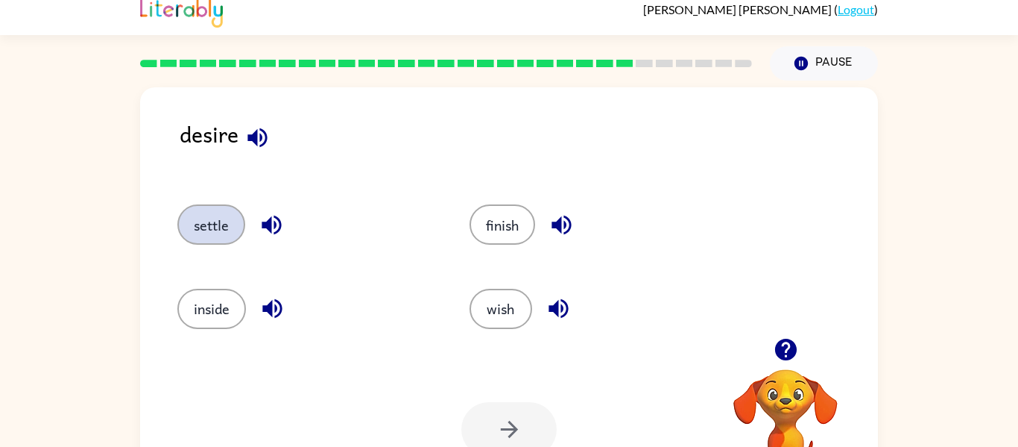
click at [231, 218] on button "settle" at bounding box center [211, 224] width 68 height 40
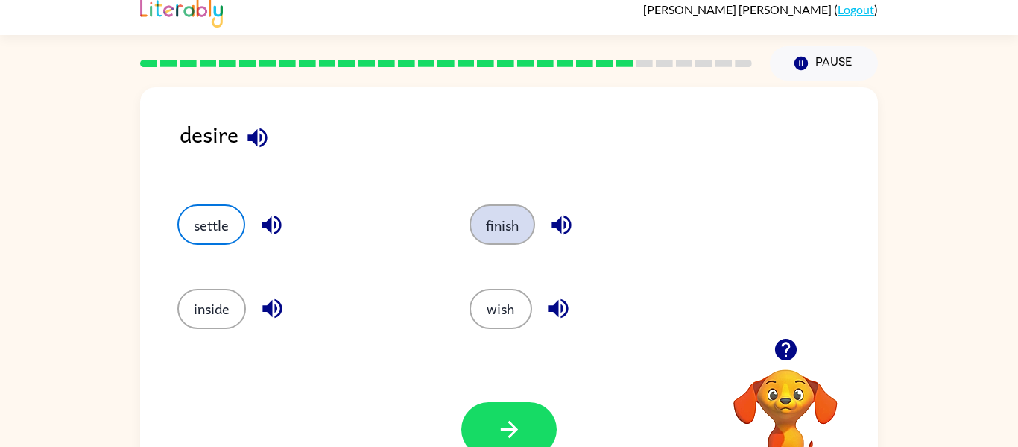
click at [497, 217] on button "finish" at bounding box center [503, 224] width 66 height 40
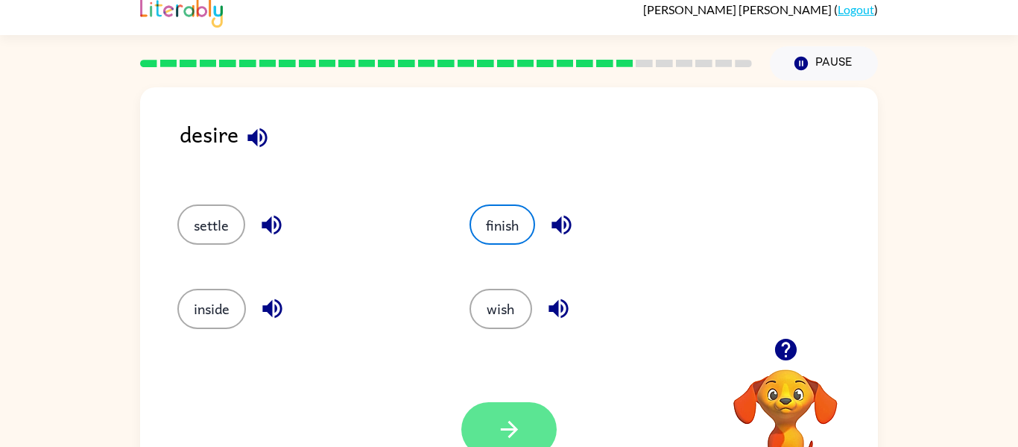
click at [508, 426] on icon "button" at bounding box center [510, 429] width 26 height 26
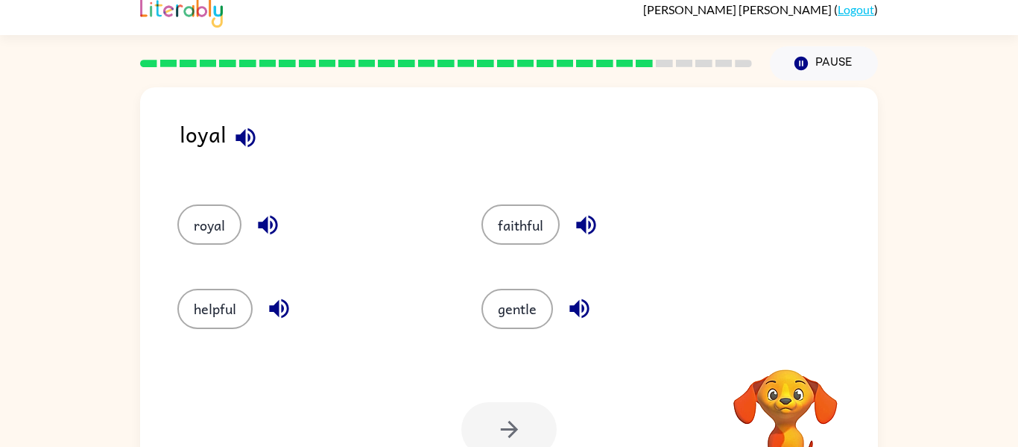
click at [491, 286] on div "gentle" at bounding box center [605, 302] width 304 height 84
click at [511, 313] on button "gentle" at bounding box center [518, 309] width 72 height 40
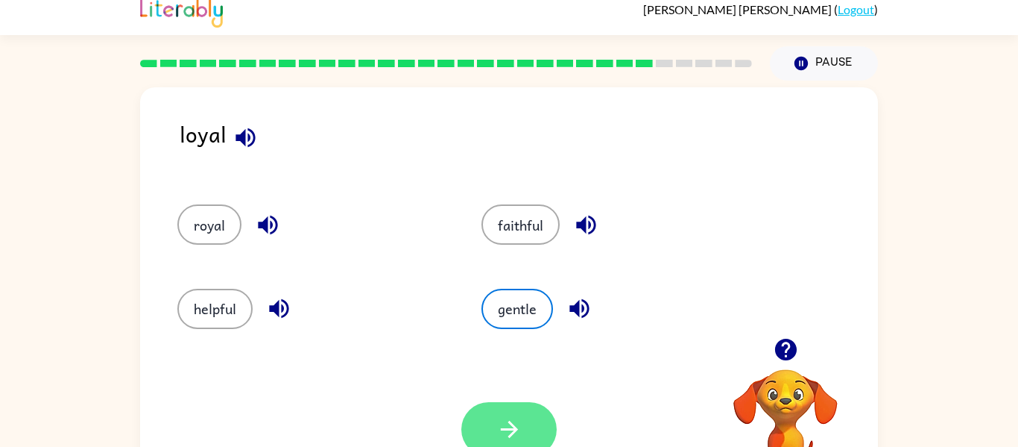
click at [485, 405] on button "button" at bounding box center [509, 429] width 95 height 54
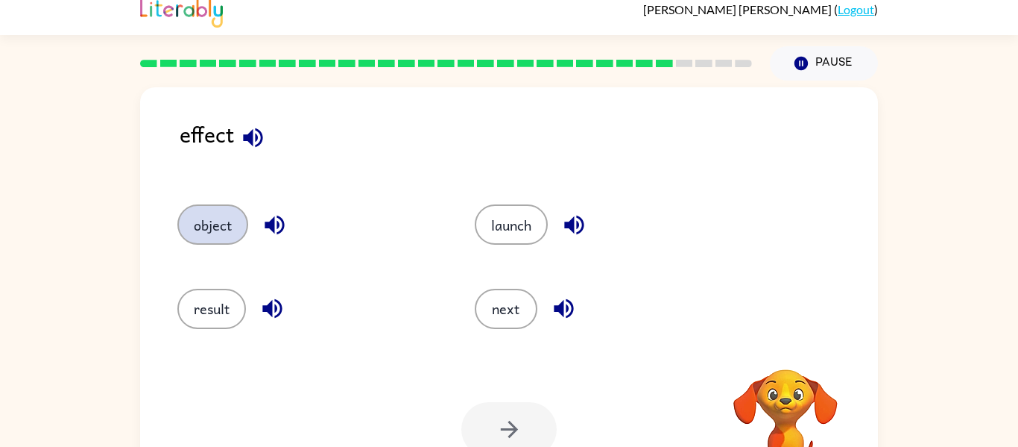
click at [196, 216] on button "object" at bounding box center [212, 224] width 71 height 40
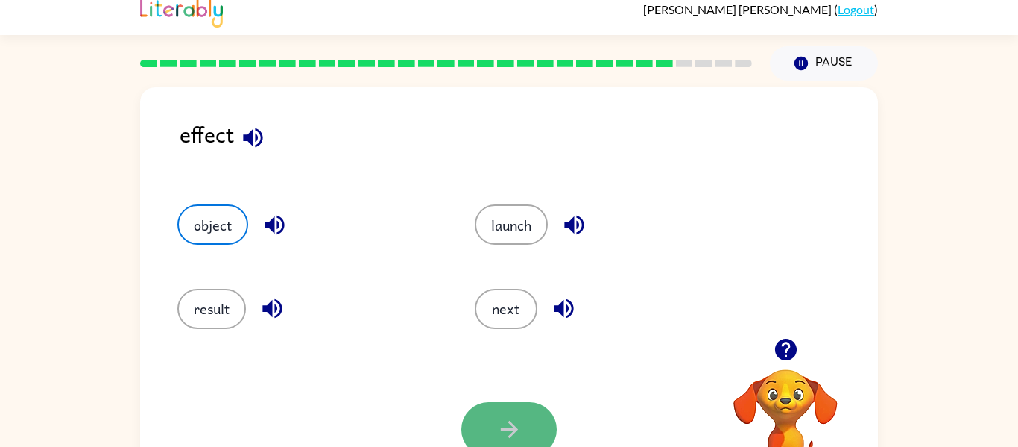
click at [546, 428] on button "button" at bounding box center [509, 429] width 95 height 54
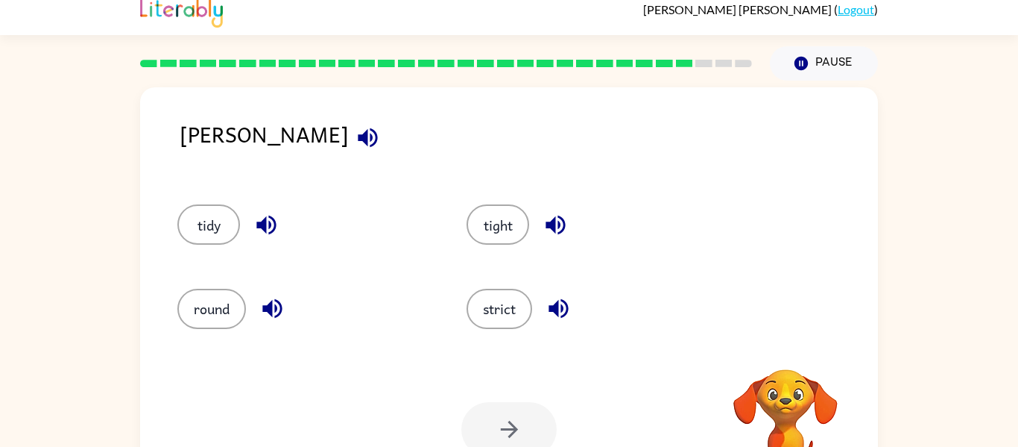
click at [494, 273] on div "strict" at bounding box center [582, 302] width 289 height 84
click at [500, 312] on button "strict" at bounding box center [500, 309] width 66 height 40
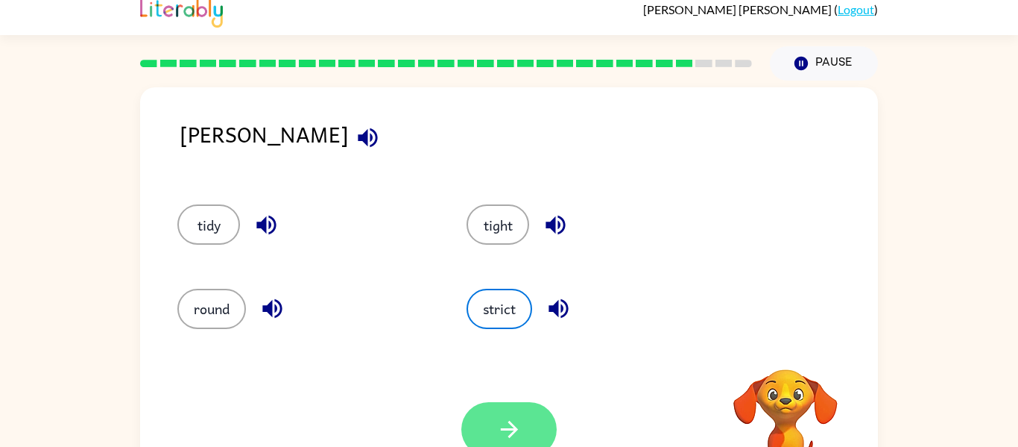
click at [502, 433] on icon "button" at bounding box center [510, 429] width 26 height 26
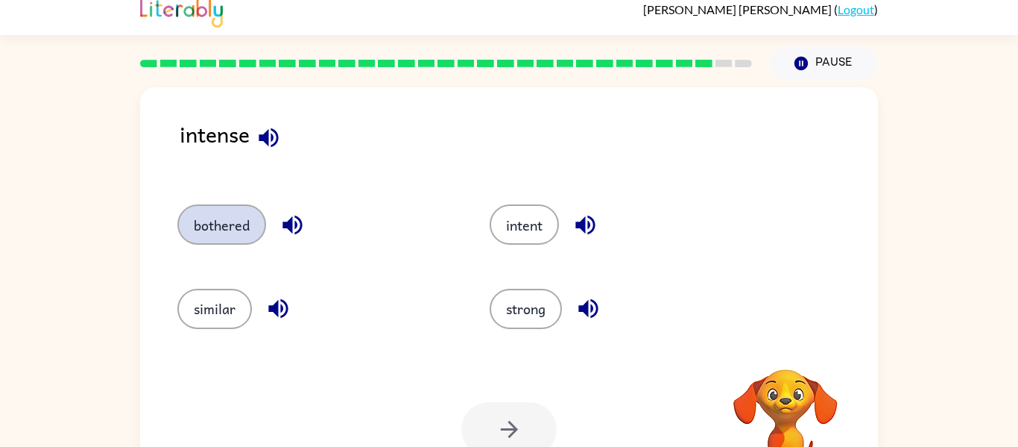
click at [254, 219] on button "bothered" at bounding box center [221, 224] width 89 height 40
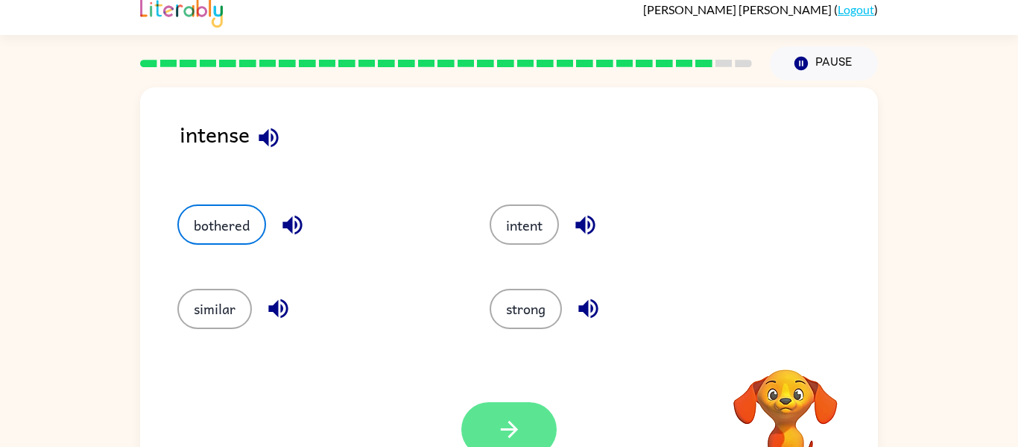
click at [505, 424] on icon "button" at bounding box center [510, 429] width 26 height 26
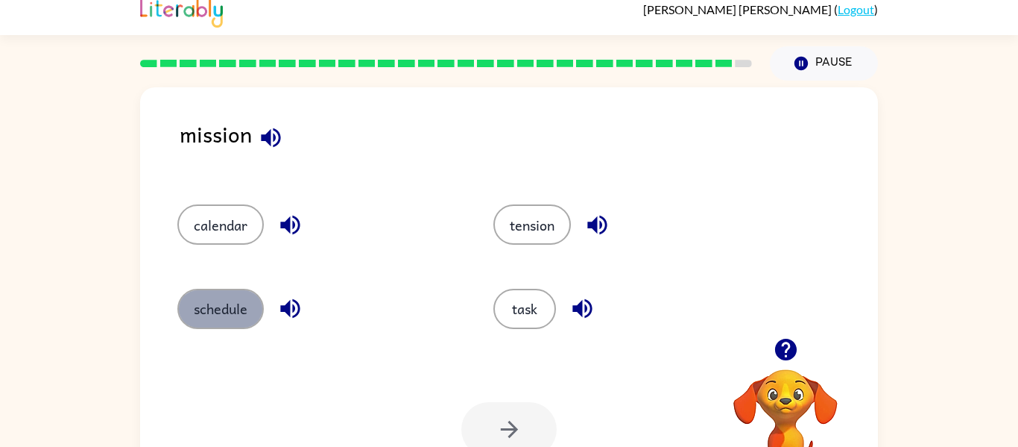
click at [229, 303] on button "schedule" at bounding box center [220, 309] width 86 height 40
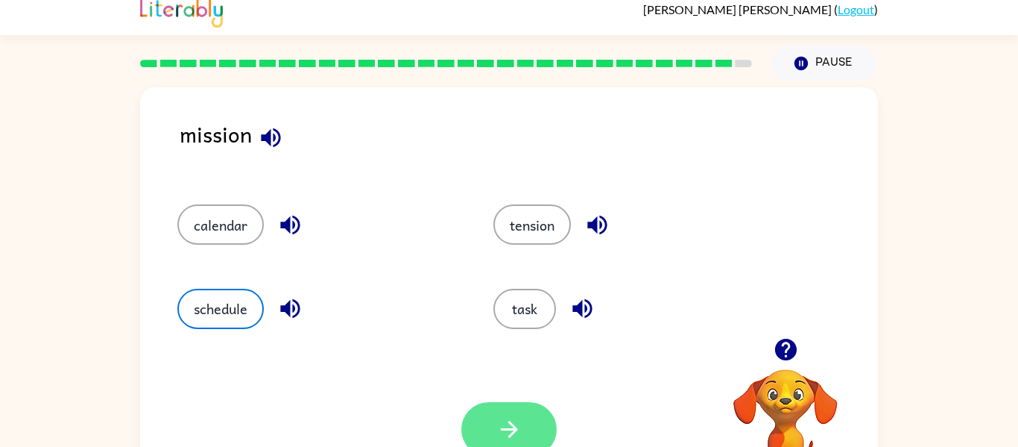
click at [500, 441] on icon "button" at bounding box center [510, 429] width 26 height 26
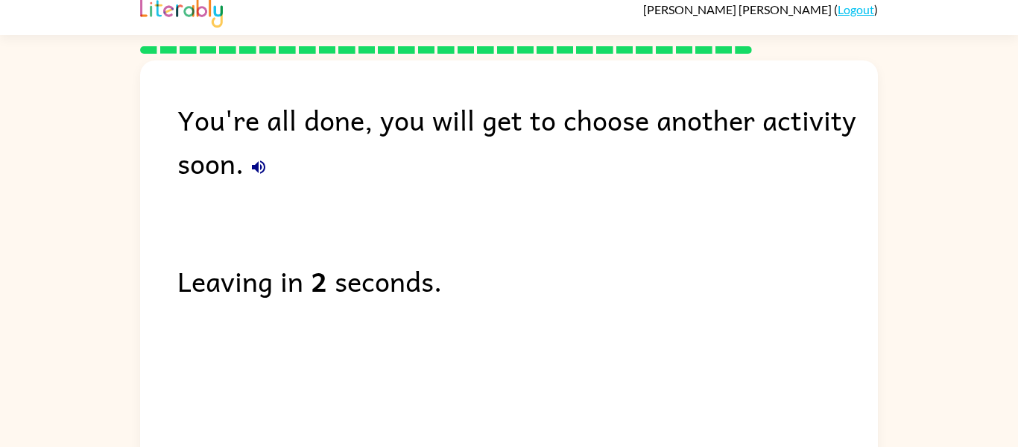
click at [292, 145] on div "You're all done, you will get to choose another activity soon." at bounding box center [527, 141] width 701 height 86
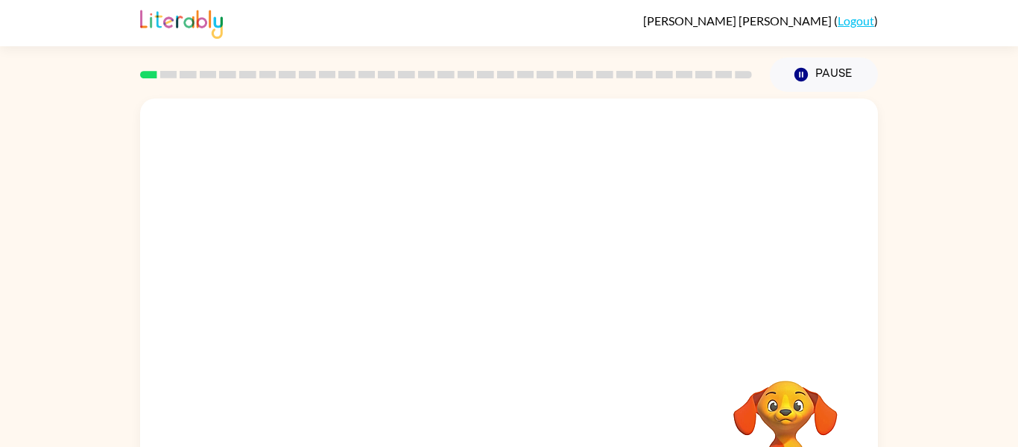
click at [569, 255] on div at bounding box center [509, 223] width 738 height 251
click at [477, 320] on div at bounding box center [509, 319] width 95 height 54
click at [477, 320] on button "button" at bounding box center [509, 319] width 95 height 54
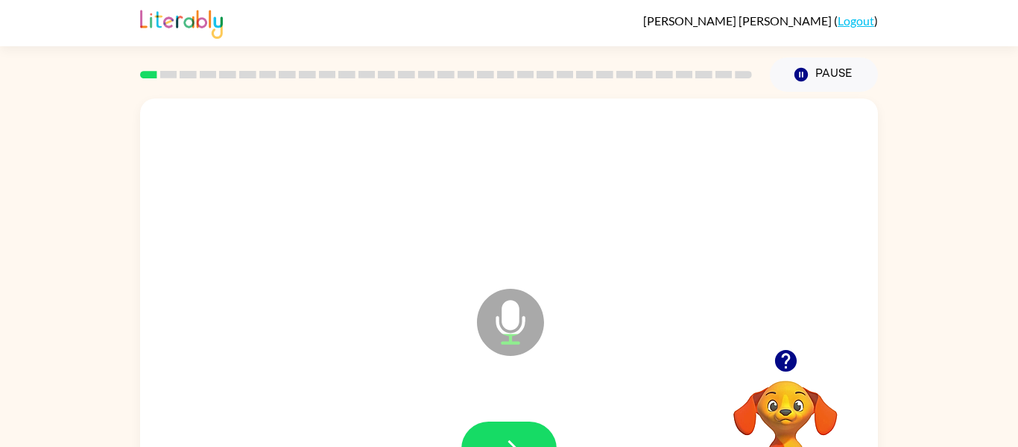
click at [786, 348] on icon "button" at bounding box center [786, 360] width 26 height 26
